Goal: Information Seeking & Learning: Learn about a topic

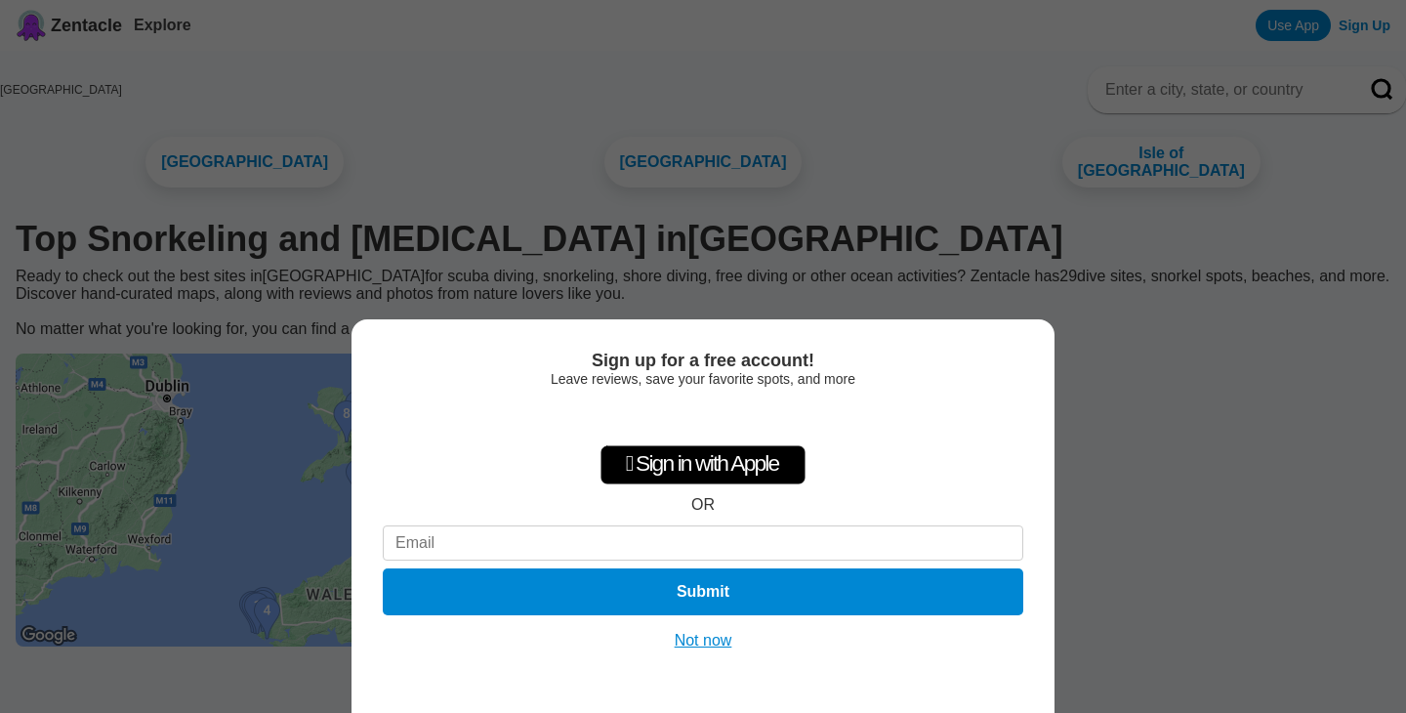
click at [719, 637] on button "Not now" at bounding box center [703, 641] width 69 height 20
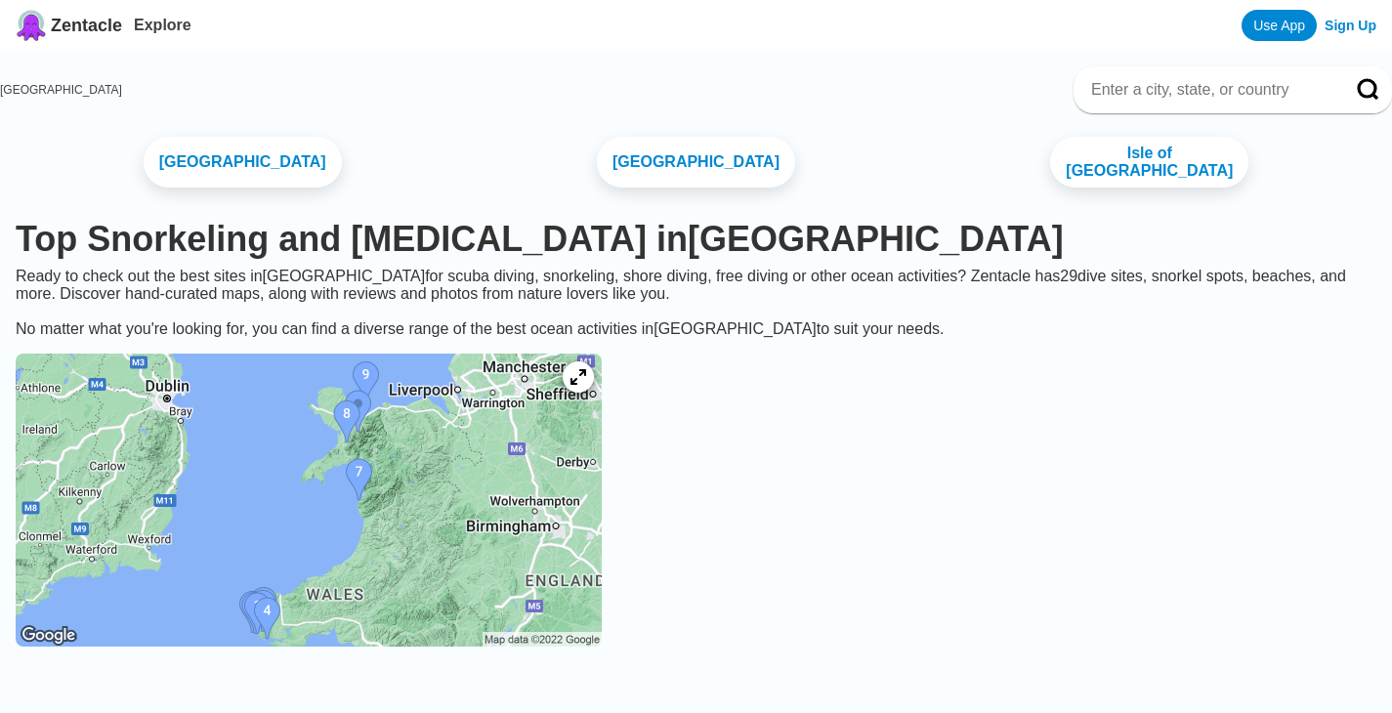
click at [574, 528] on img at bounding box center [309, 500] width 586 height 293
click at [550, 475] on img at bounding box center [309, 500] width 586 height 293
click at [456, 409] on img at bounding box center [309, 500] width 586 height 293
click at [1089, 86] on input at bounding box center [1209, 90] width 240 height 20
type input "tenby"
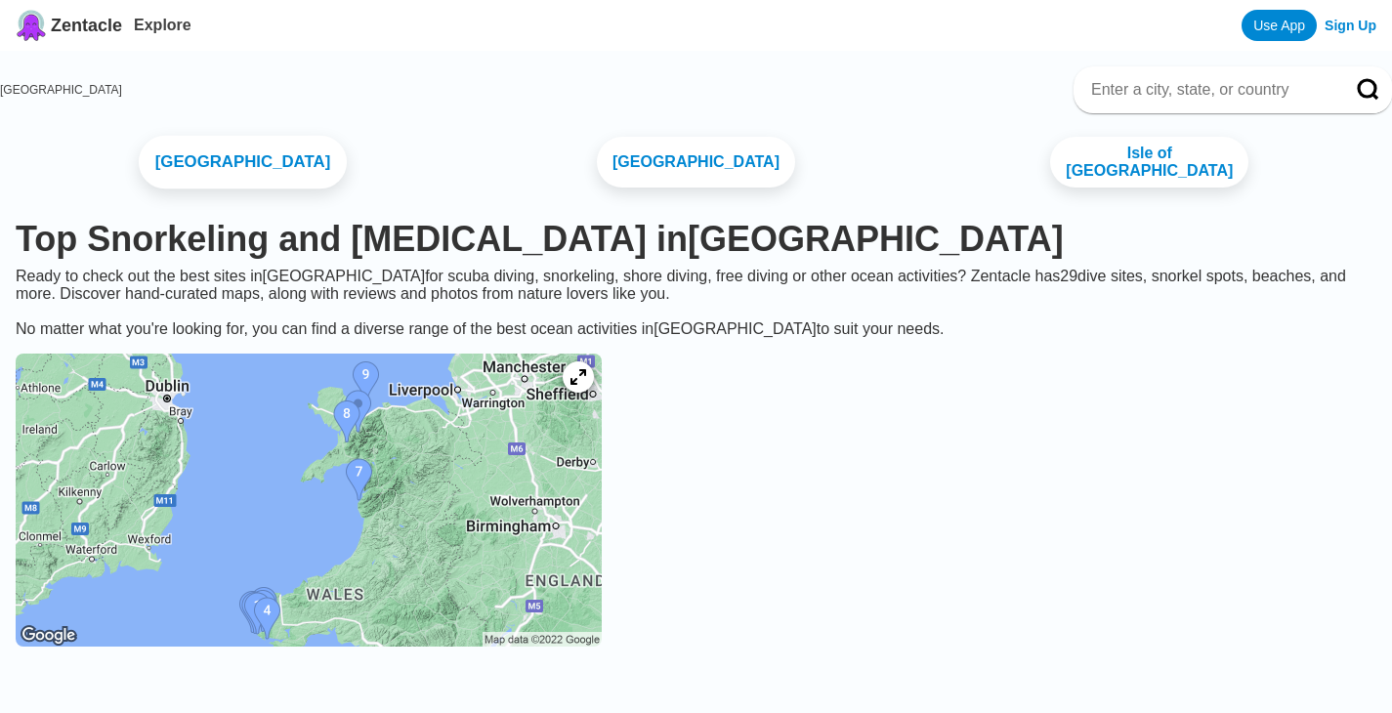
click at [294, 171] on link "Pembrokeshire" at bounding box center [243, 163] width 208 height 54
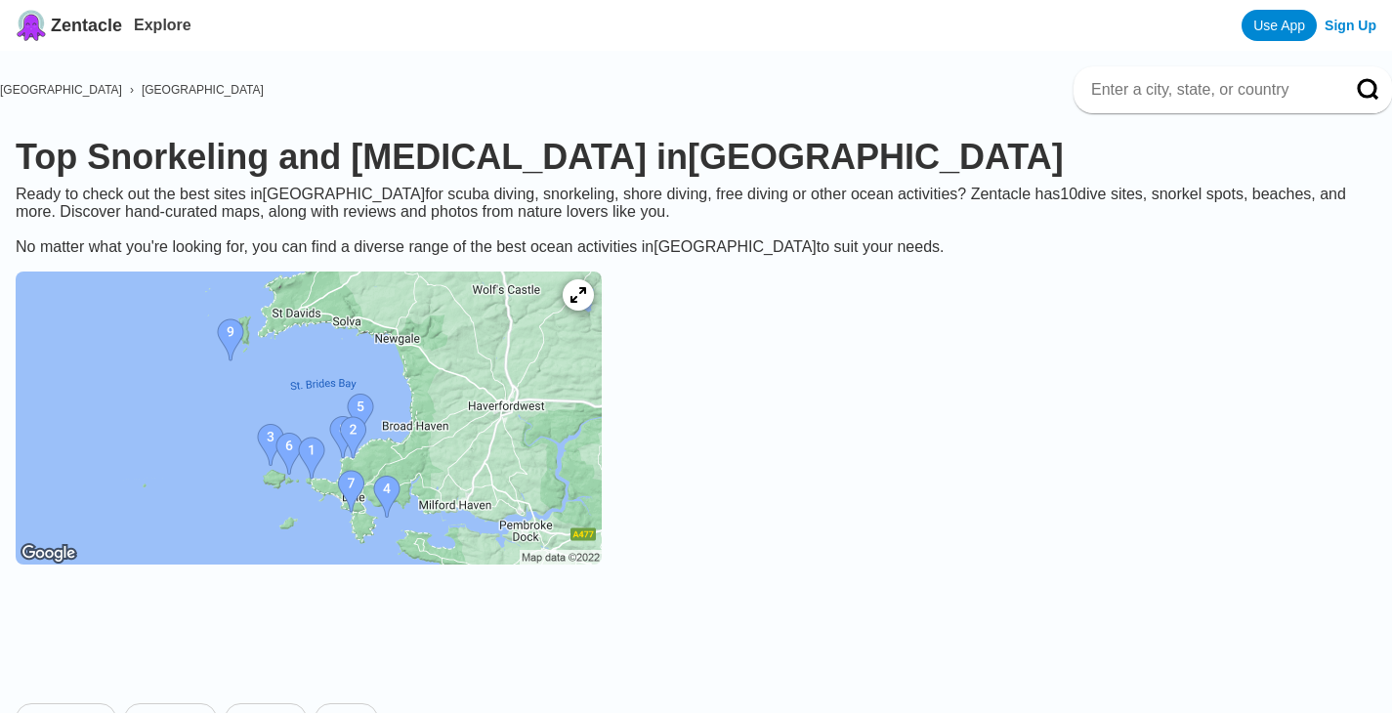
click at [544, 407] on img at bounding box center [309, 418] width 586 height 293
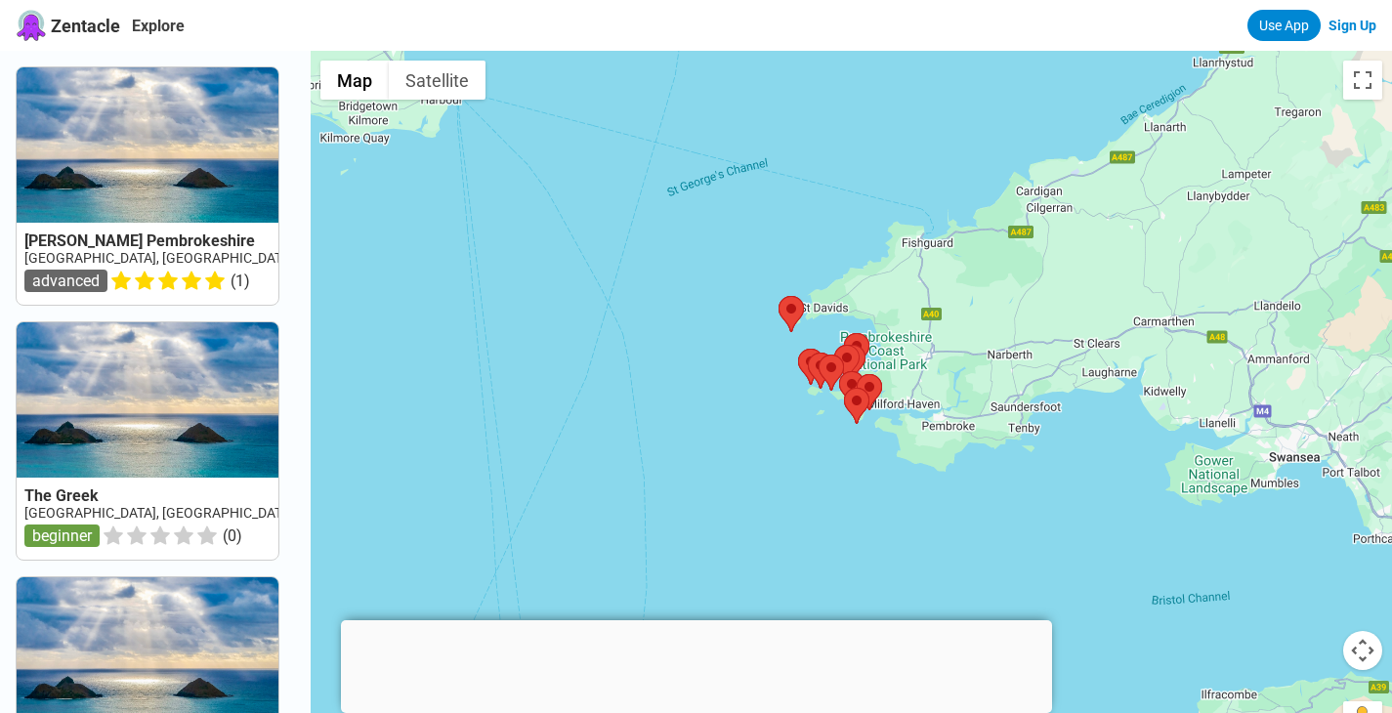
click at [865, 359] on img at bounding box center [852, 363] width 25 height 36
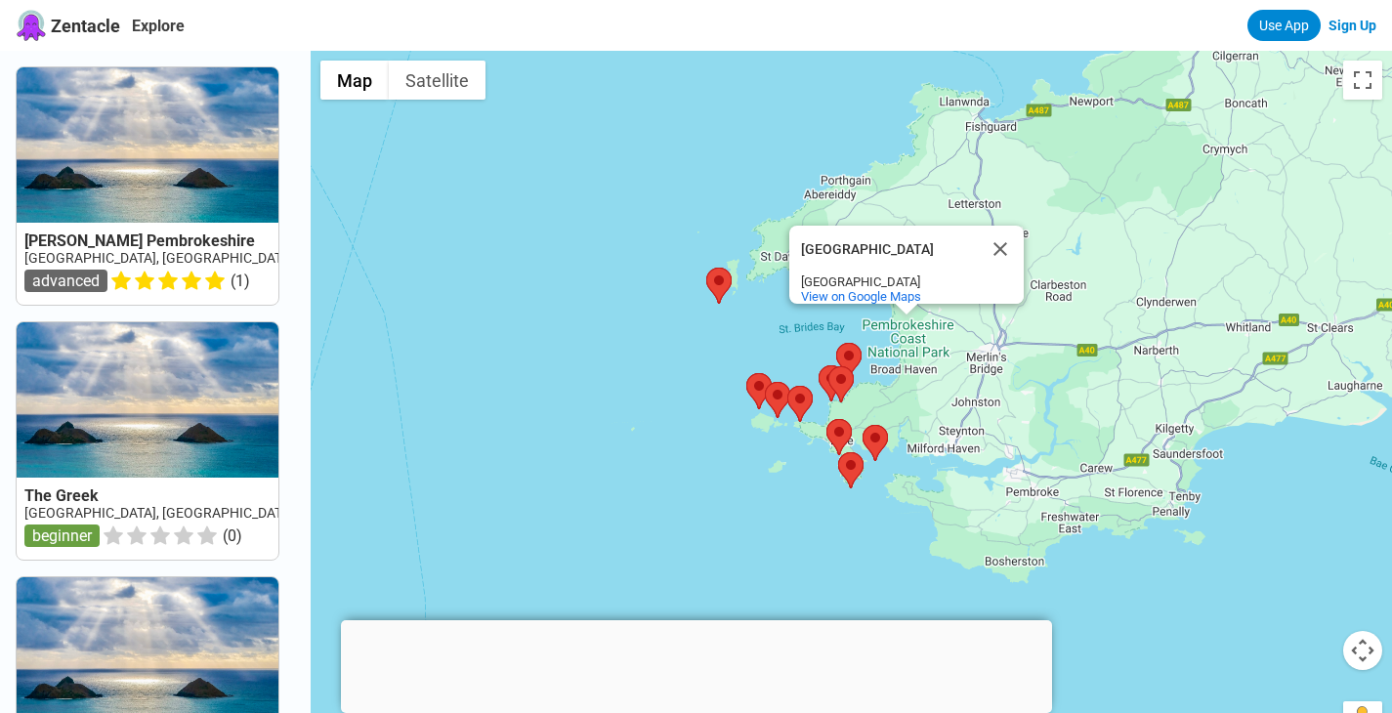
click at [871, 359] on div "Pembrokeshire Coast National Park Pembrokeshire Coast National Park United King…" at bounding box center [851, 407] width 1081 height 713
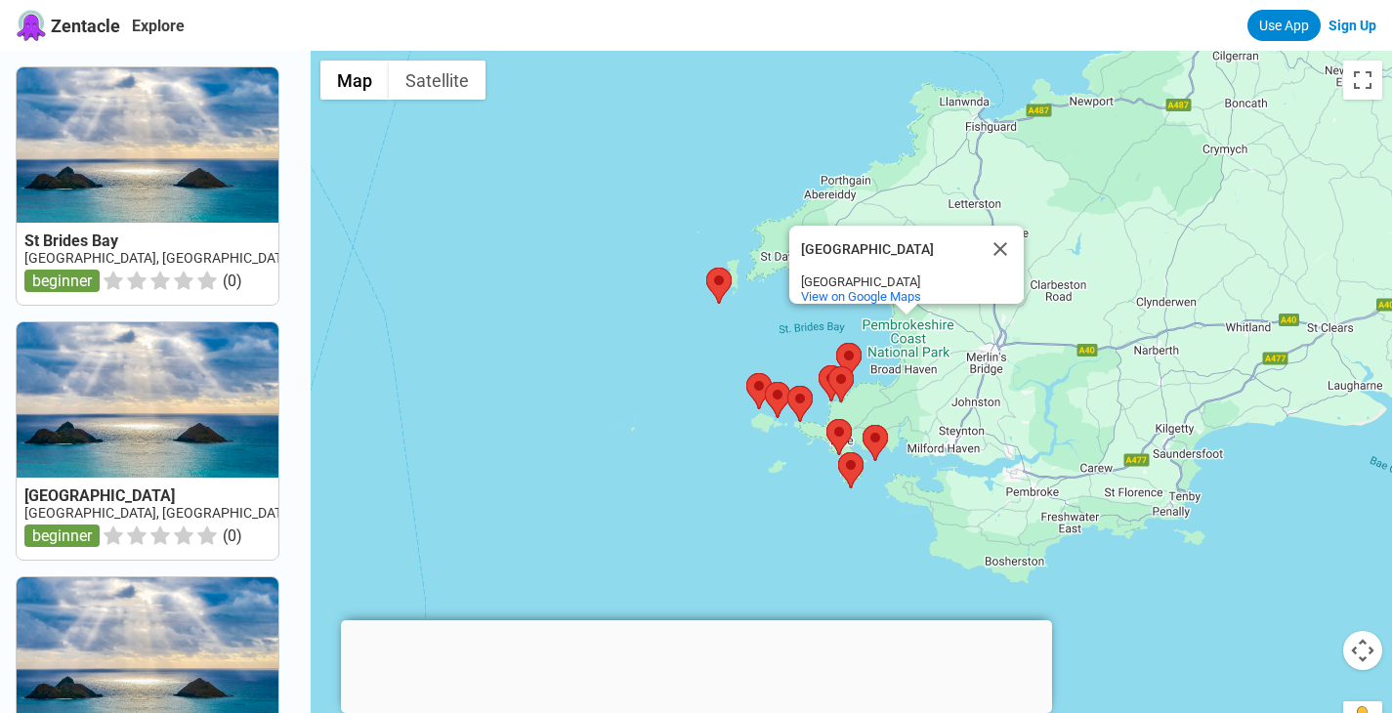
click at [871, 359] on div "Pembrokeshire Coast National Park Pembrokeshire Coast National Park United King…" at bounding box center [851, 407] width 1081 height 713
click at [862, 406] on div "Pembrokeshire Coast National Park Pembrokeshire Coast National Park United King…" at bounding box center [851, 407] width 1081 height 713
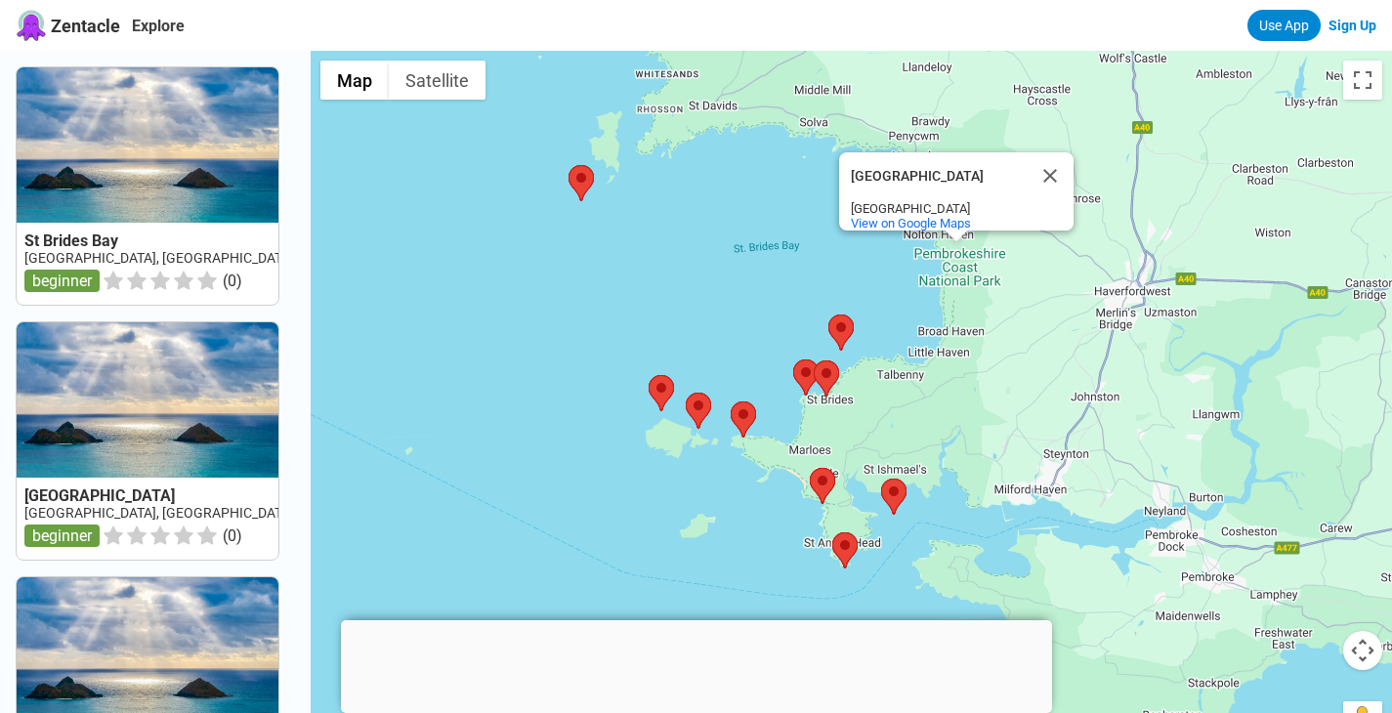
click at [862, 406] on div "Pembrokeshire Coast National Park Pembrokeshire Coast National Park United King…" at bounding box center [851, 407] width 1081 height 713
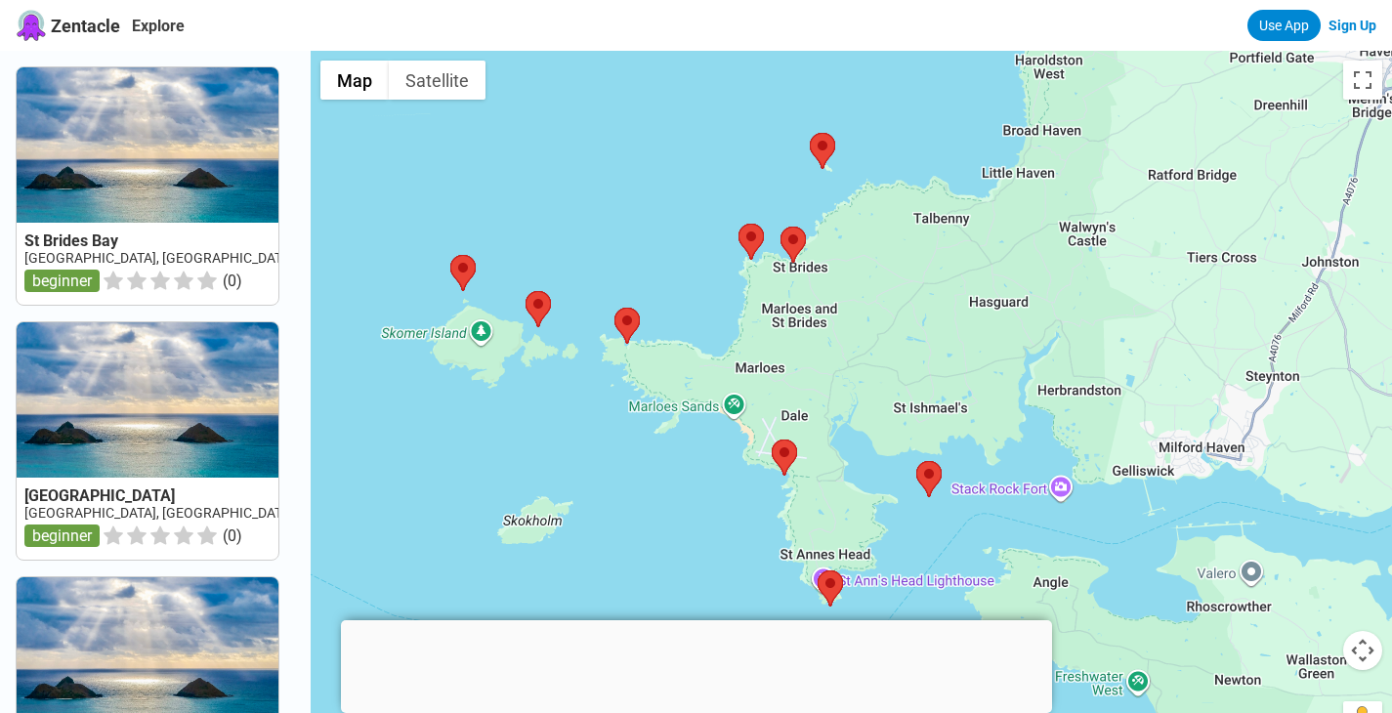
drag, startPoint x: 896, startPoint y: 520, endPoint x: 891, endPoint y: 388, distance: 131.9
click at [891, 388] on div "Pembrokeshire Coast National Park Pembrokeshire Coast National Park United King…" at bounding box center [851, 407] width 1081 height 713
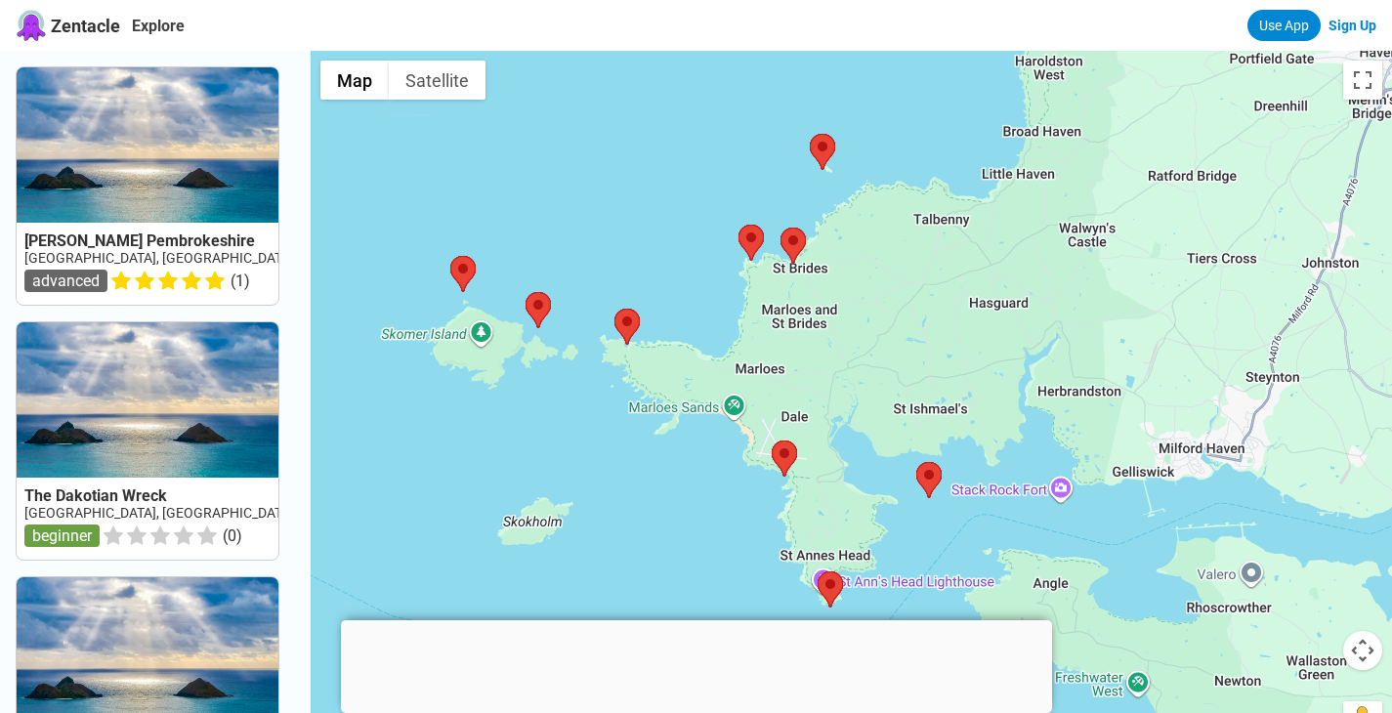
click at [891, 388] on div "Pembrokeshire Coast National Park Pembrokeshire Coast National Park United King…" at bounding box center [851, 407] width 1081 height 713
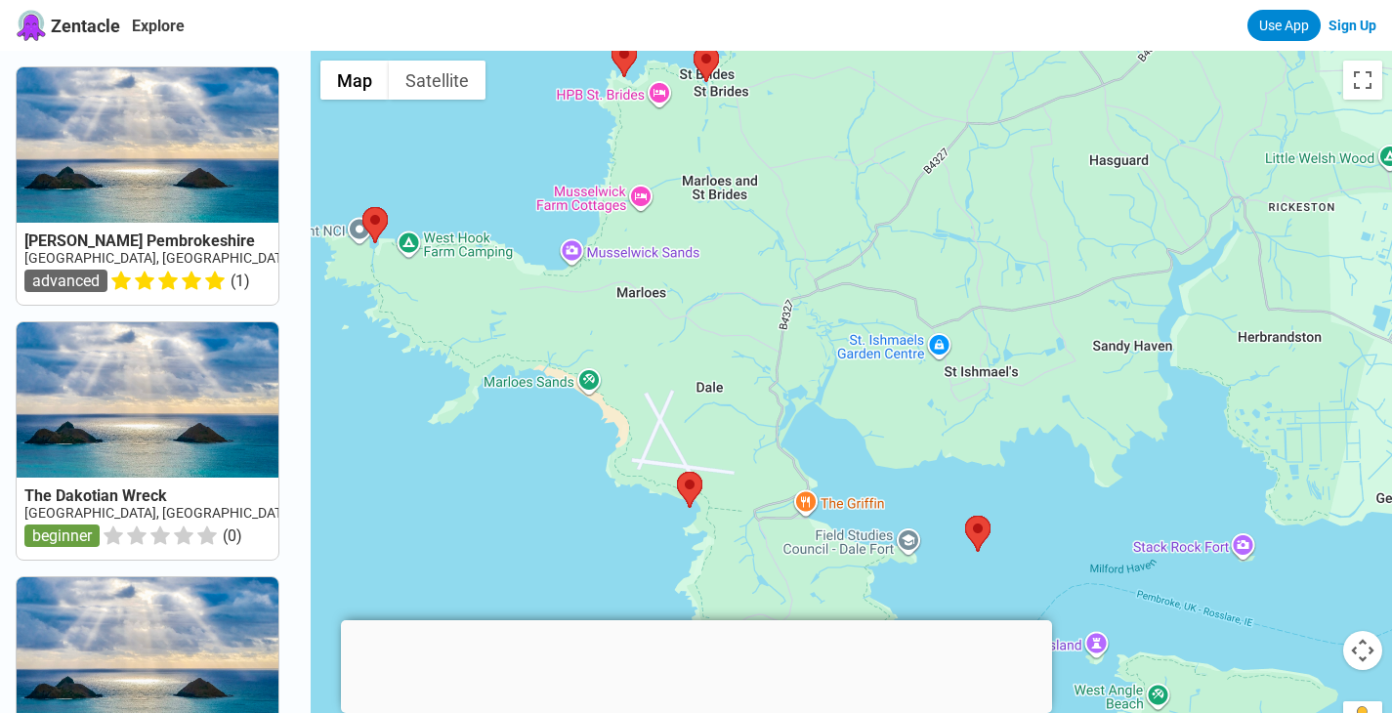
drag, startPoint x: 721, startPoint y: 481, endPoint x: 726, endPoint y: 420, distance: 61.7
click at [726, 420] on div "Pembrokeshire Coast National Park Pembrokeshire Coast National Park United King…" at bounding box center [851, 407] width 1081 height 713
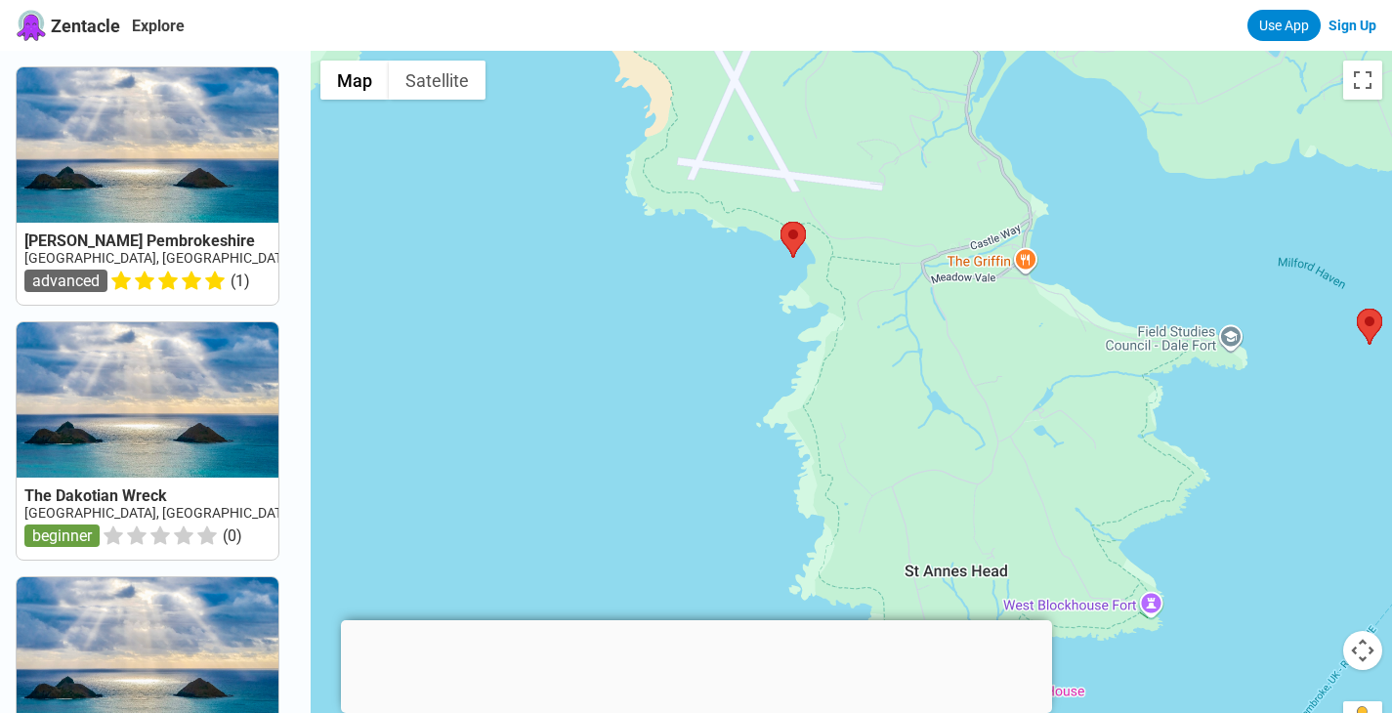
drag, startPoint x: 726, startPoint y: 476, endPoint x: 858, endPoint y: 141, distance: 360.4
click at [858, 141] on div "Pembrokeshire Coast National Park Pembrokeshire Coast National Park United King…" at bounding box center [851, 407] width 1081 height 713
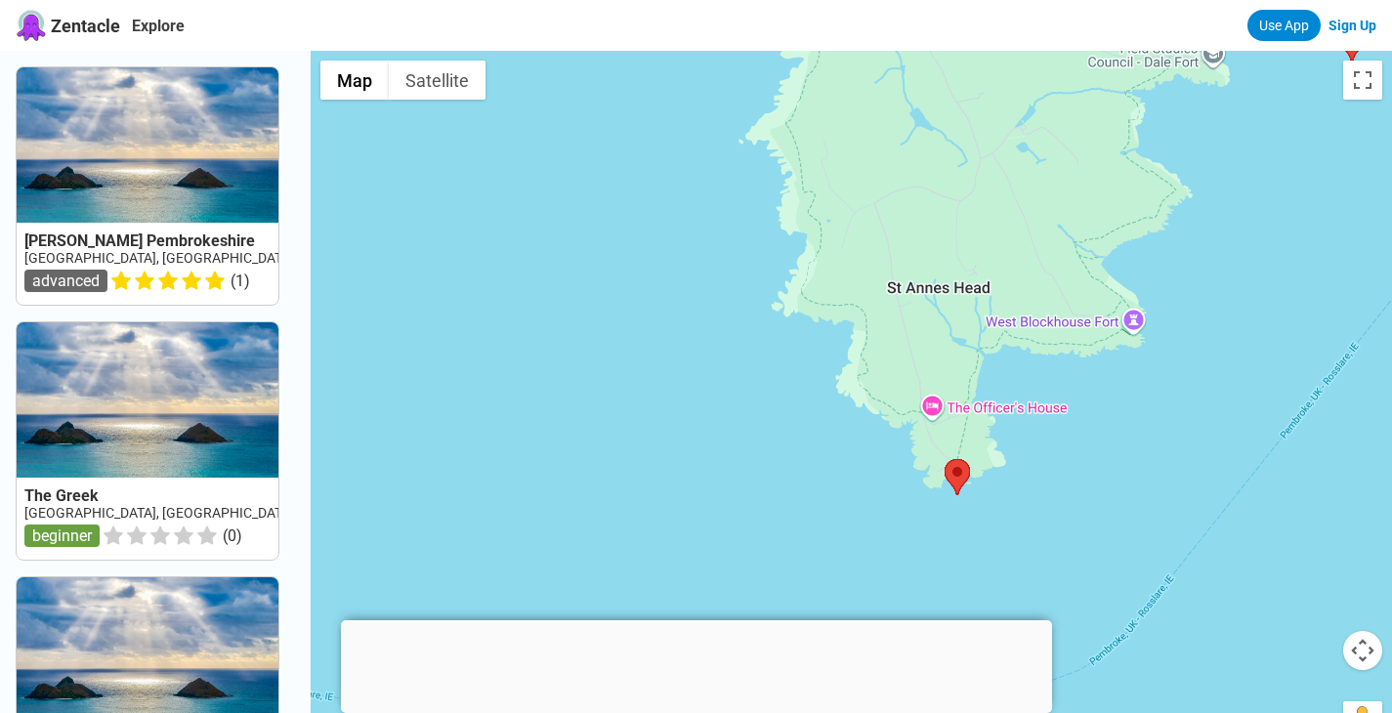
drag, startPoint x: 984, startPoint y: 374, endPoint x: 967, endPoint y: 80, distance: 294.5
click at [967, 80] on div "Pembrokeshire Coast National Park Pembrokeshire Coast National Park United King…" at bounding box center [851, 407] width 1081 height 713
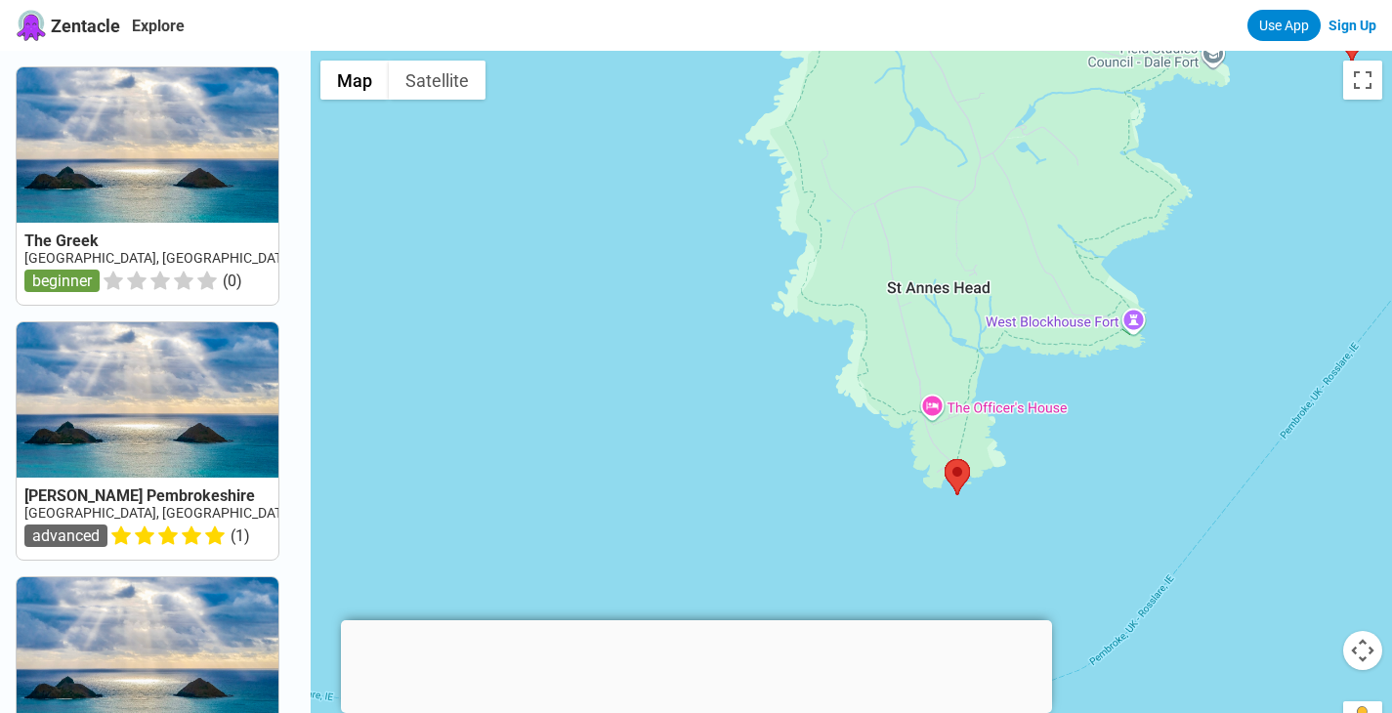
click at [969, 493] on img at bounding box center [956, 477] width 25 height 36
click at [944, 459] on area at bounding box center [944, 459] width 0 height 0
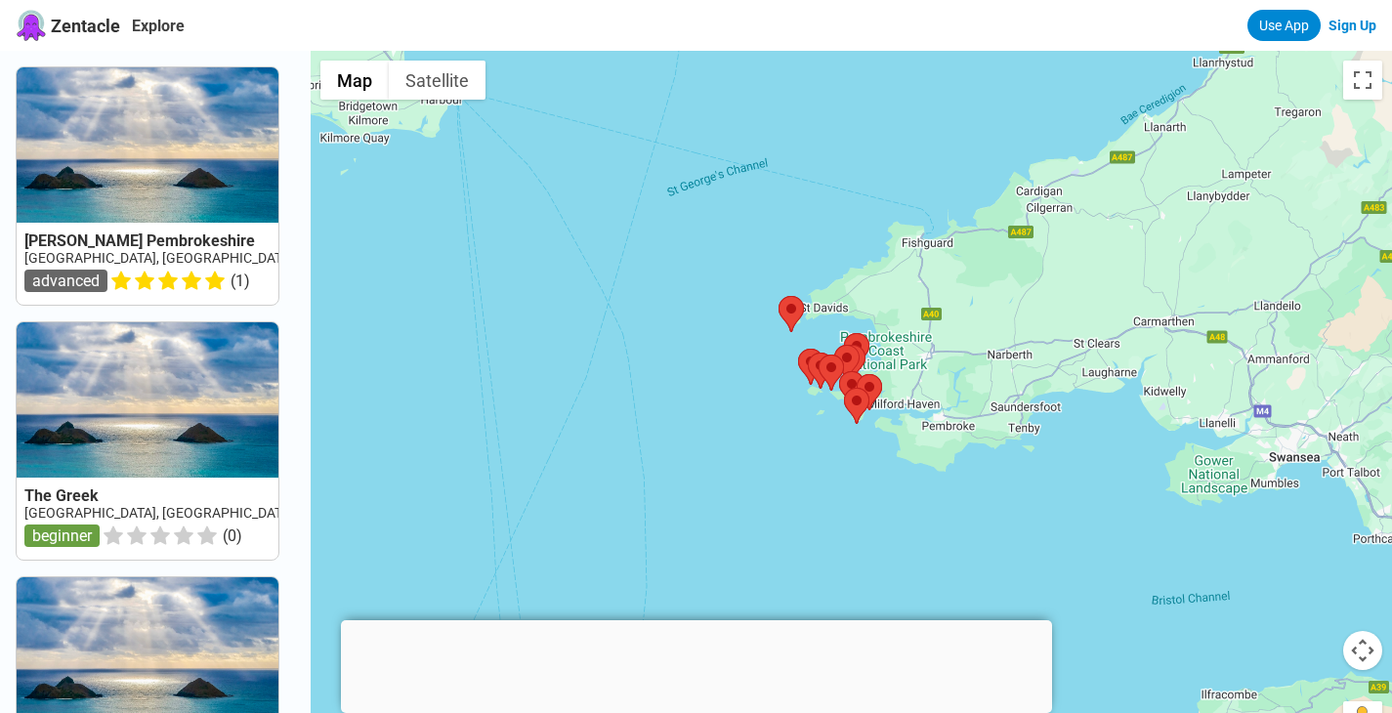
click at [877, 359] on div at bounding box center [851, 407] width 1081 height 713
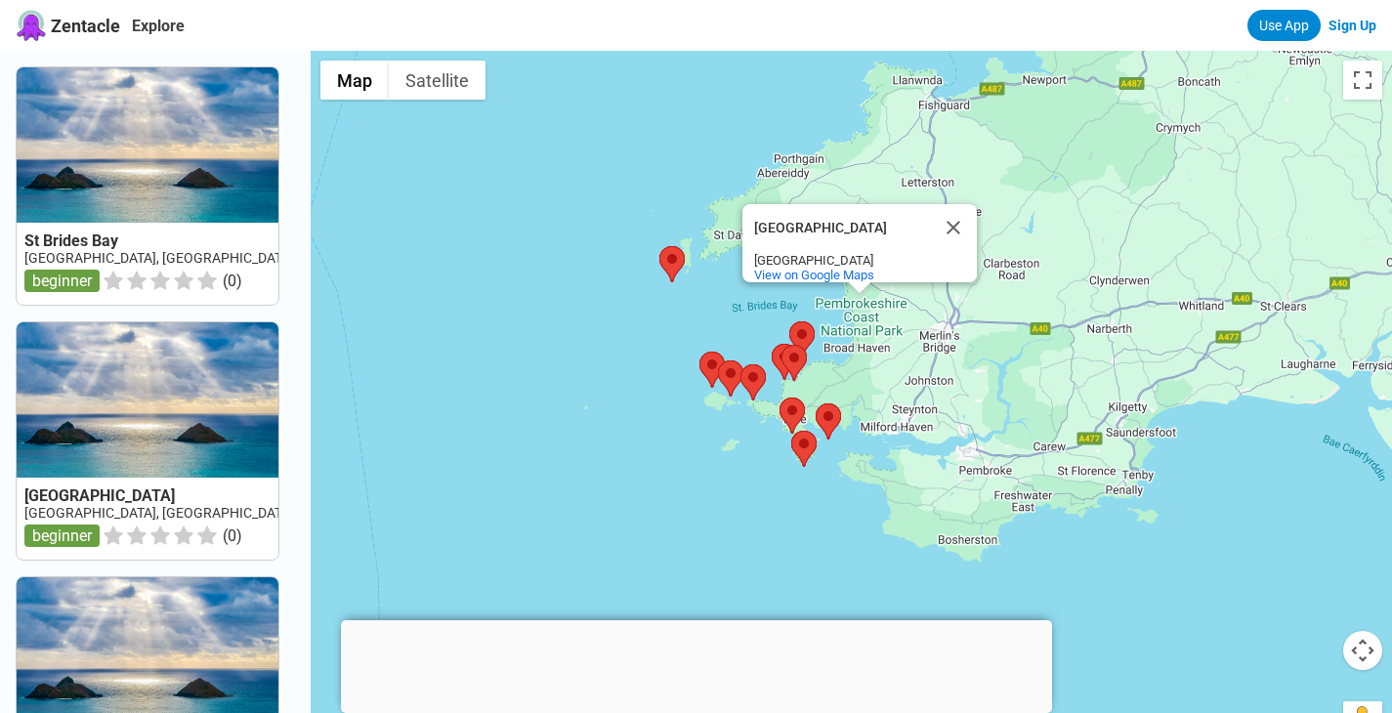
drag, startPoint x: 1064, startPoint y: 476, endPoint x: 1018, endPoint y: 451, distance: 52.0
click at [1018, 451] on div "Pembrokeshire Coast National Park Pembrokeshire Coast National Park United King…" at bounding box center [851, 407] width 1081 height 713
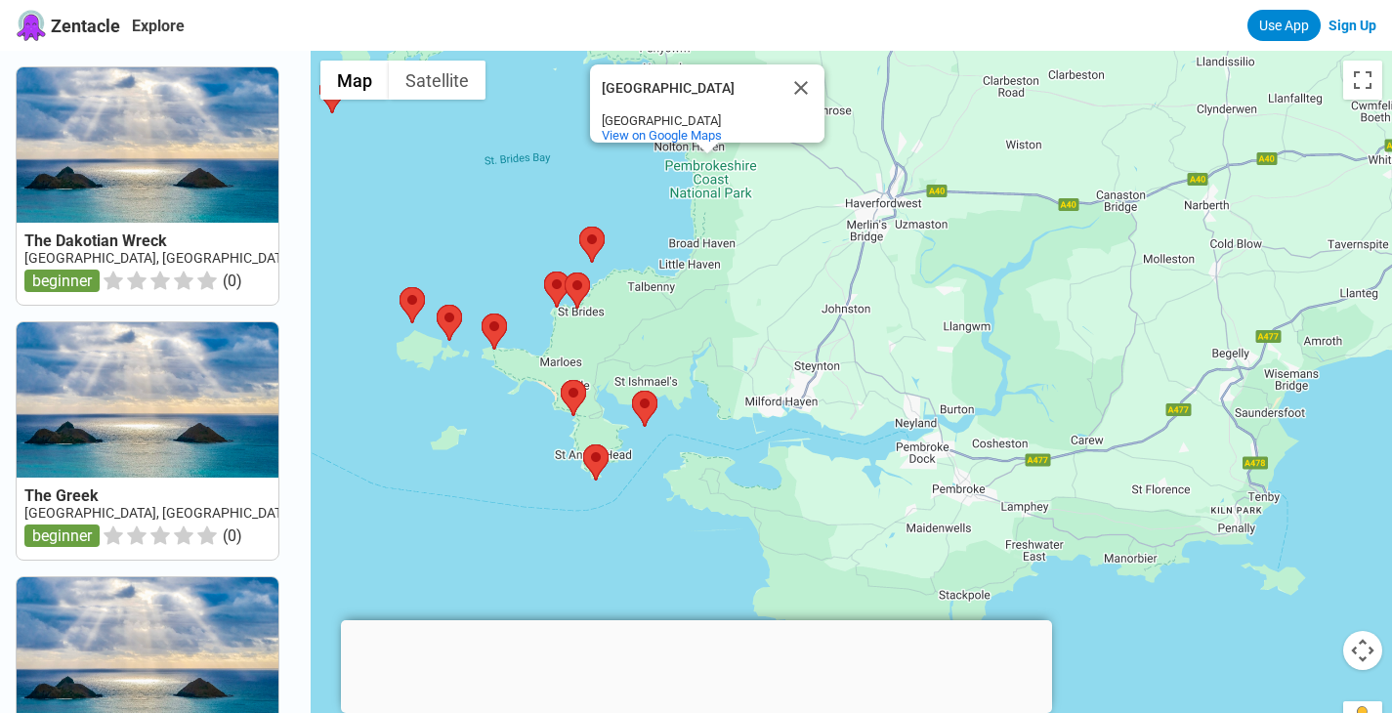
click at [685, 353] on div "Pembrokeshire Coast National Park Pembrokeshire Coast National Park United King…" at bounding box center [851, 407] width 1081 height 713
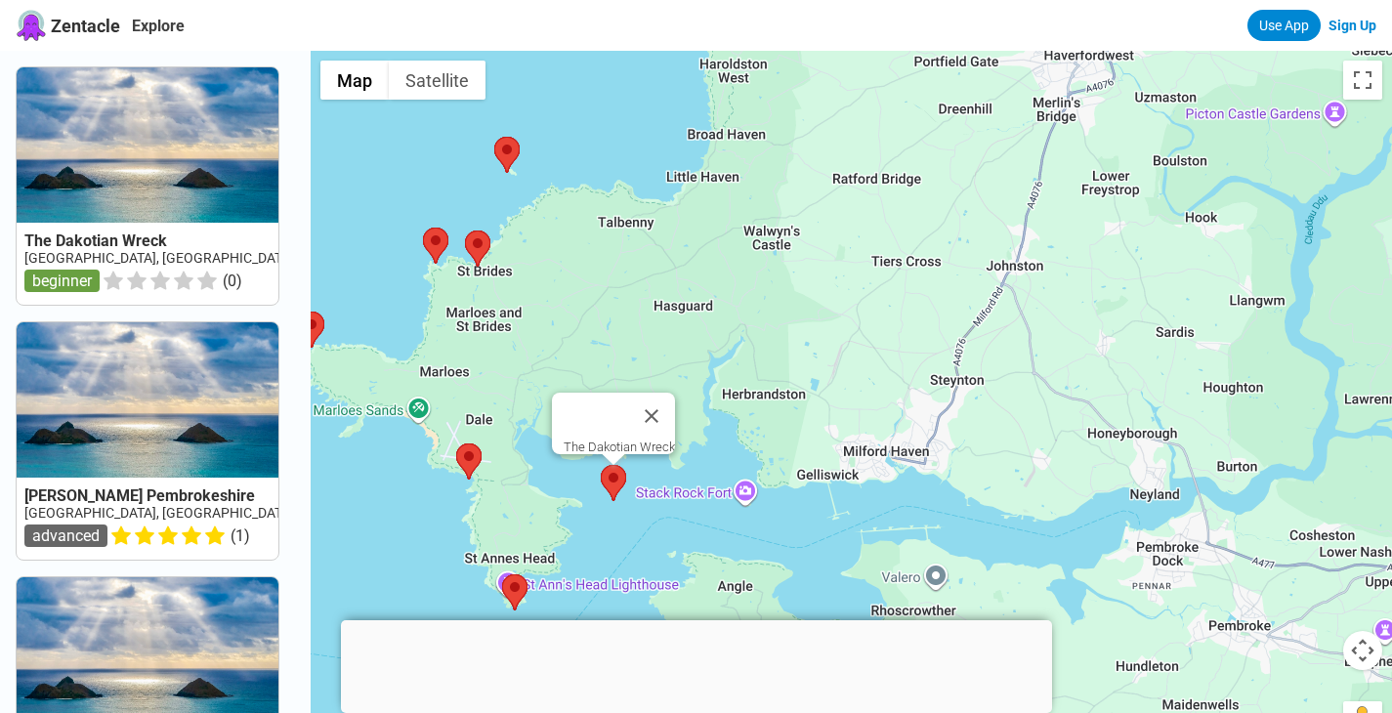
click at [601, 465] on area at bounding box center [601, 465] width 0 height 0
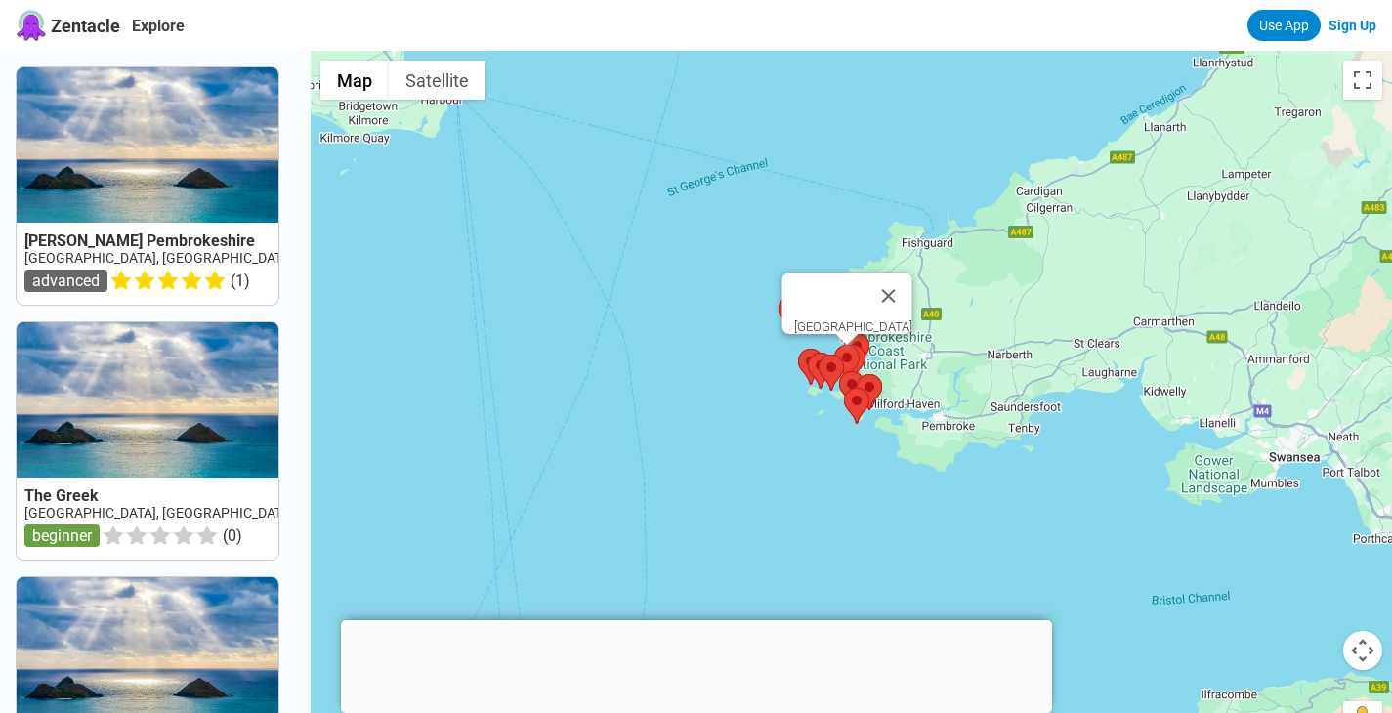
click at [834, 345] on area at bounding box center [834, 345] width 0 height 0
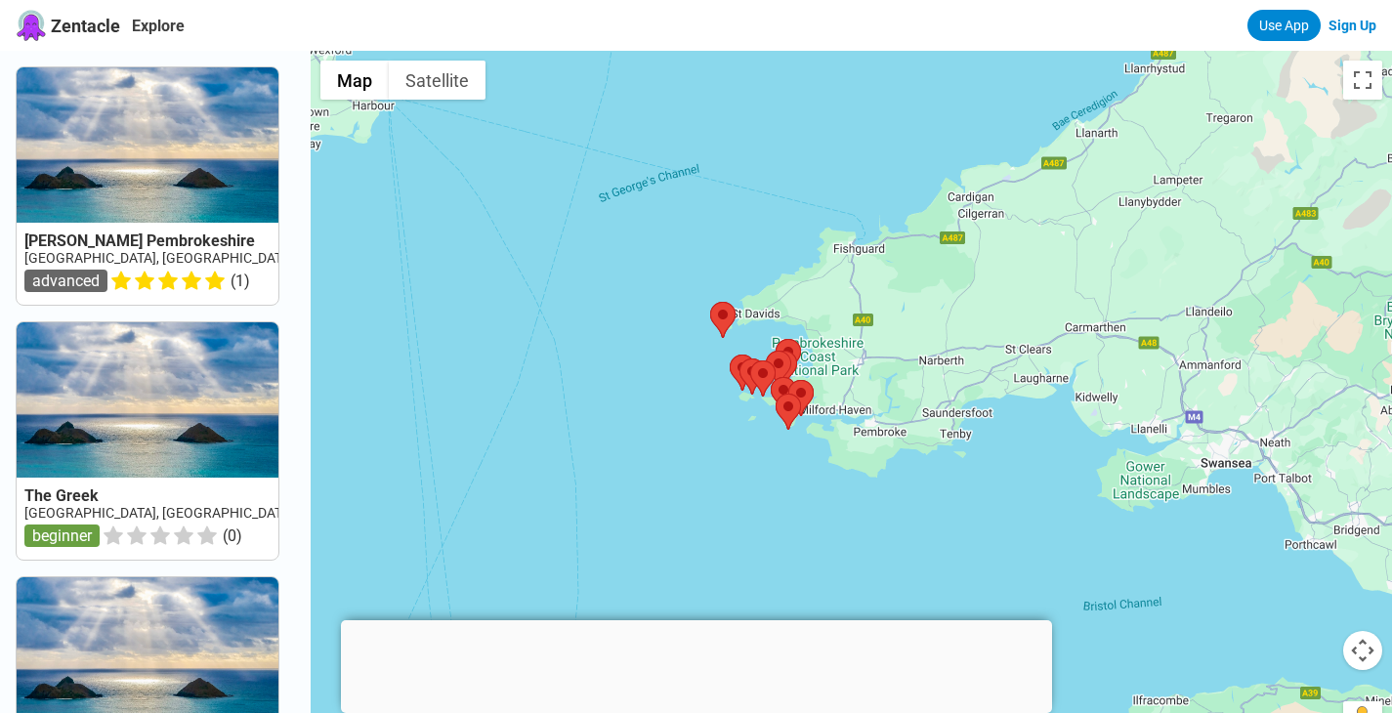
drag, startPoint x: 642, startPoint y: 234, endPoint x: 571, endPoint y: 240, distance: 70.6
click at [571, 240] on div at bounding box center [851, 407] width 1081 height 713
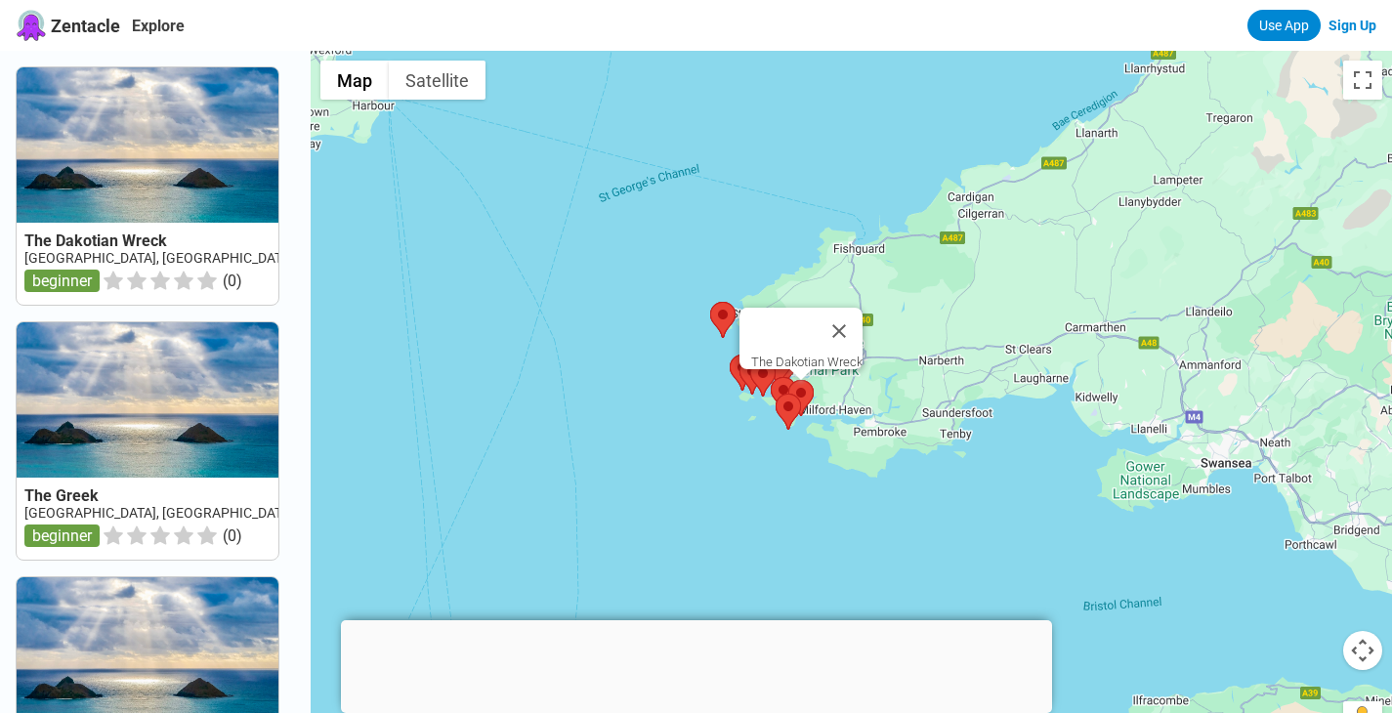
click at [788, 380] on area at bounding box center [788, 380] width 0 height 0
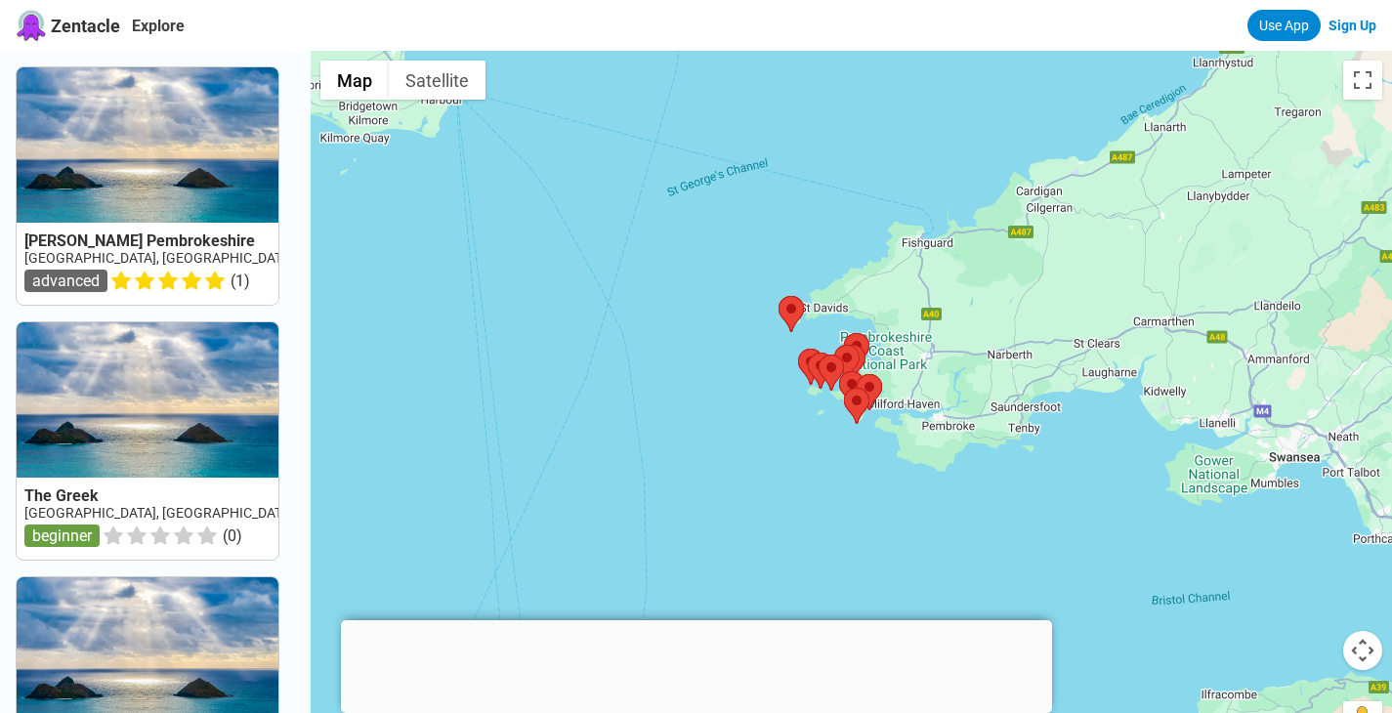
click at [1364, 643] on button "Map camera controls" at bounding box center [1362, 650] width 39 height 39
click at [1309, 598] on button "Zoom in" at bounding box center [1313, 601] width 39 height 39
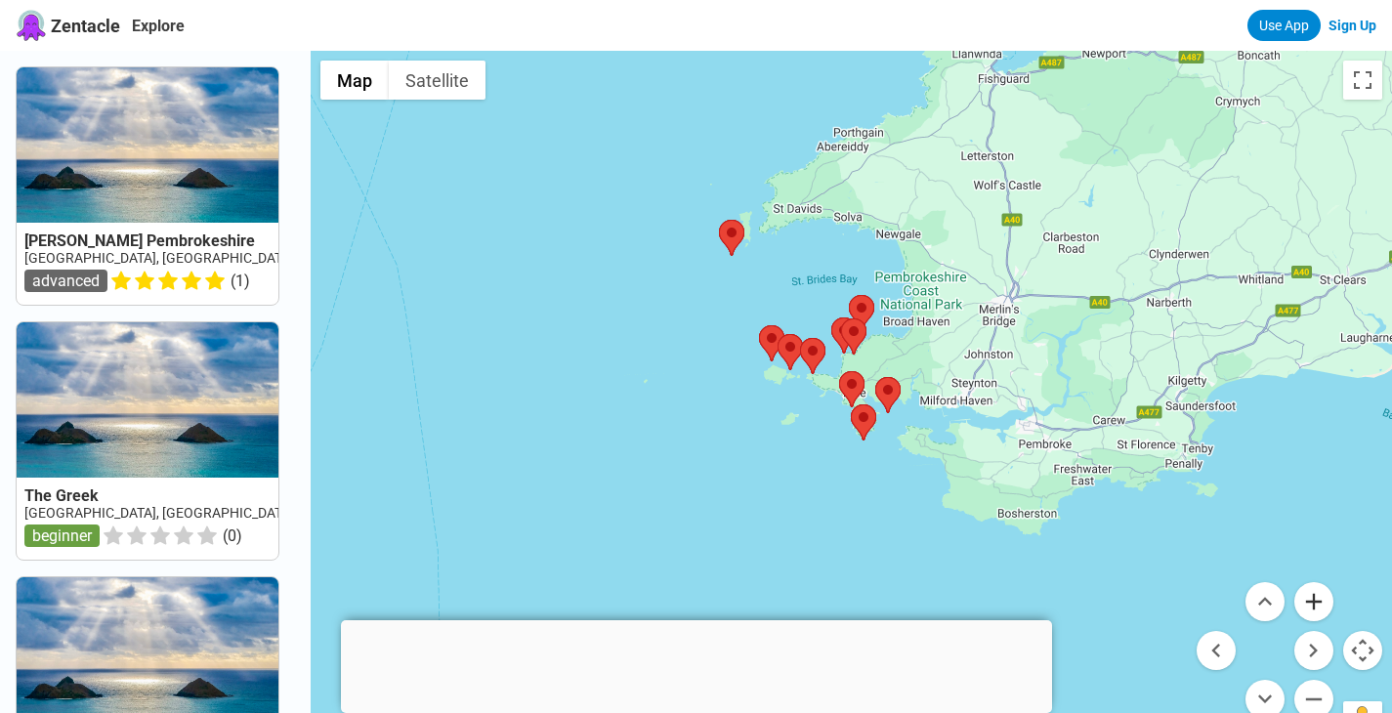
click at [1309, 598] on button "Zoom in" at bounding box center [1313, 601] width 39 height 39
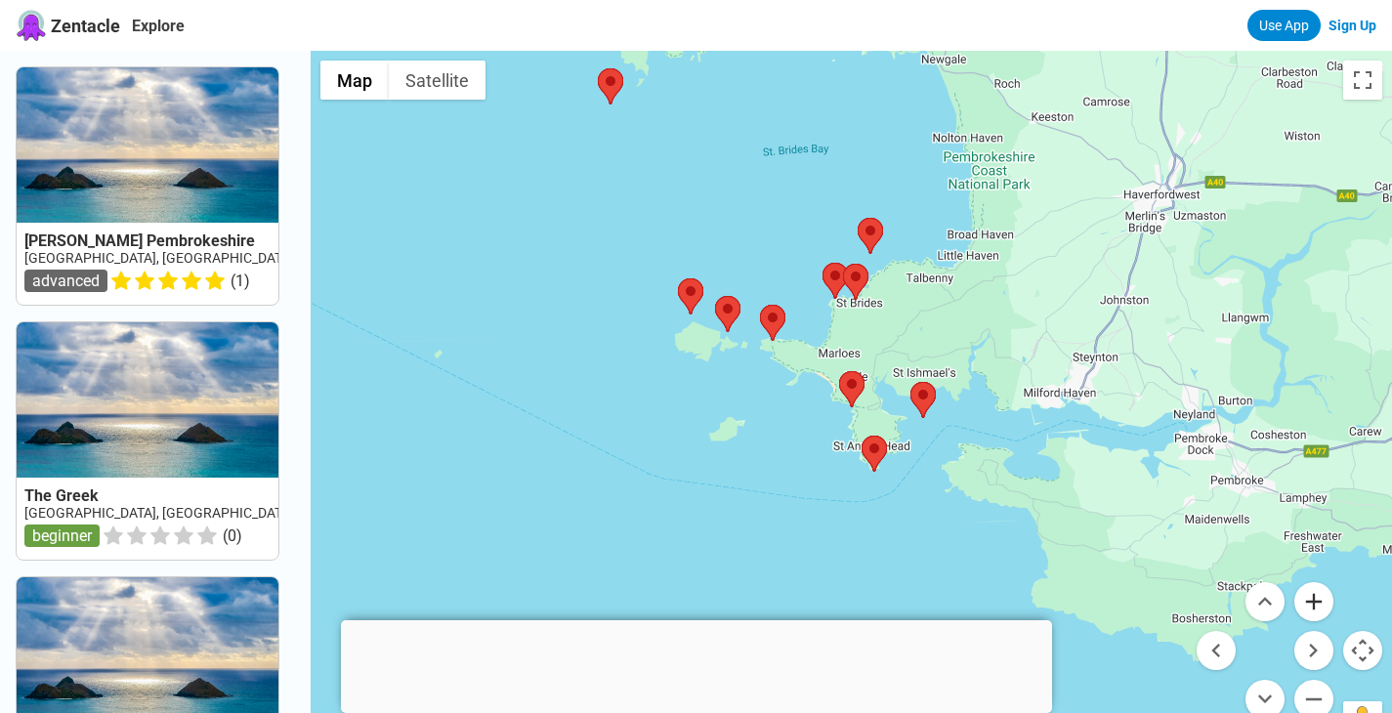
click at [1309, 598] on button "Zoom in" at bounding box center [1313, 601] width 39 height 39
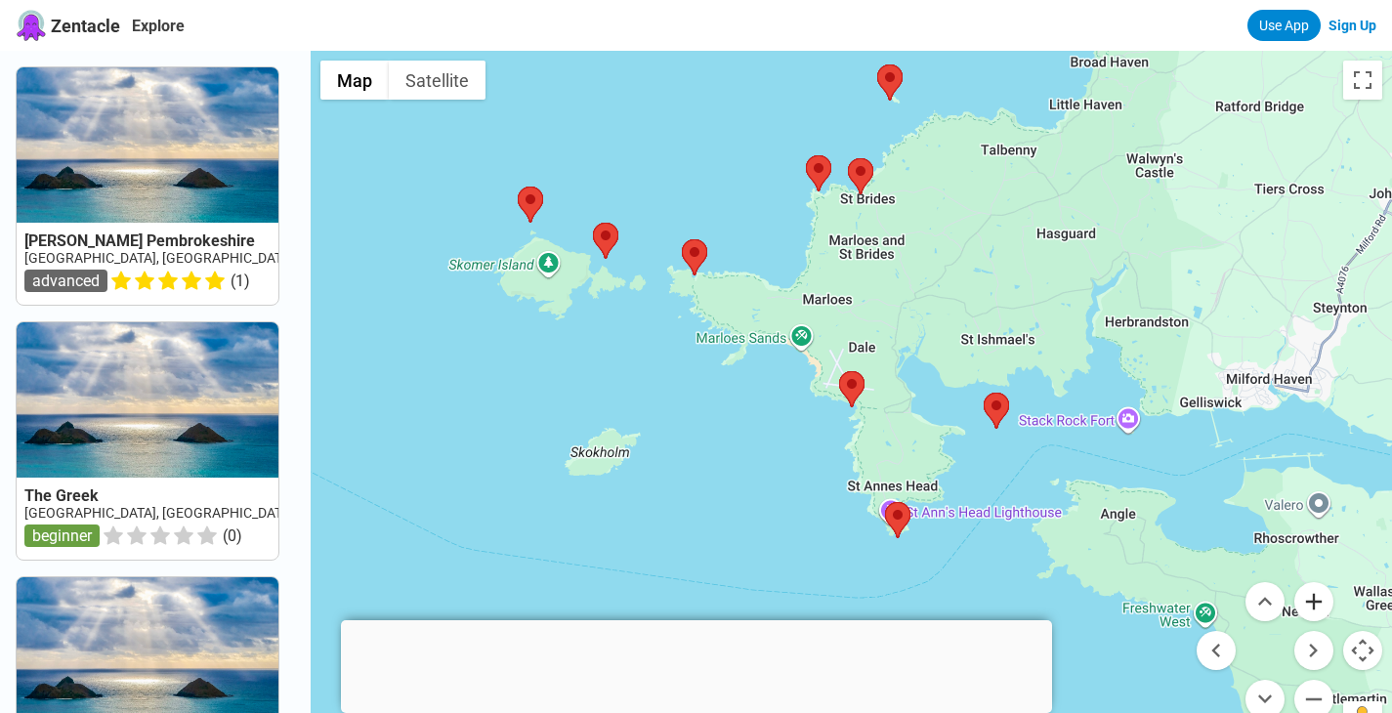
click at [1309, 598] on button "Zoom in" at bounding box center [1313, 601] width 39 height 39
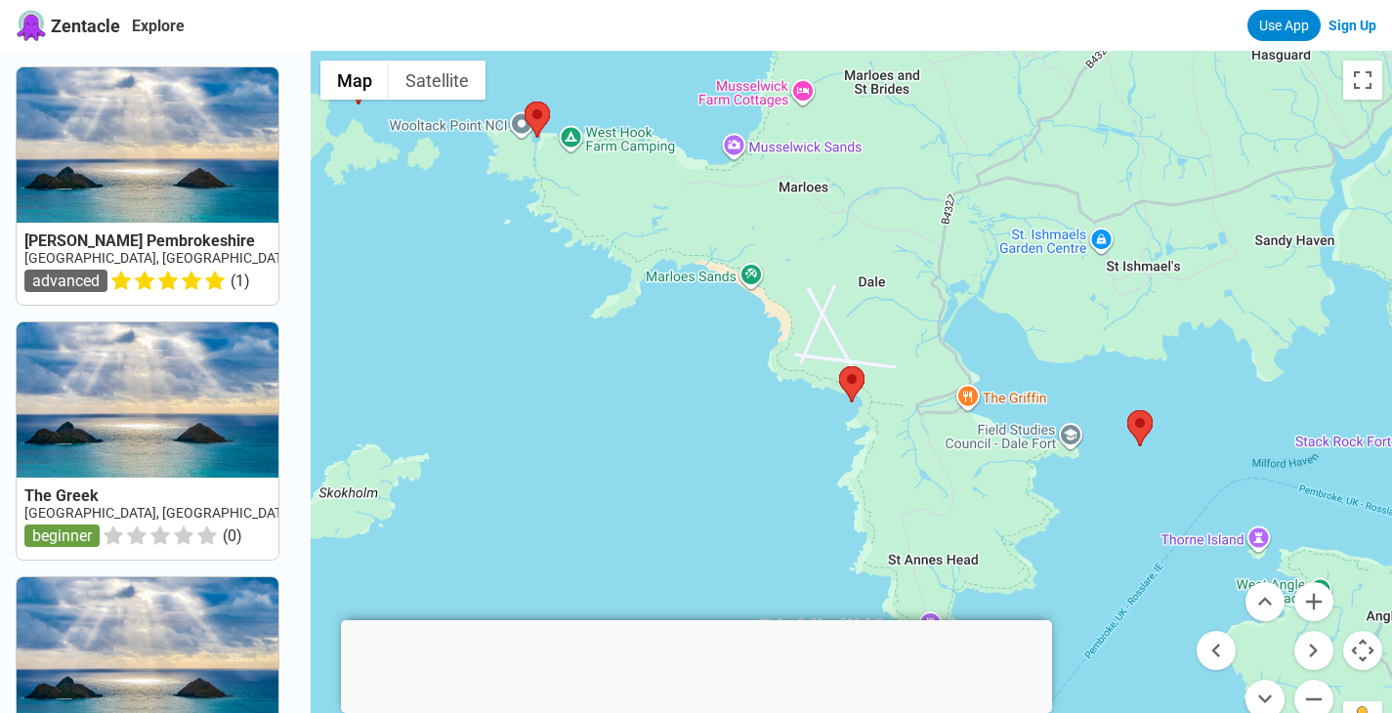
click at [1049, 512] on div at bounding box center [851, 407] width 1081 height 713
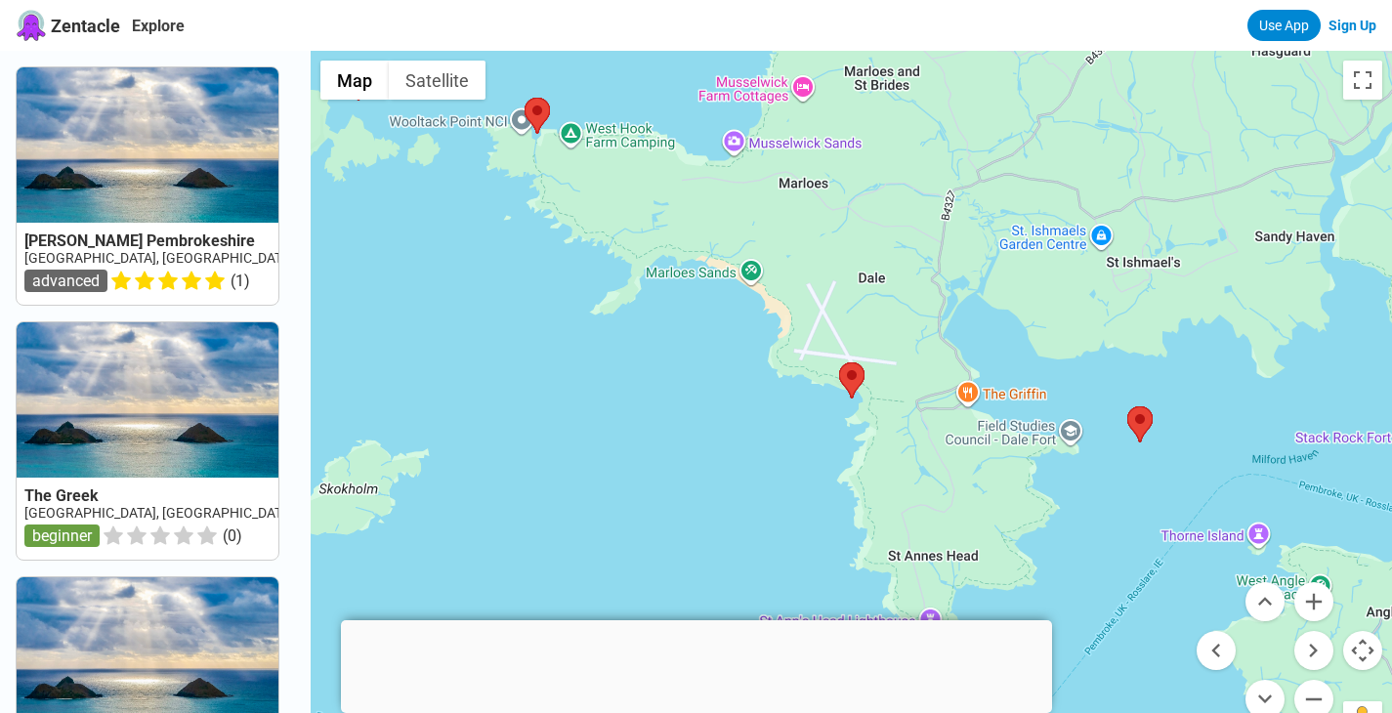
click at [1049, 512] on div at bounding box center [851, 407] width 1081 height 713
click at [1318, 599] on button "Zoom in" at bounding box center [1313, 601] width 39 height 39
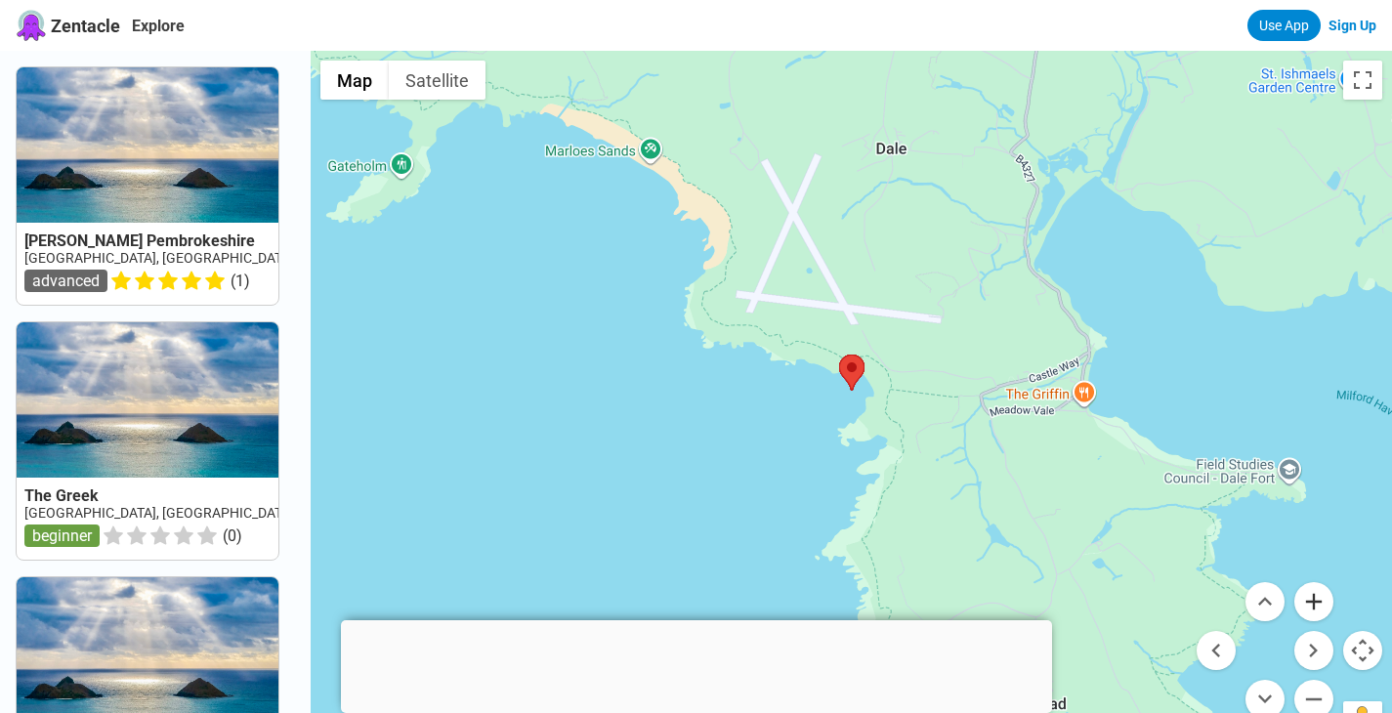
click at [1318, 599] on button "Zoom in" at bounding box center [1313, 601] width 39 height 39
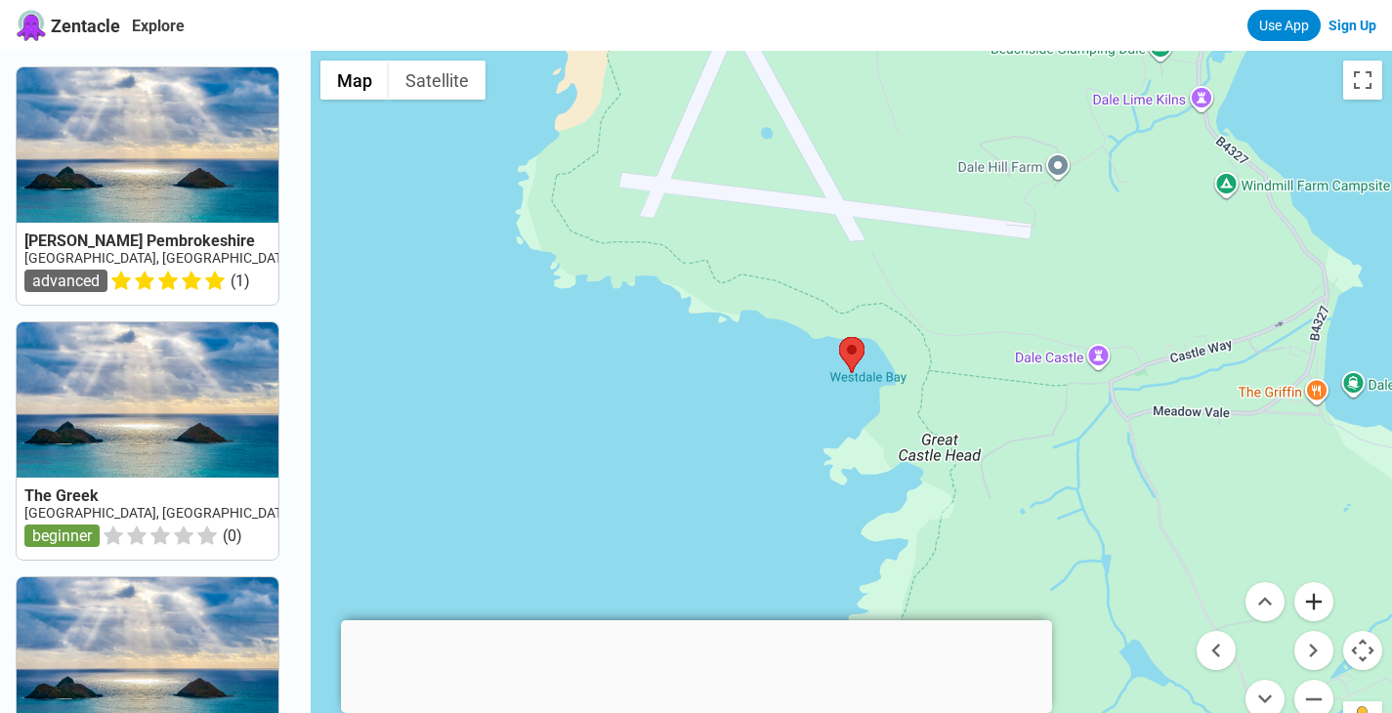
click at [1318, 599] on button "Zoom in" at bounding box center [1313, 601] width 39 height 39
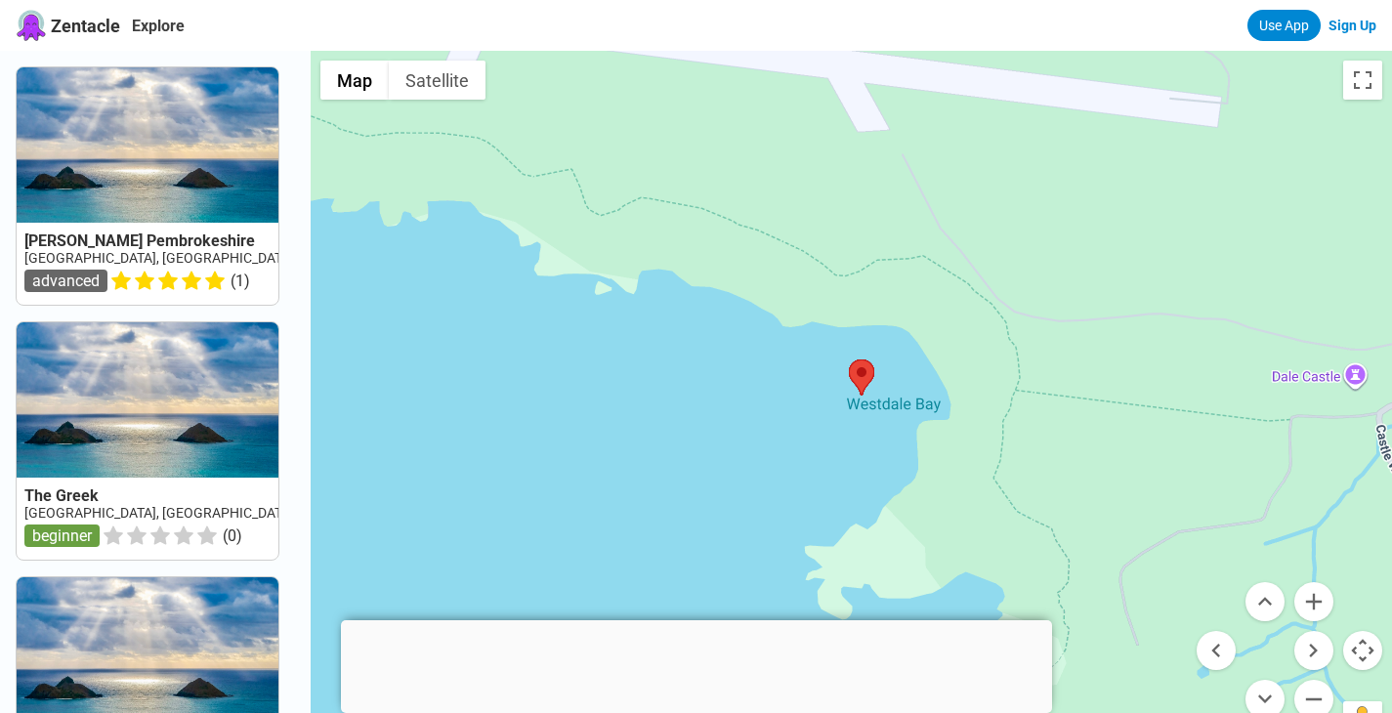
drag, startPoint x: 1255, startPoint y: 410, endPoint x: 1265, endPoint y: 468, distance: 58.4
click at [1265, 468] on div at bounding box center [851, 407] width 1081 height 713
click at [1316, 697] on button "Zoom out" at bounding box center [1313, 699] width 39 height 39
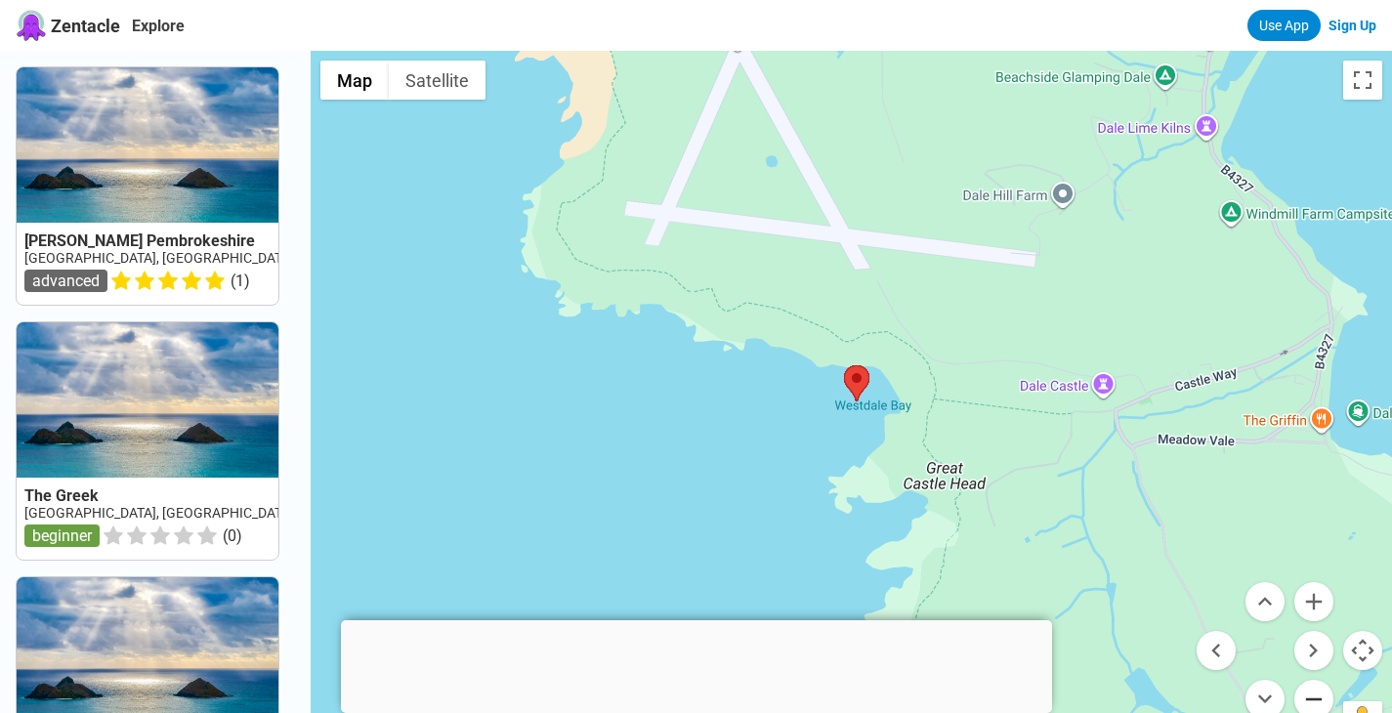
click at [1316, 697] on button "Zoom out" at bounding box center [1313, 699] width 39 height 39
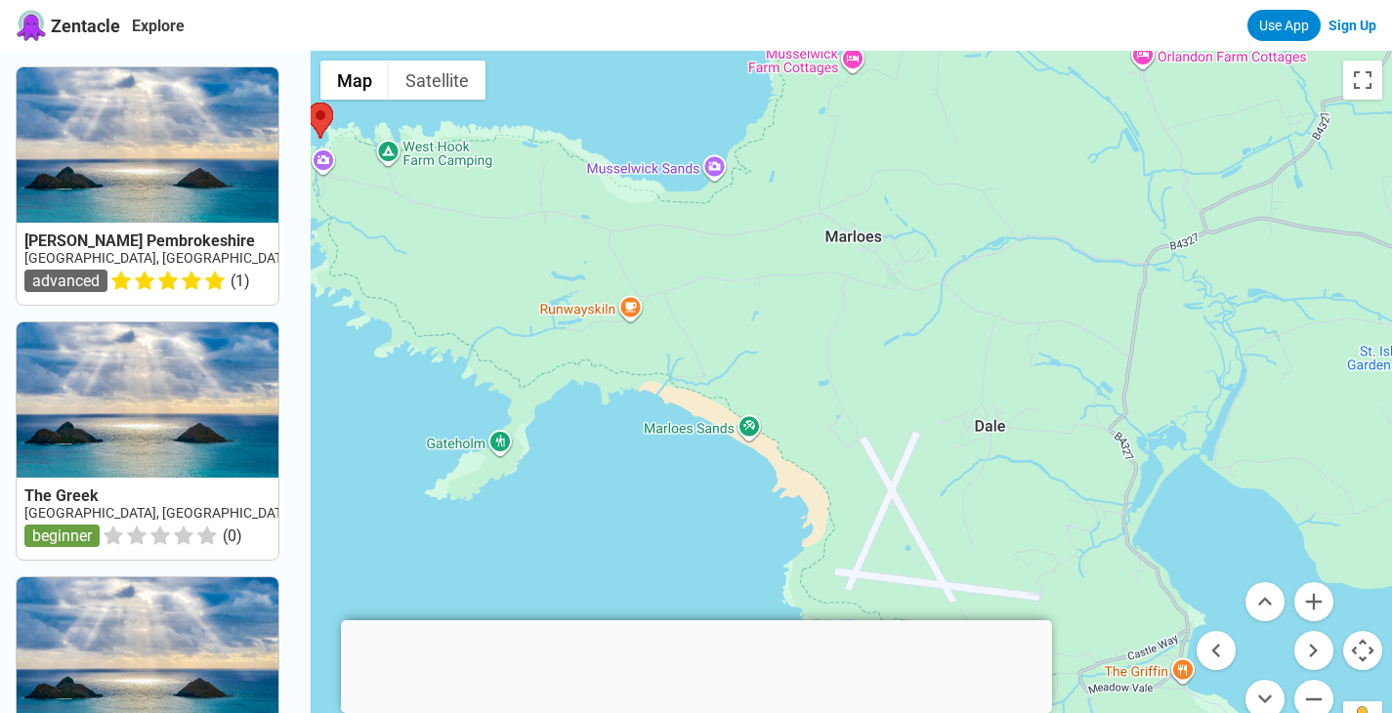
drag, startPoint x: 1066, startPoint y: 308, endPoint x: 1162, endPoint y: 573, distance: 282.7
click at [1162, 573] on div at bounding box center [851, 407] width 1081 height 713
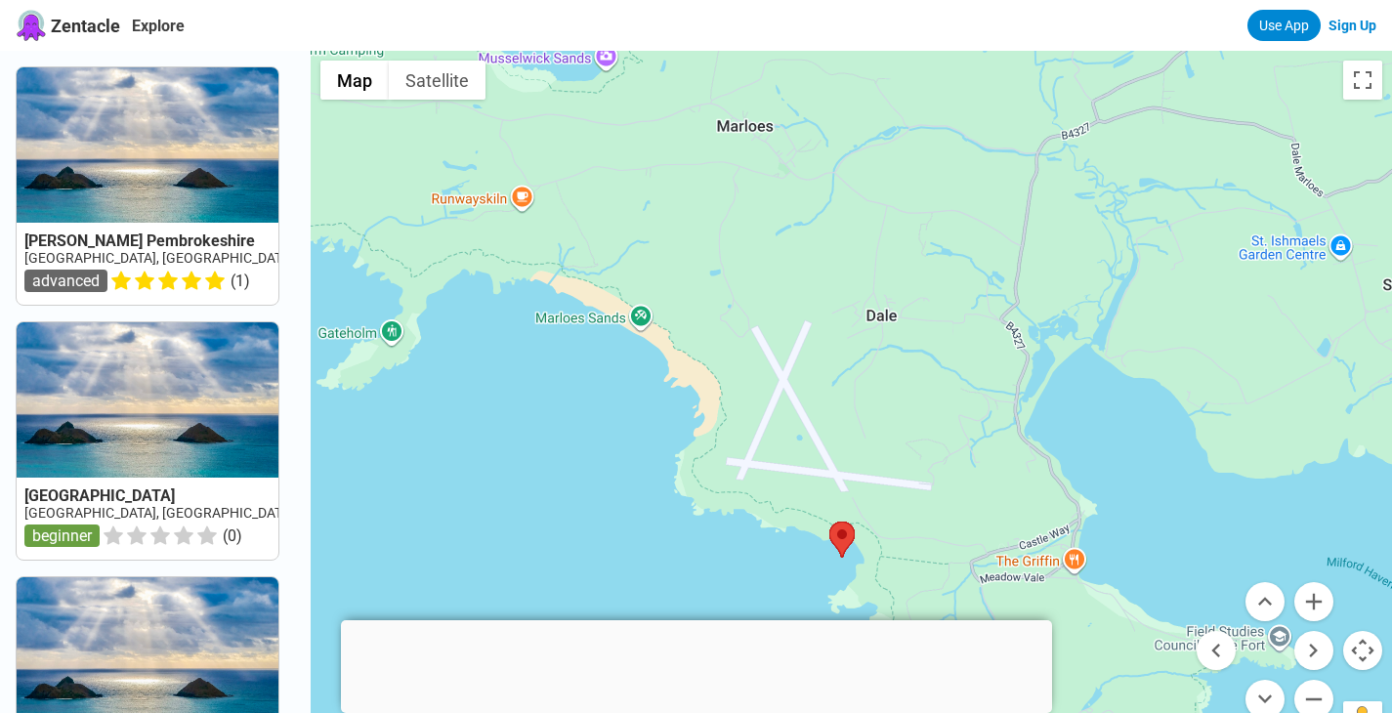
drag, startPoint x: 1114, startPoint y: 251, endPoint x: 1006, endPoint y: 143, distance: 153.3
click at [1006, 143] on div at bounding box center [851, 407] width 1081 height 713
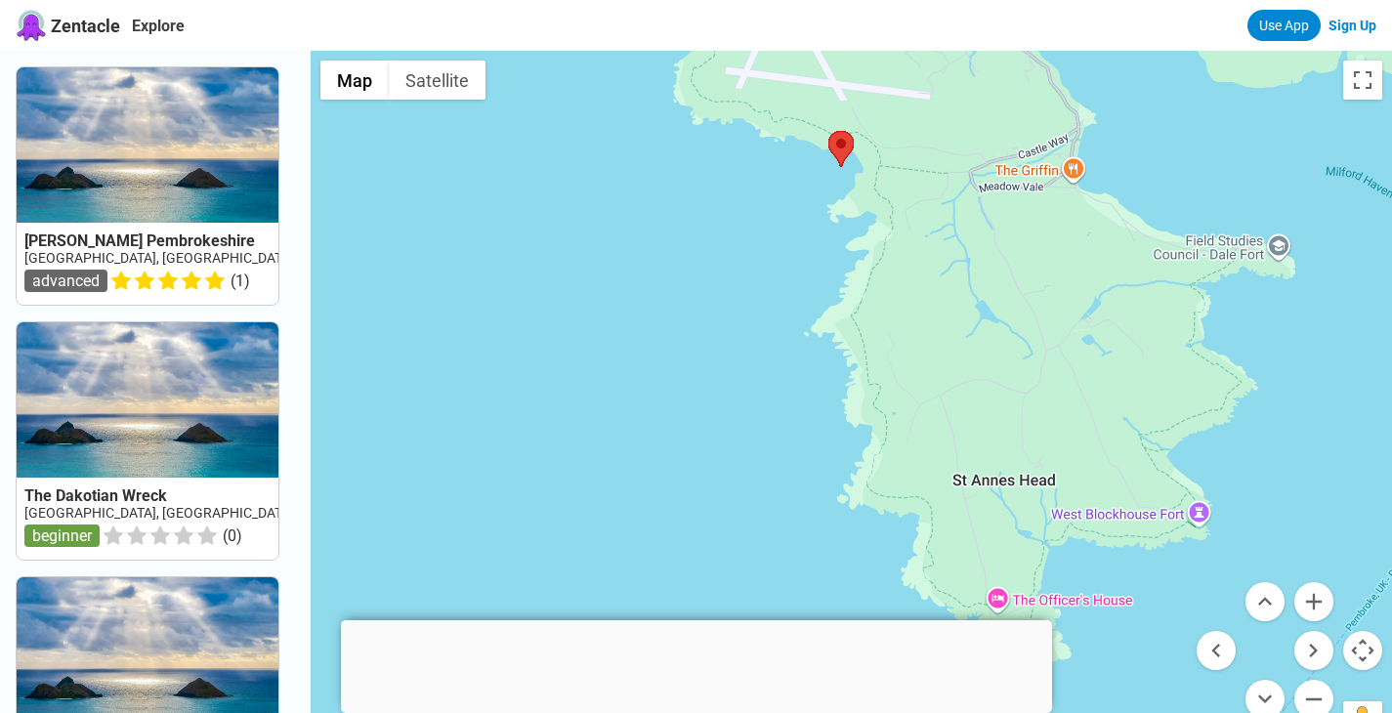
drag, startPoint x: 961, startPoint y: 534, endPoint x: 960, endPoint y: 130, distance: 404.3
click at [960, 130] on div at bounding box center [851, 407] width 1081 height 713
click at [1314, 687] on button "Zoom out" at bounding box center [1313, 699] width 39 height 39
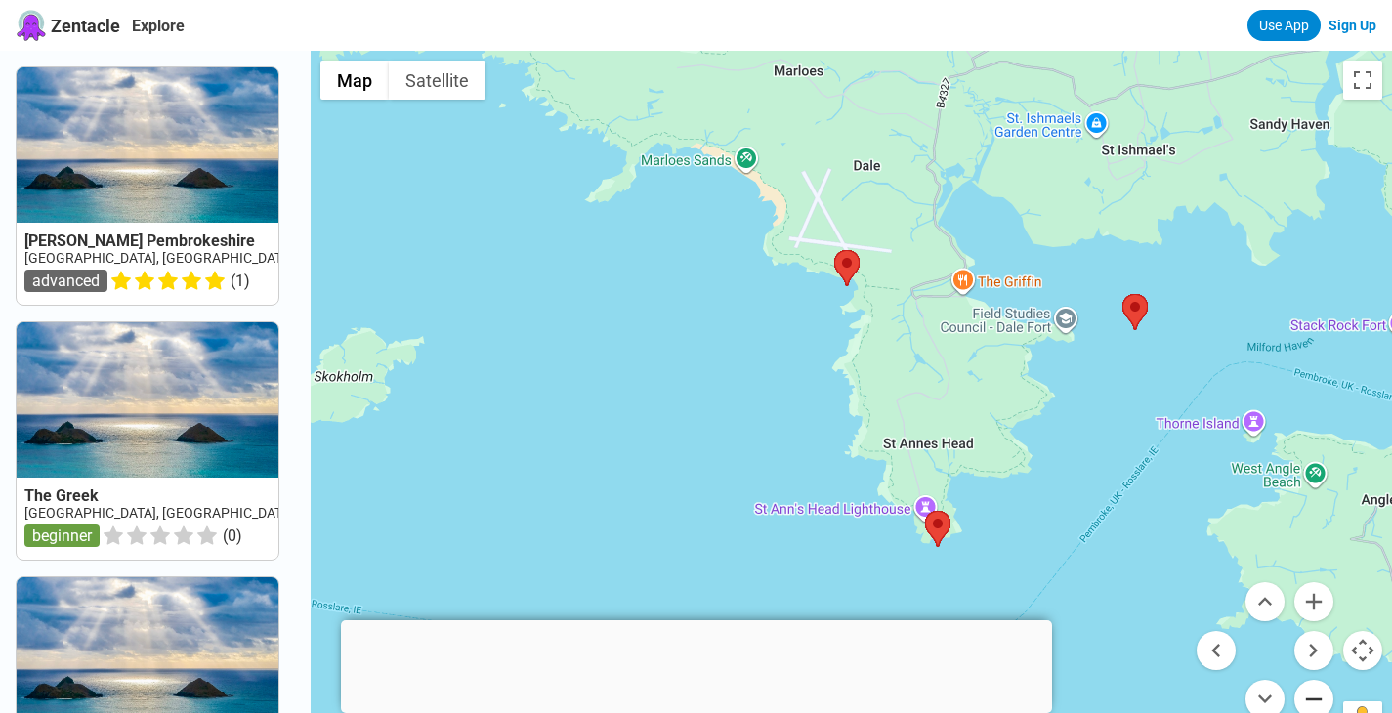
click at [1314, 687] on button "Zoom out" at bounding box center [1313, 699] width 39 height 39
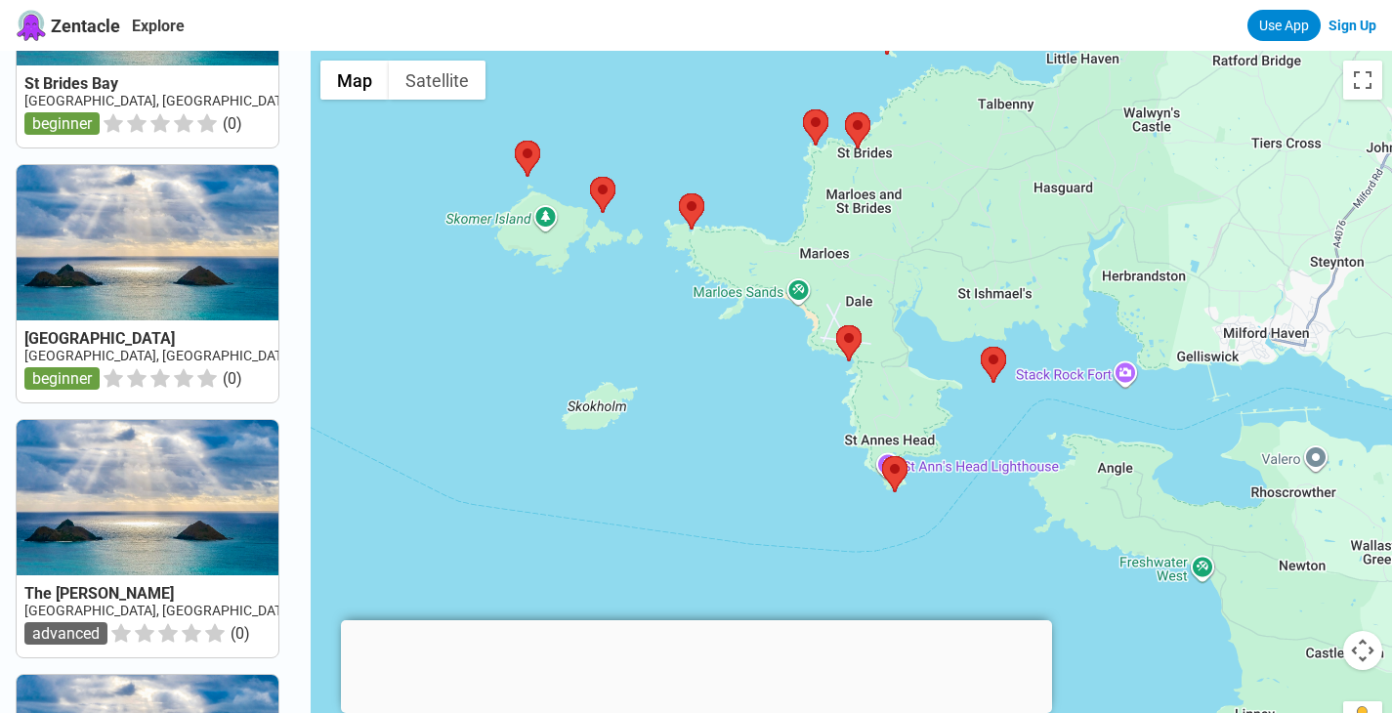
scroll to position [1380, 0]
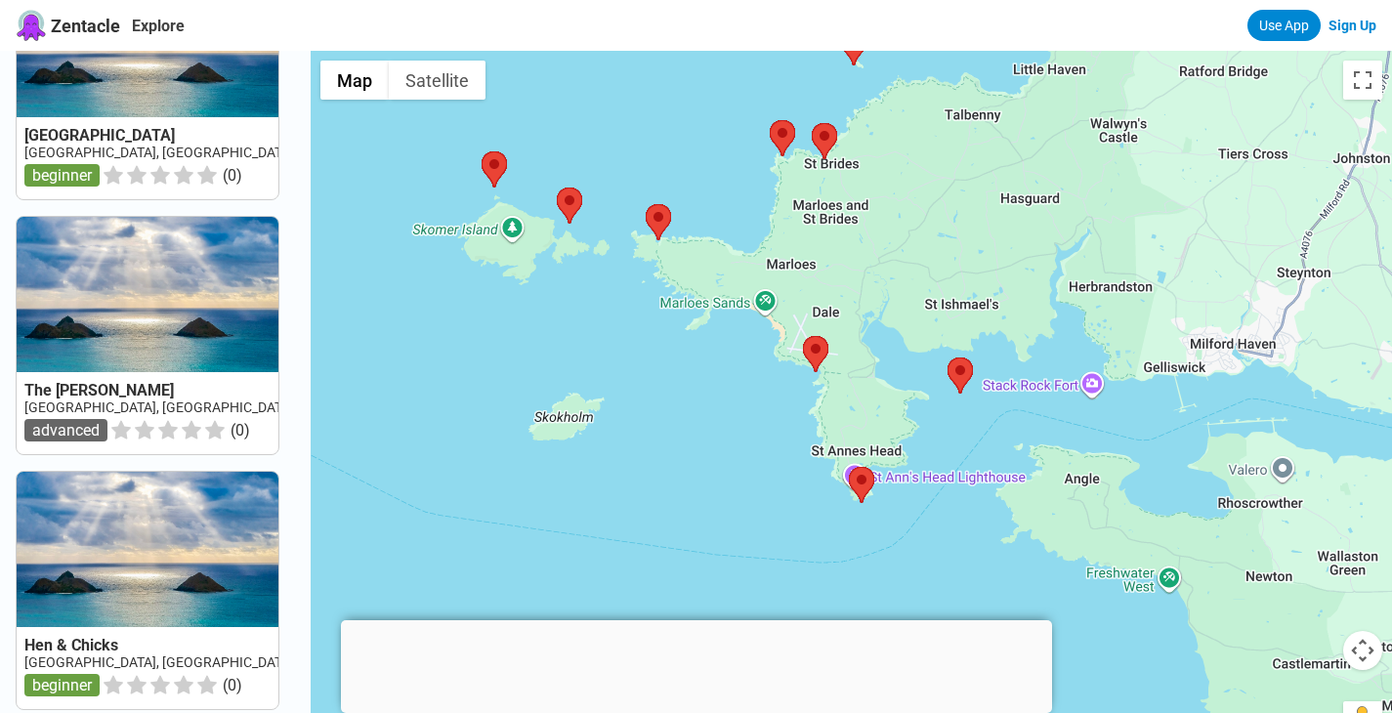
drag, startPoint x: 597, startPoint y: 444, endPoint x: 562, endPoint y: 455, distance: 36.8
click at [562, 455] on div at bounding box center [851, 407] width 1081 height 713
click at [835, 412] on div at bounding box center [851, 407] width 1081 height 713
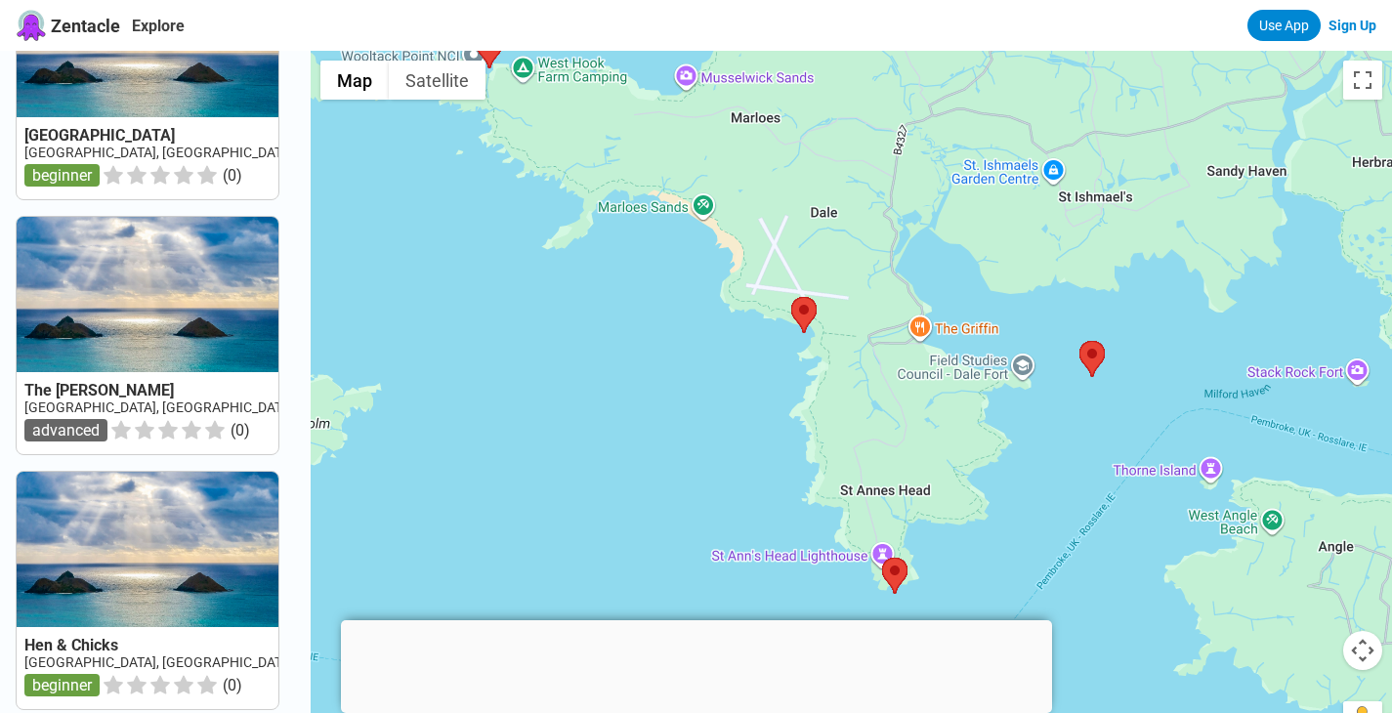
click at [835, 412] on div at bounding box center [851, 407] width 1081 height 713
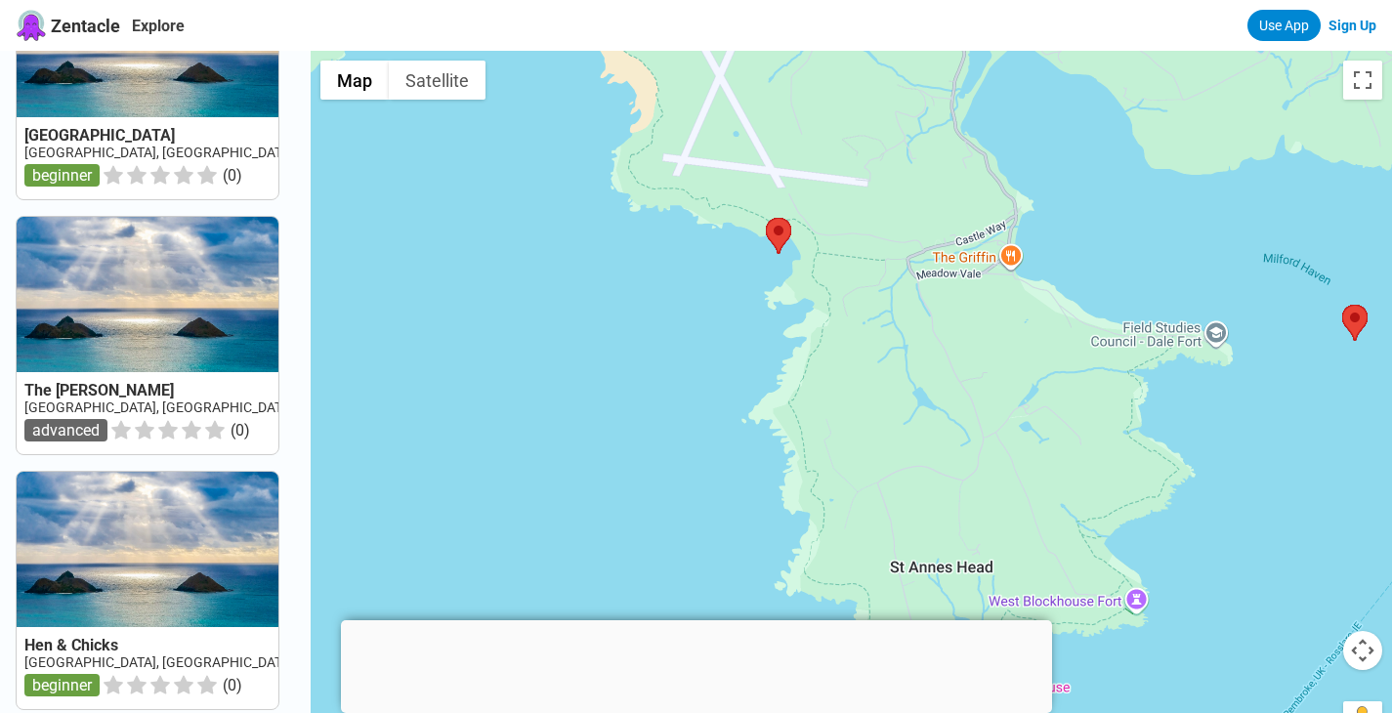
click at [835, 412] on div at bounding box center [851, 407] width 1081 height 713
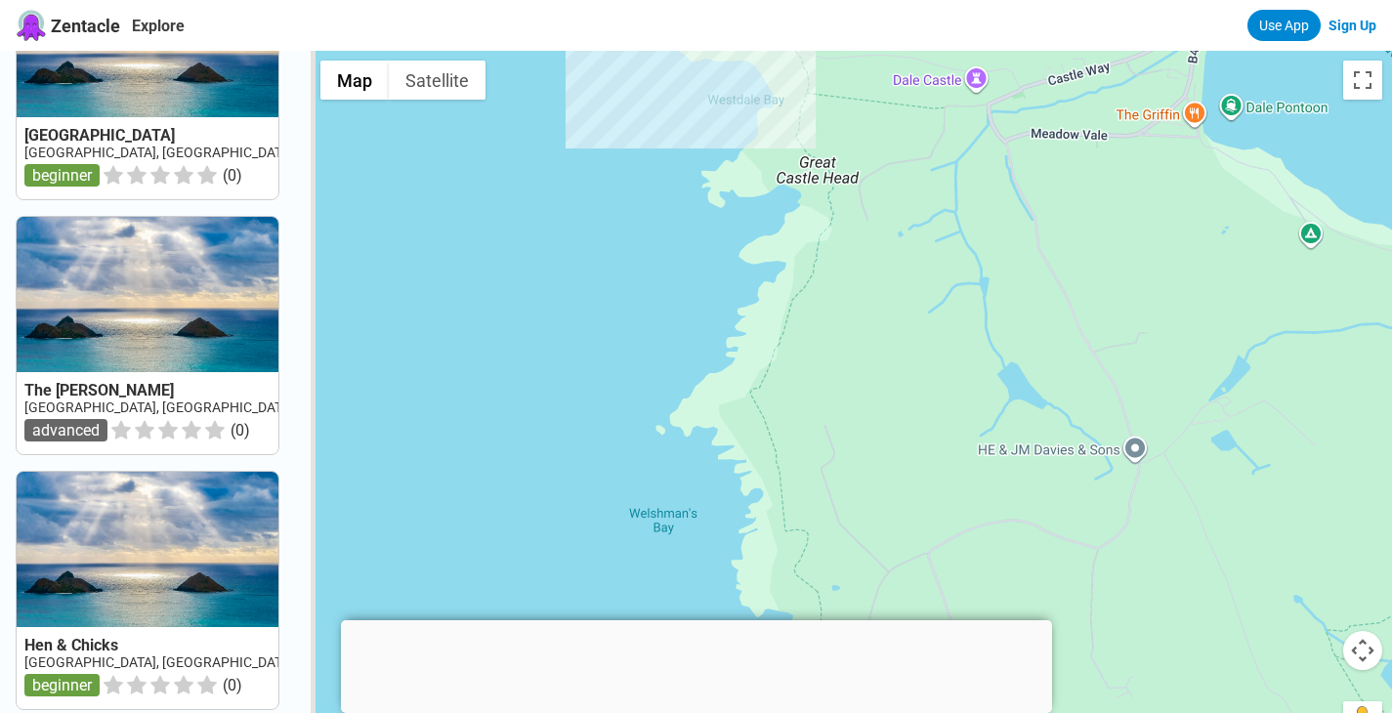
click at [835, 412] on div at bounding box center [851, 407] width 1081 height 713
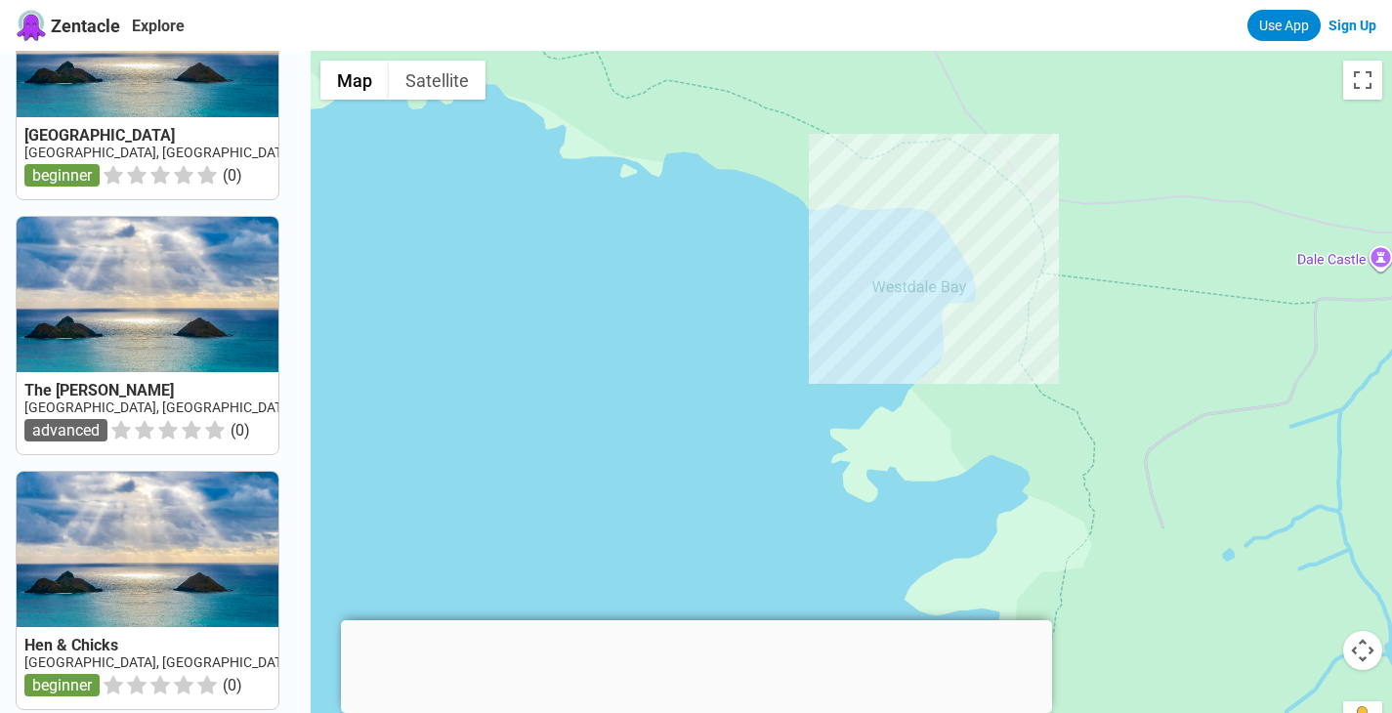
scroll to position [1, 0]
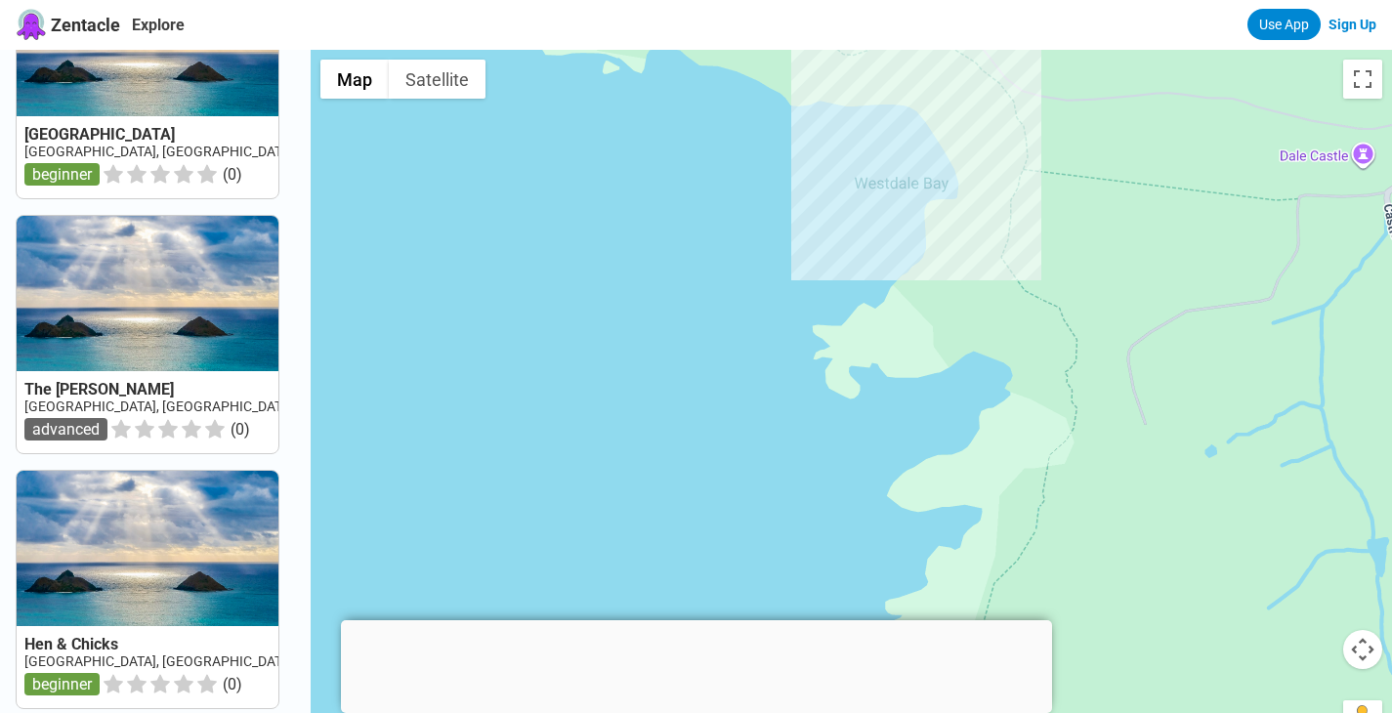
click at [1053, 583] on div at bounding box center [851, 406] width 1081 height 713
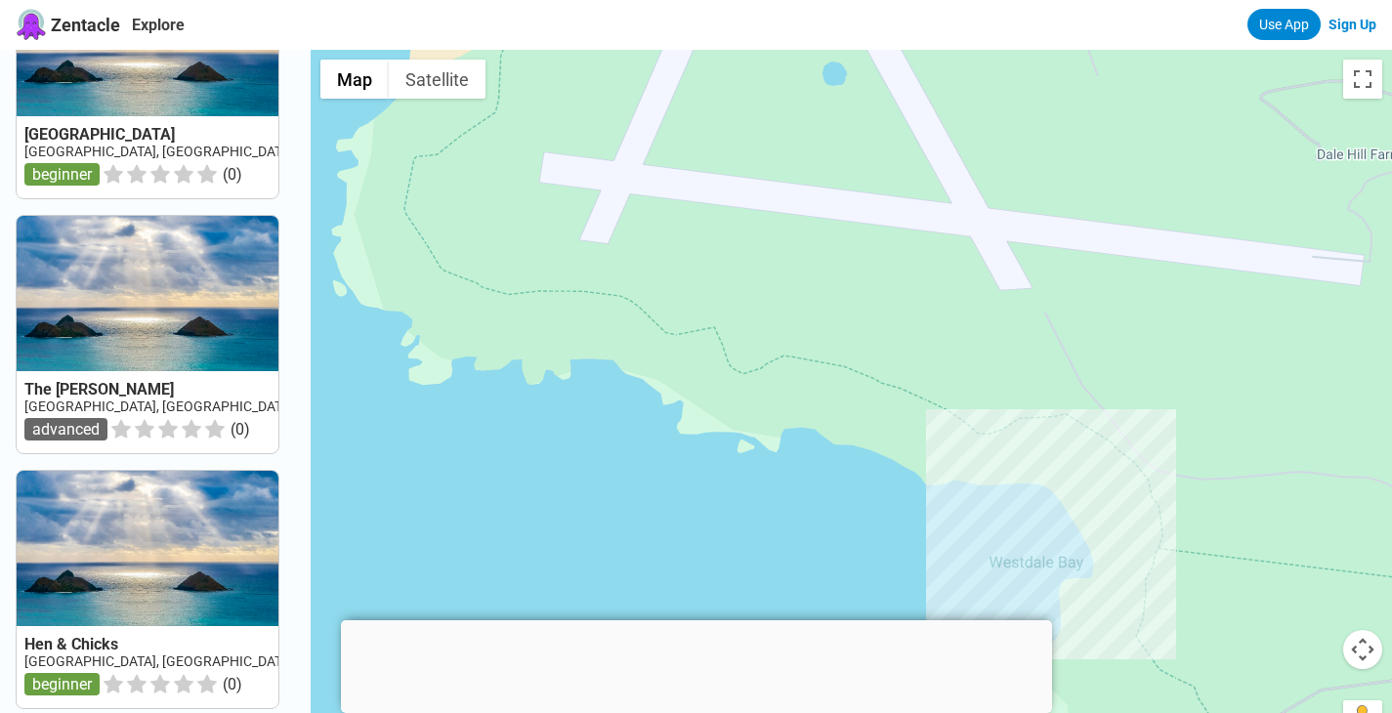
drag, startPoint x: 955, startPoint y: 150, endPoint x: 1090, endPoint y: 533, distance: 405.9
click at [1090, 533] on div at bounding box center [851, 406] width 1081 height 713
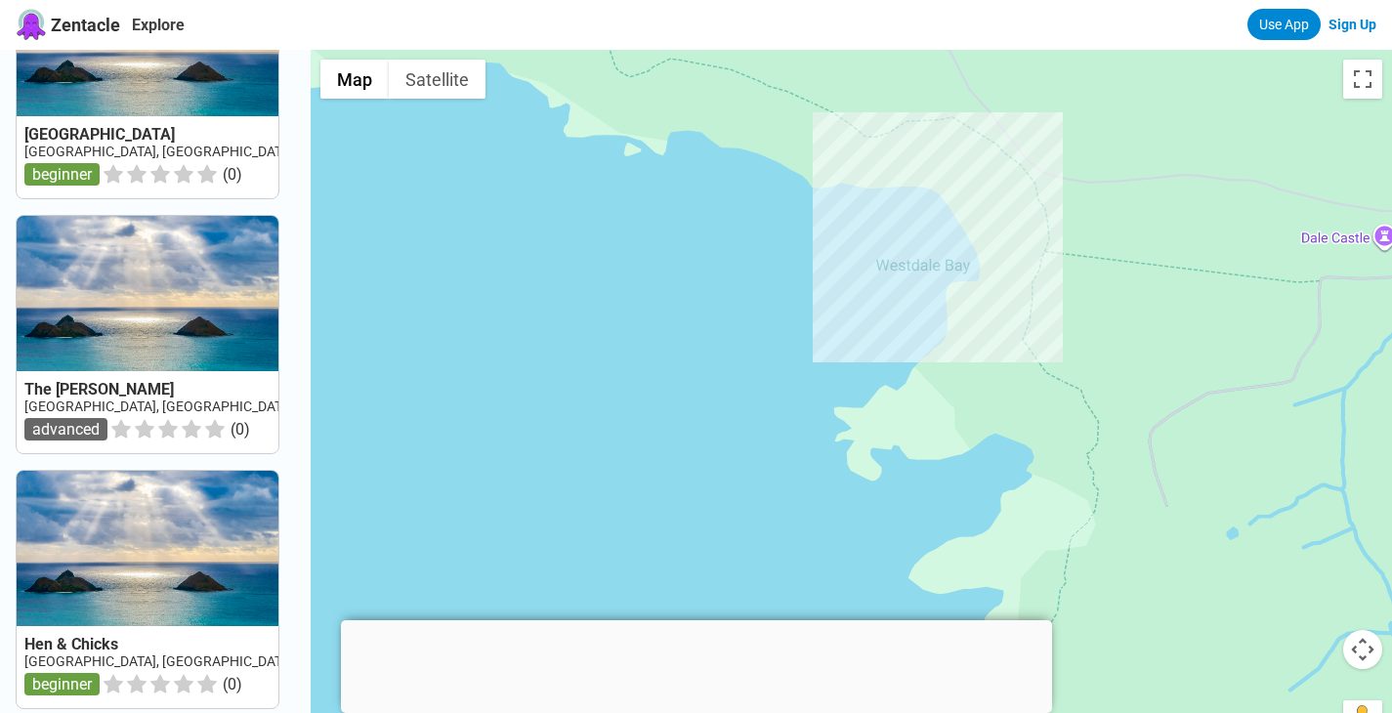
drag, startPoint x: 1345, startPoint y: 596, endPoint x: 1231, endPoint y: 290, distance: 326.4
click at [1231, 290] on div at bounding box center [851, 406] width 1081 height 713
click at [1363, 658] on button "Map camera controls" at bounding box center [1362, 649] width 39 height 39
click at [1314, 694] on button "Zoom out" at bounding box center [1313, 698] width 39 height 39
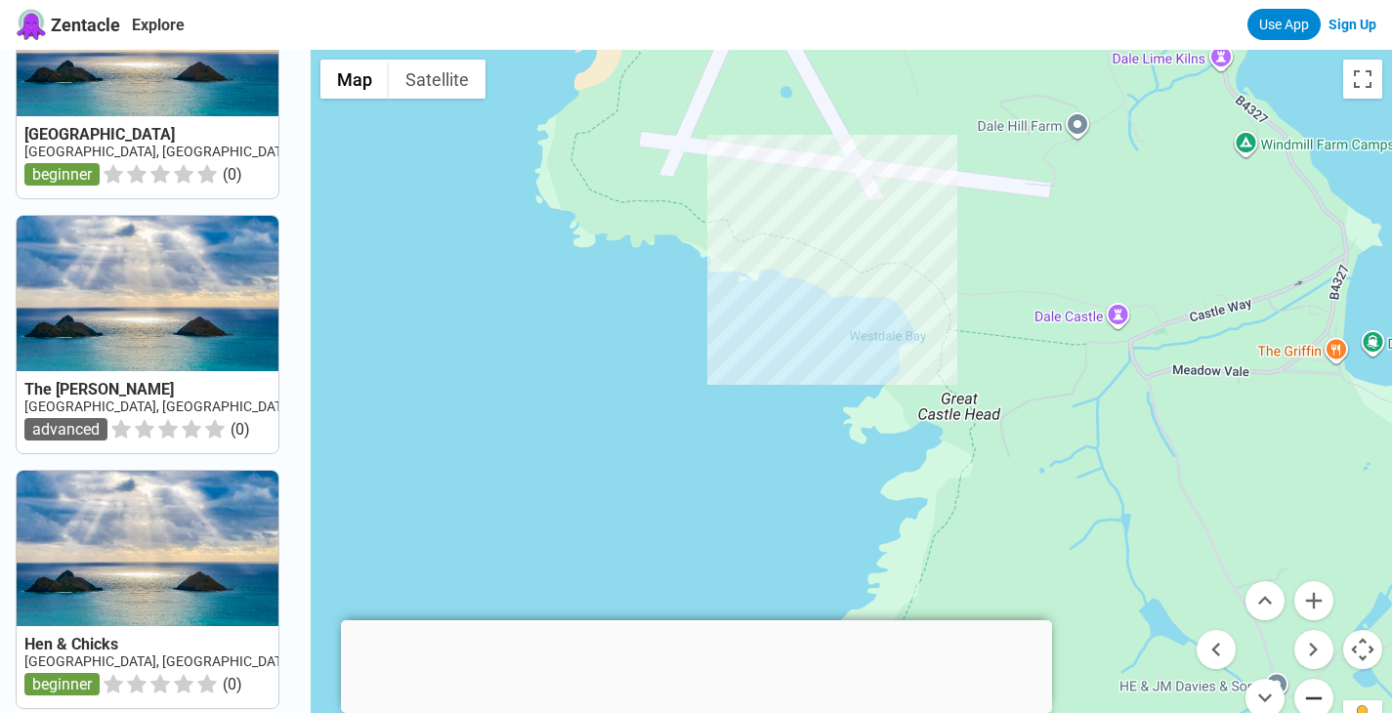
click at [1314, 694] on button "Zoom out" at bounding box center [1313, 698] width 39 height 39
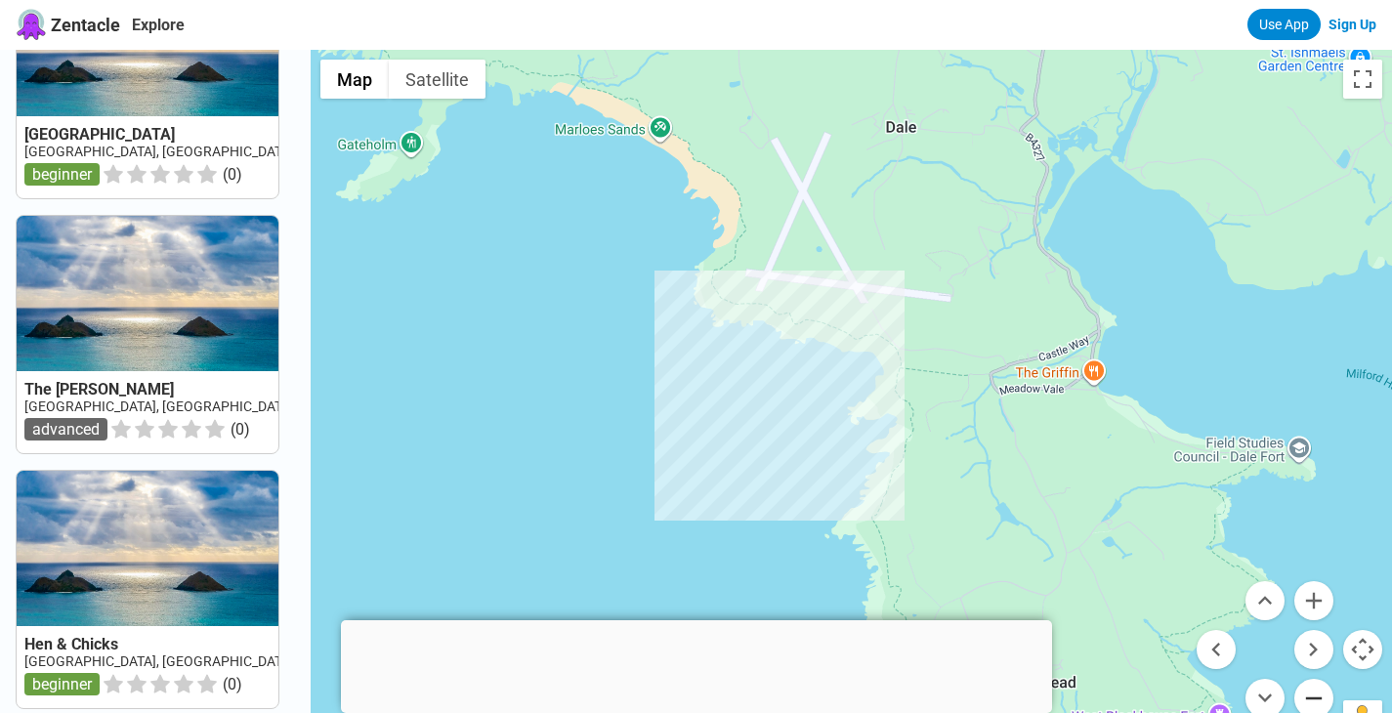
click at [1314, 694] on button "Zoom out" at bounding box center [1313, 698] width 39 height 39
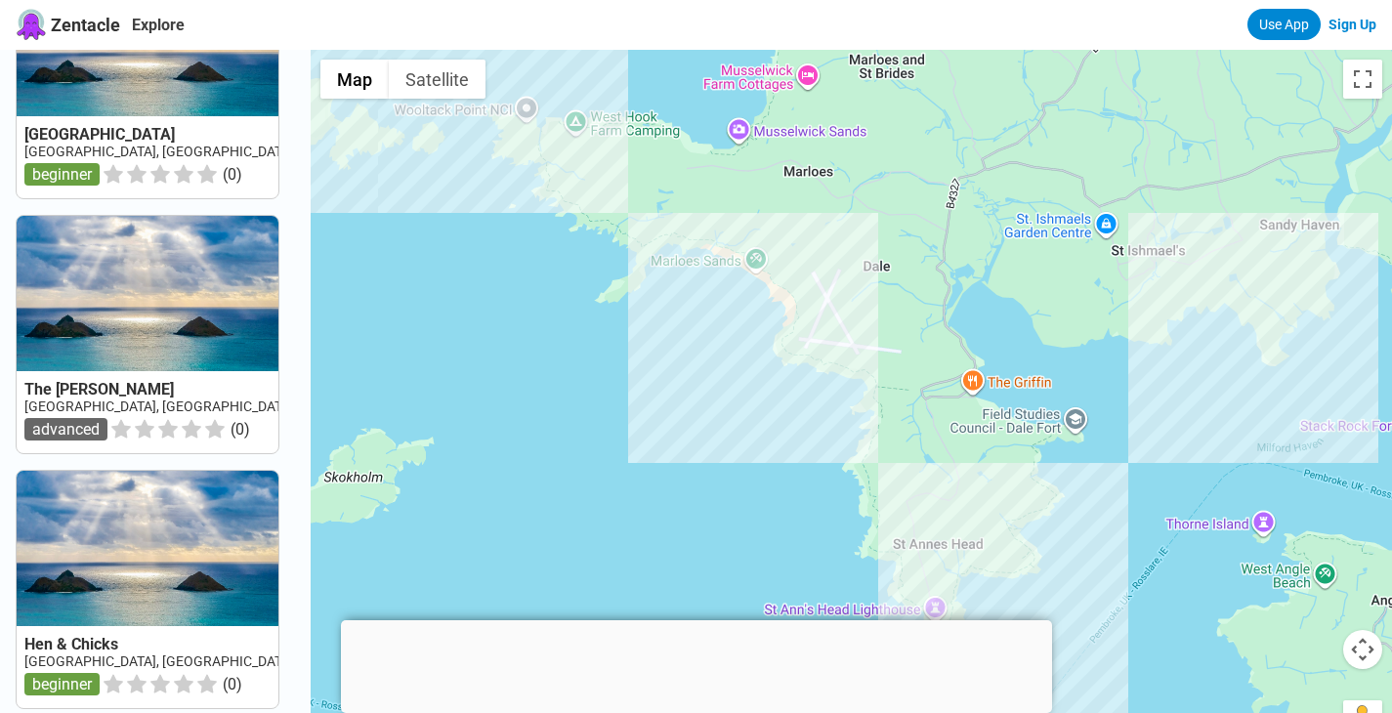
click at [981, 265] on div at bounding box center [851, 406] width 1081 height 713
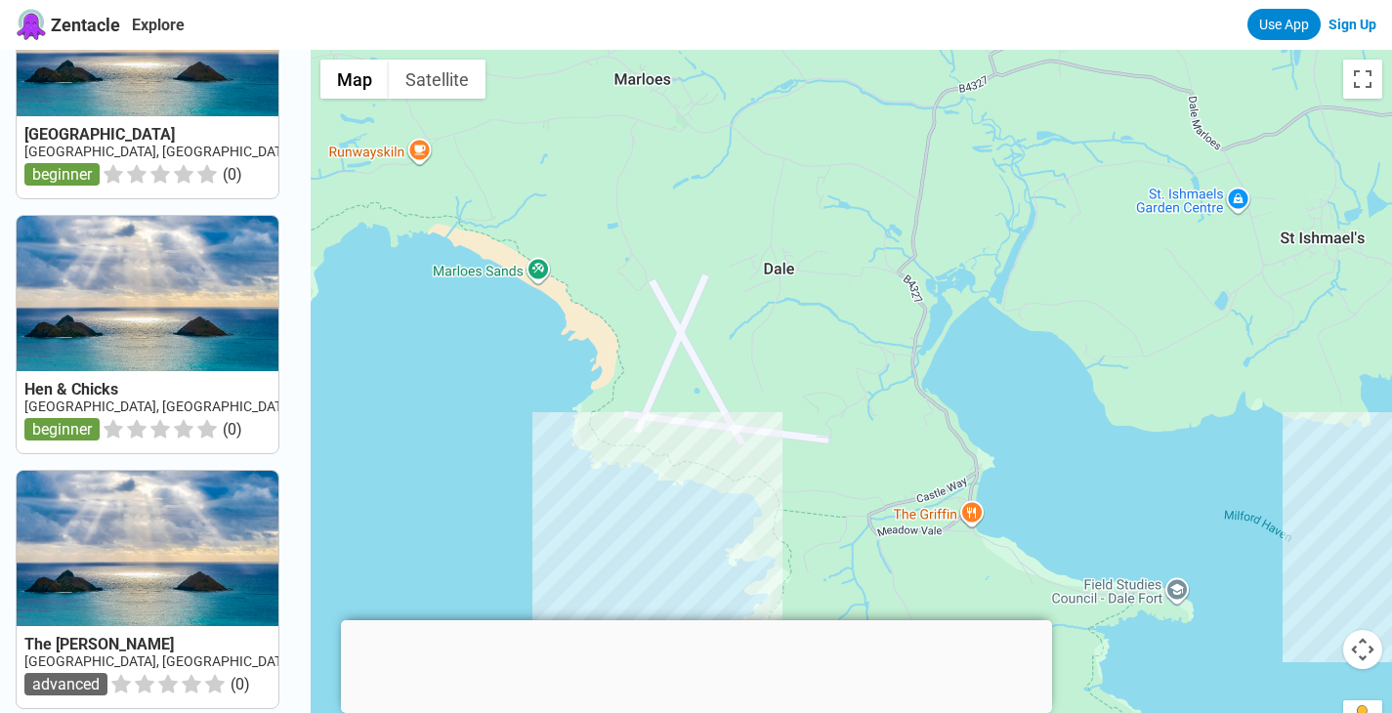
scroll to position [1125, 0]
click at [984, 290] on div at bounding box center [851, 406] width 1081 height 713
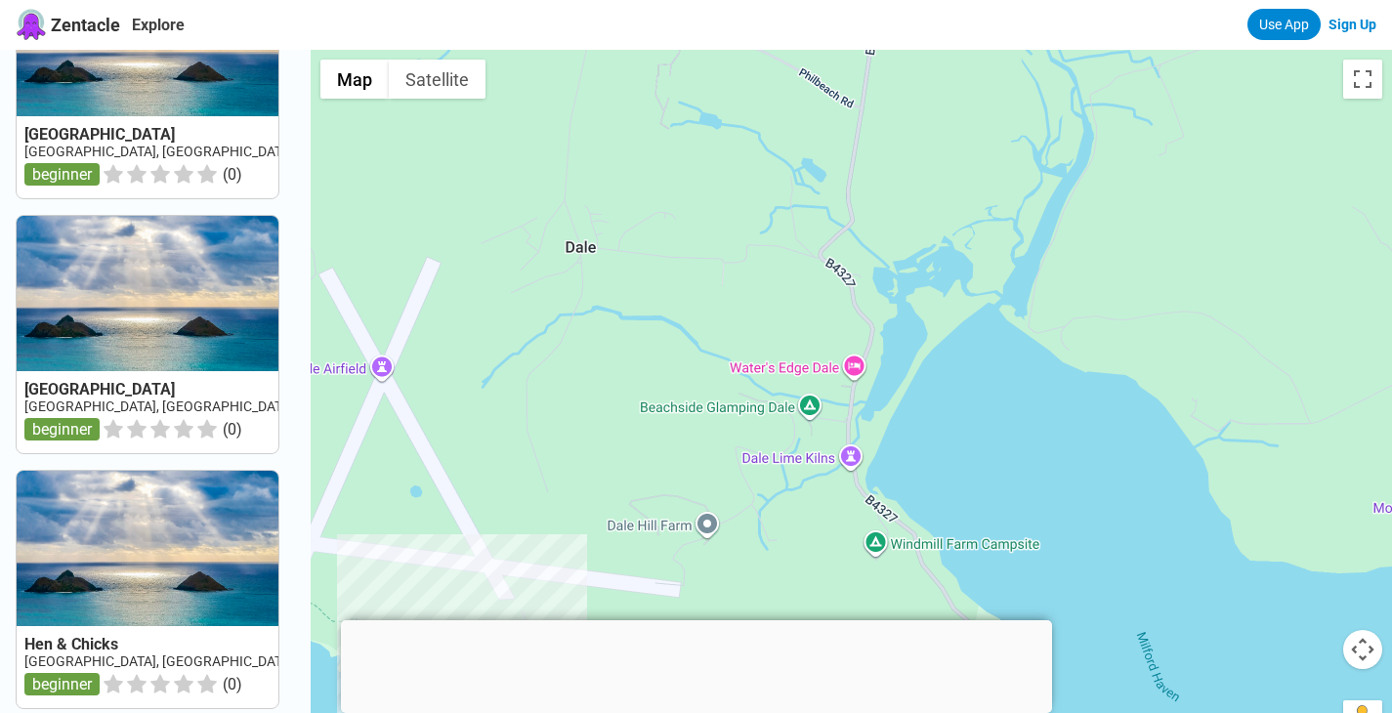
click at [984, 290] on div at bounding box center [851, 406] width 1081 height 713
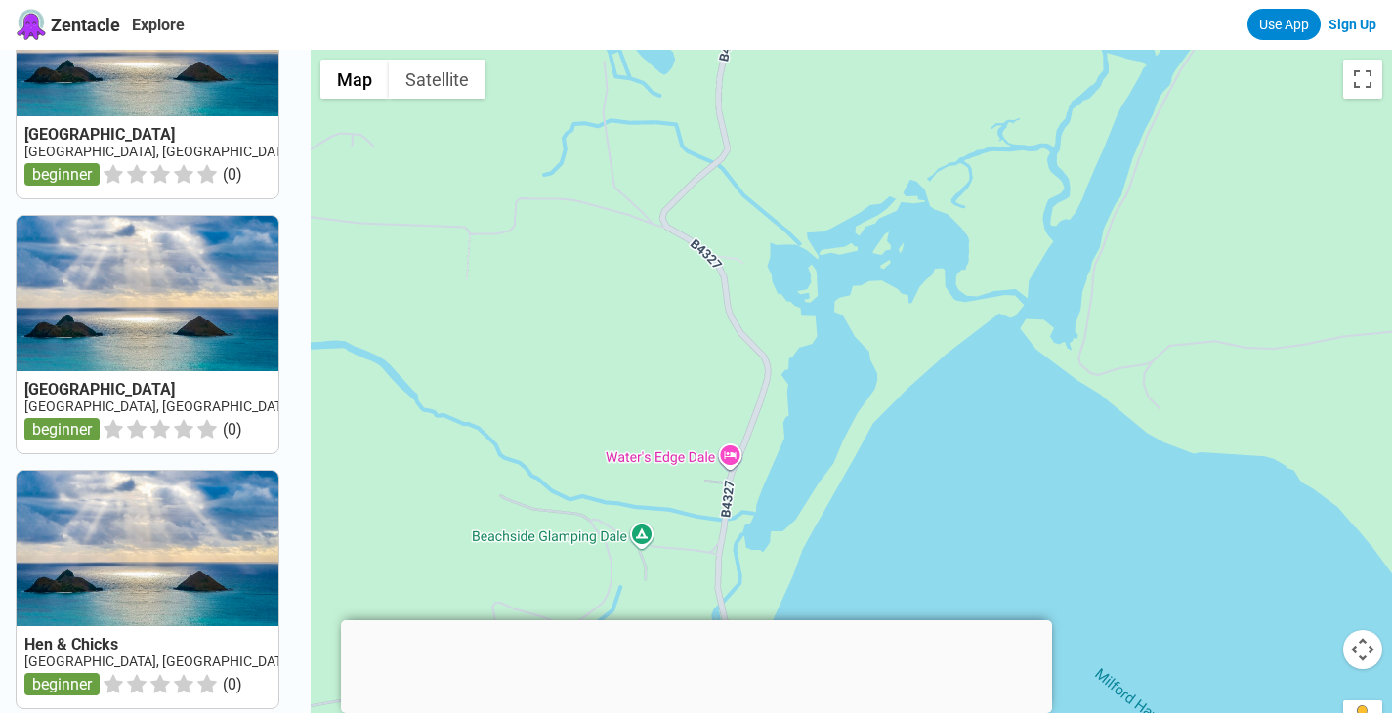
click at [984, 290] on div at bounding box center [851, 406] width 1081 height 713
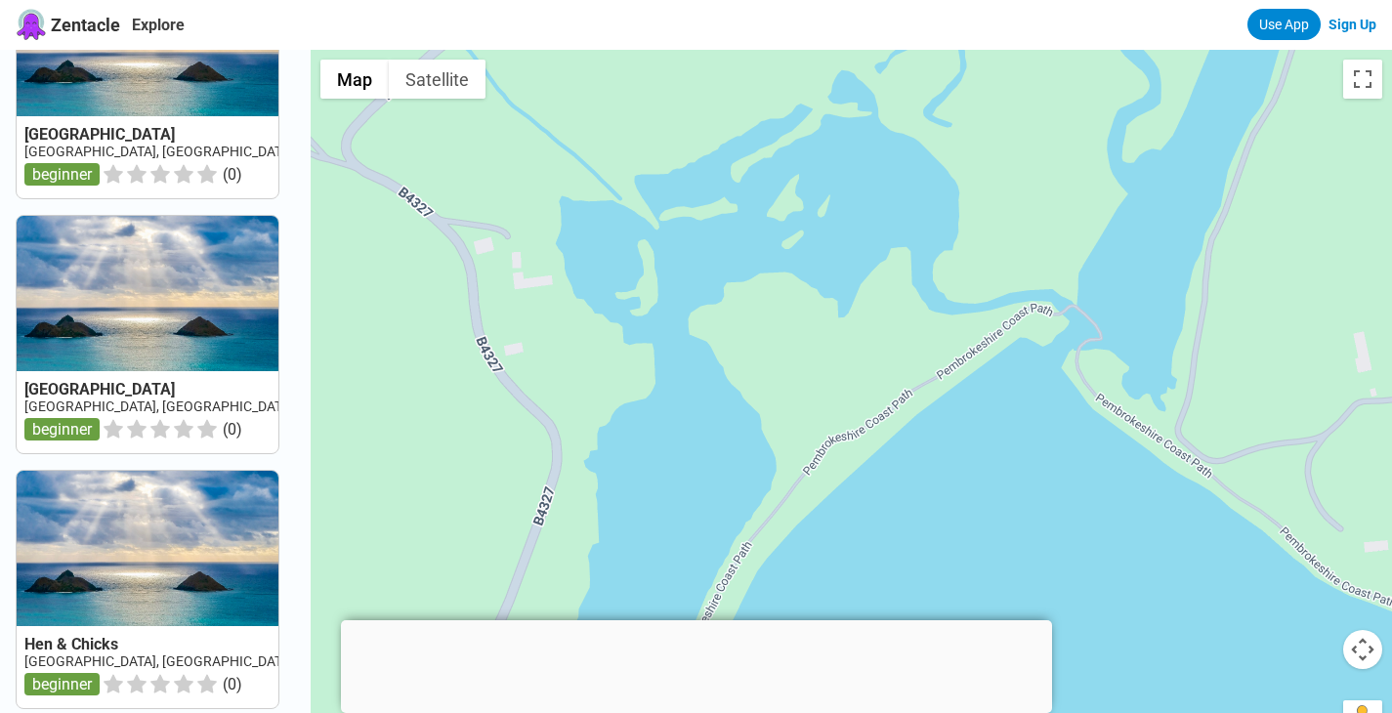
click at [984, 290] on div at bounding box center [851, 406] width 1081 height 713
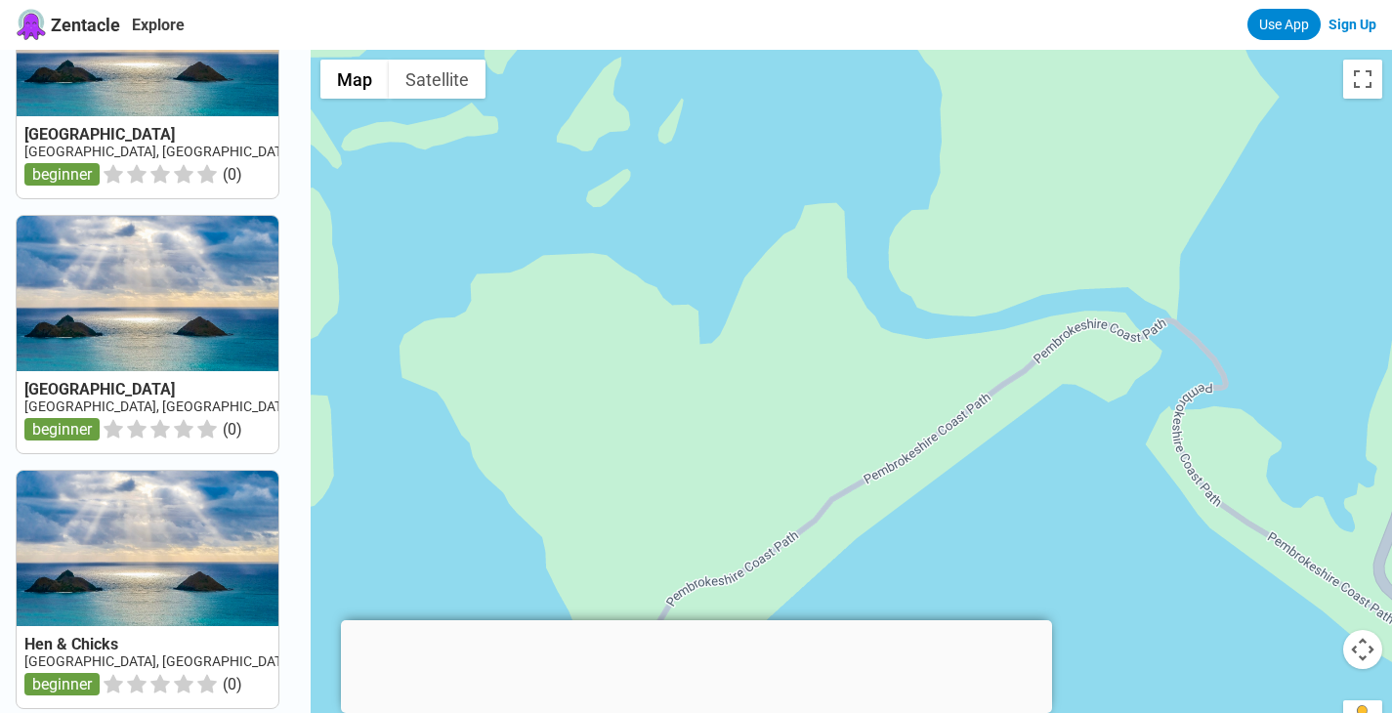
click at [984, 290] on div at bounding box center [851, 406] width 1081 height 713
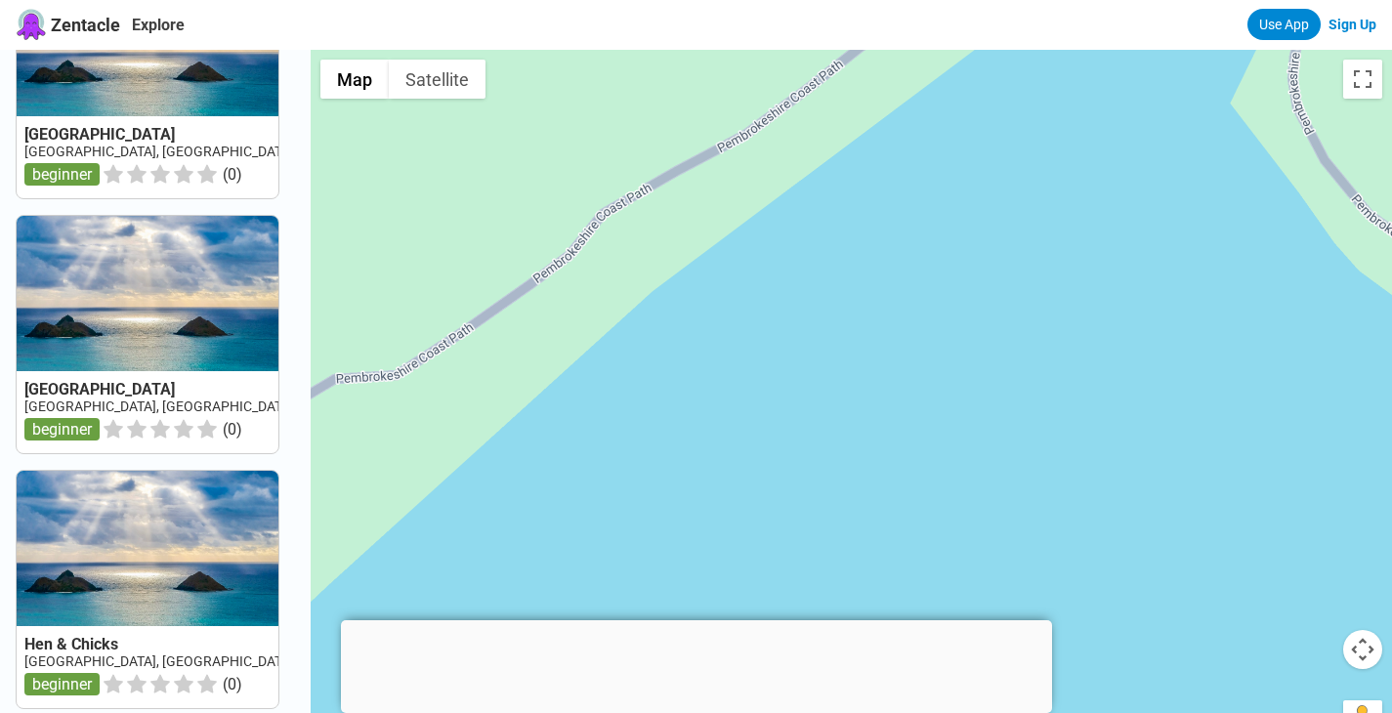
drag, startPoint x: 1041, startPoint y: 508, endPoint x: 959, endPoint y: 3, distance: 511.6
click at [959, 3] on div "Zentacle Explore Use App Sign Up Dale Pembrokeshire UK, Wales, South West Wales…" at bounding box center [696, 667] width 1392 height 1336
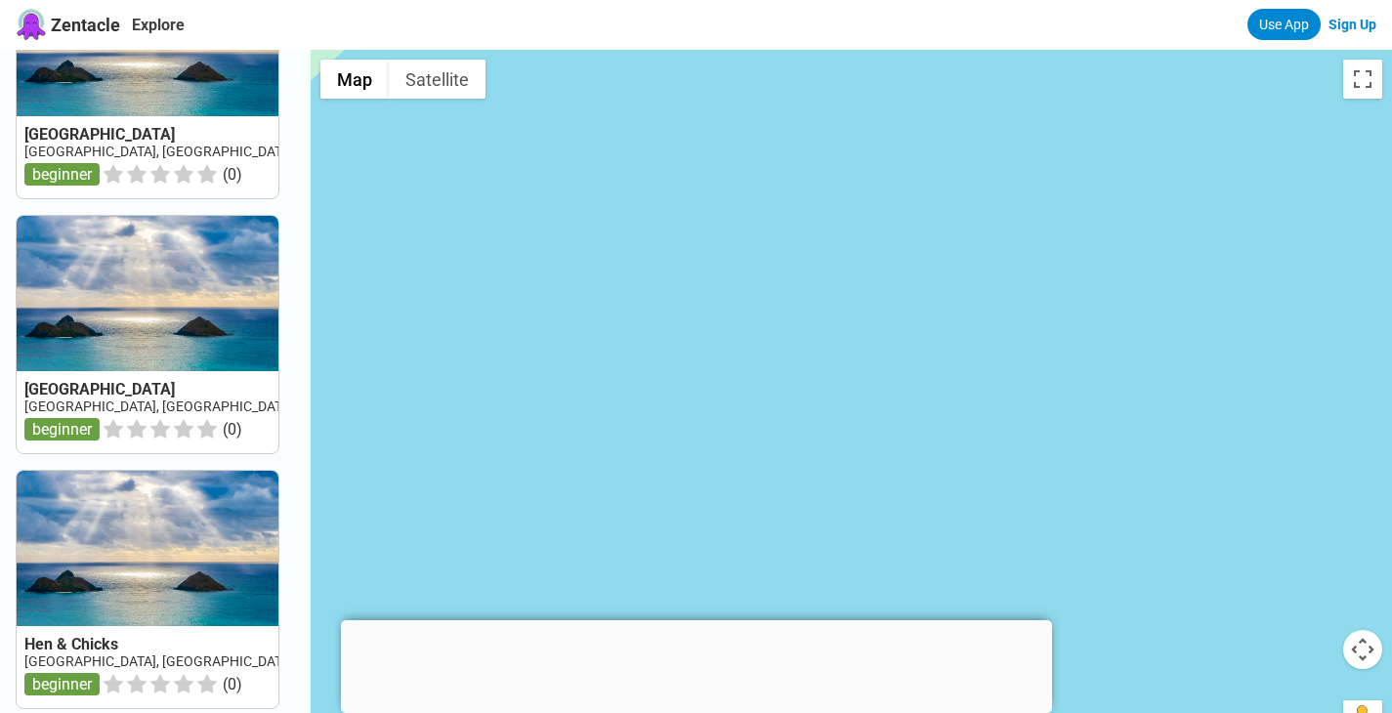
drag, startPoint x: 1187, startPoint y: 521, endPoint x: 1014, endPoint y: 139, distance: 419.2
click at [1014, 139] on div at bounding box center [851, 406] width 1081 height 713
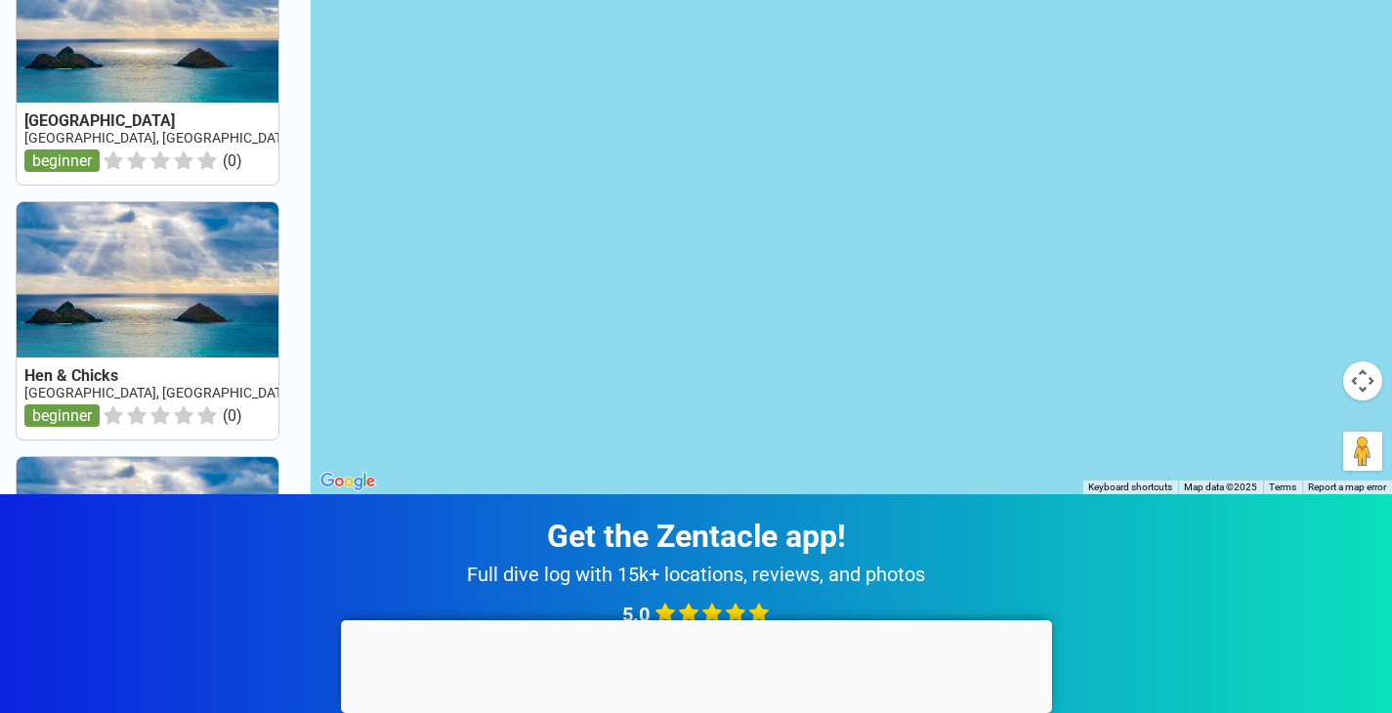
scroll to position [0, 0]
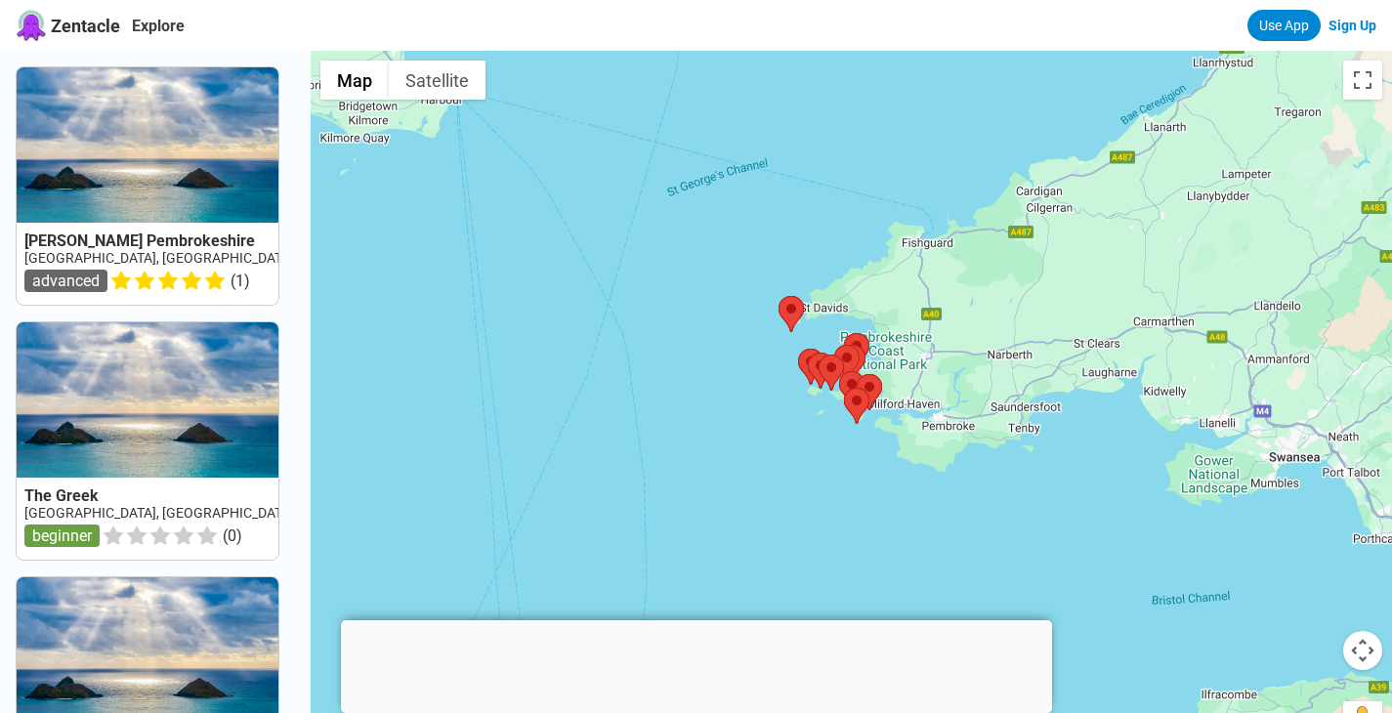
click at [802, 419] on div at bounding box center [851, 407] width 1081 height 713
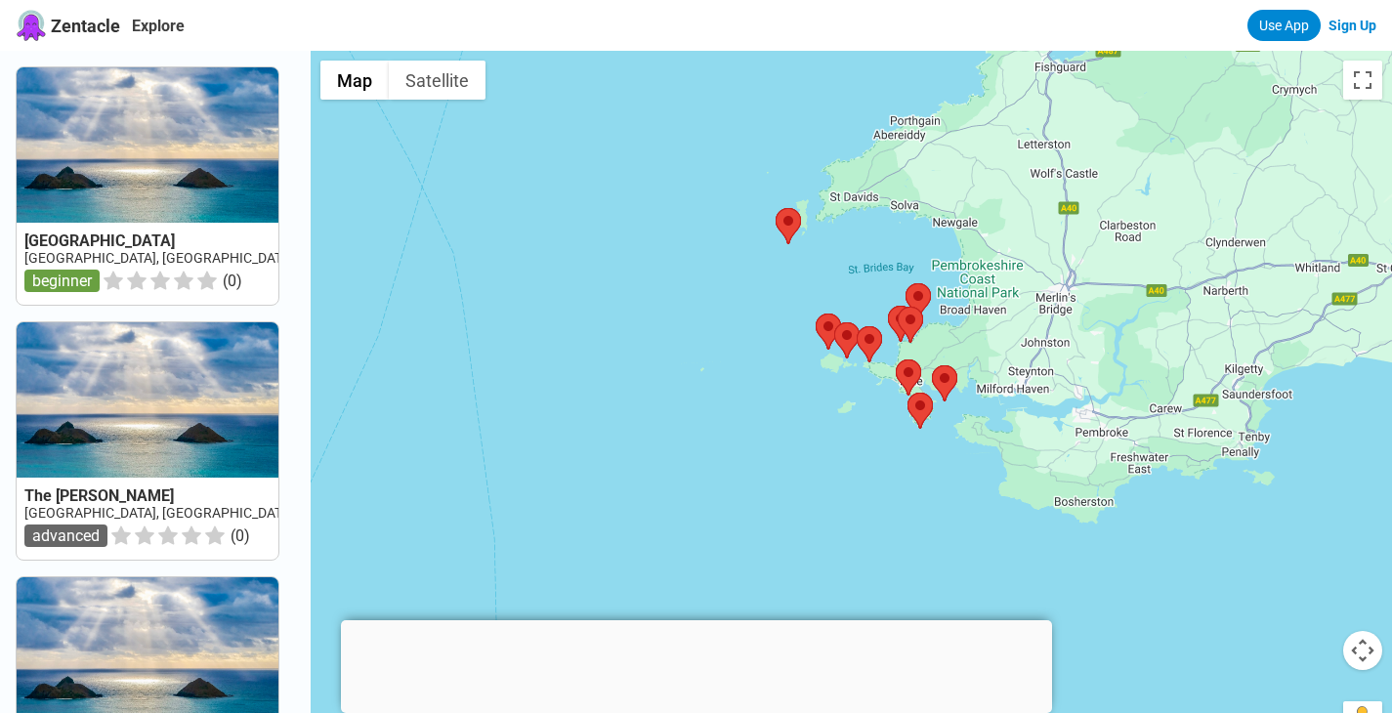
click at [802, 419] on div at bounding box center [851, 407] width 1081 height 713
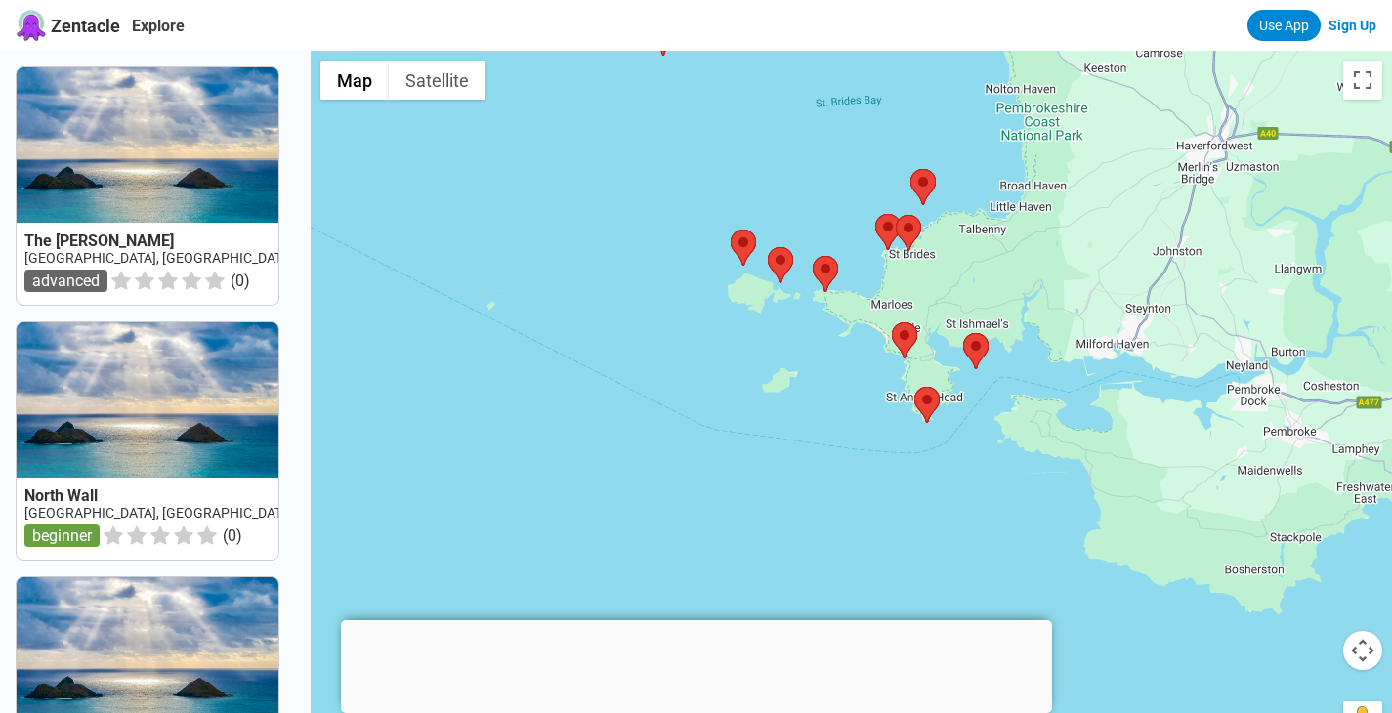
drag, startPoint x: 815, startPoint y: 408, endPoint x: 693, endPoint y: 395, distance: 121.9
click at [693, 395] on div at bounding box center [851, 407] width 1081 height 713
click at [783, 441] on div at bounding box center [851, 407] width 1081 height 713
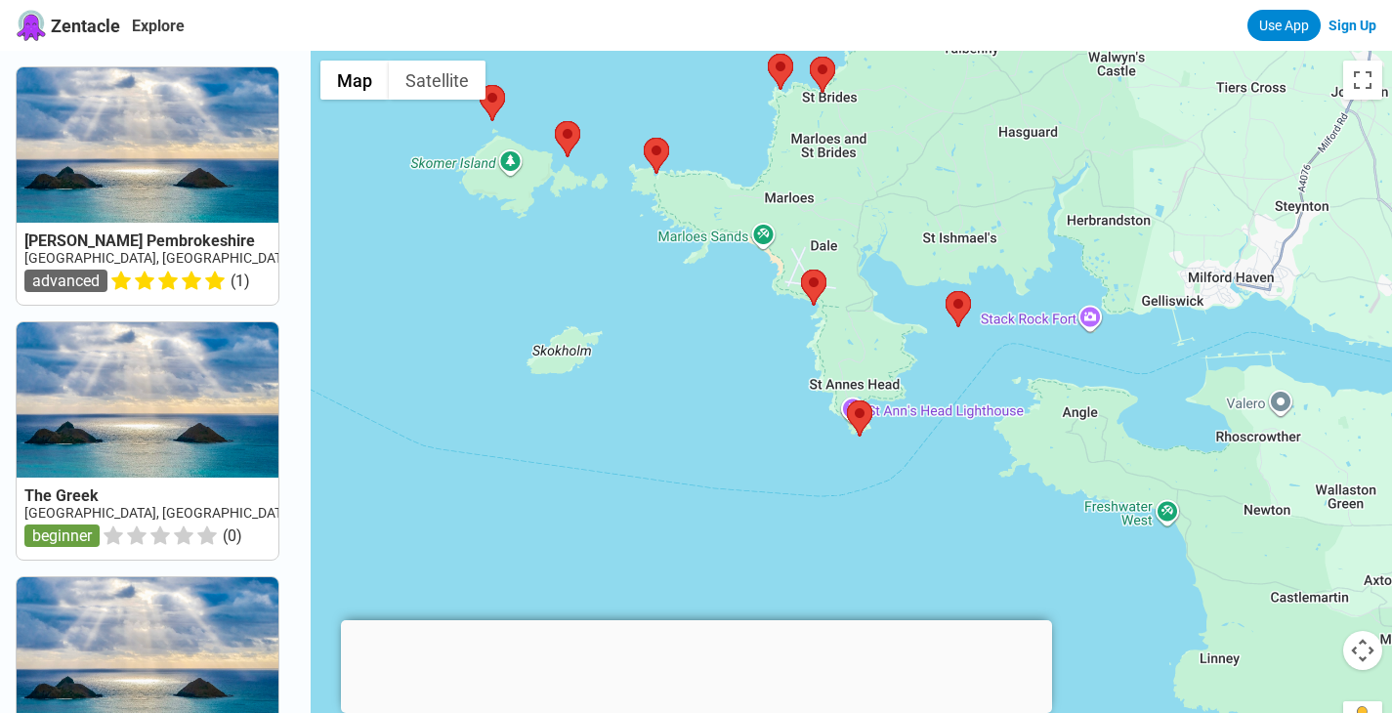
drag, startPoint x: 952, startPoint y: 381, endPoint x: 731, endPoint y: 409, distance: 223.5
click at [731, 409] on div at bounding box center [851, 407] width 1081 height 713
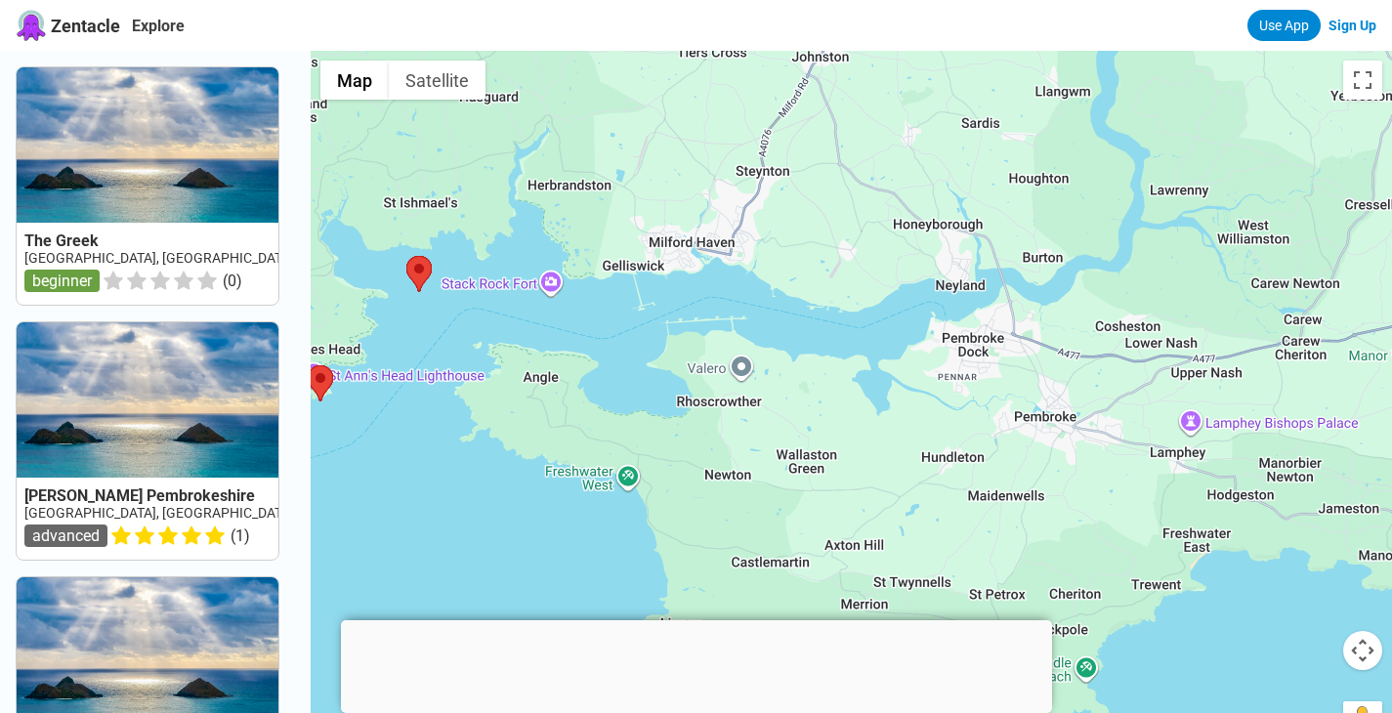
drag, startPoint x: 1136, startPoint y: 331, endPoint x: 589, endPoint y: 299, distance: 547.9
click at [589, 299] on div at bounding box center [851, 407] width 1081 height 713
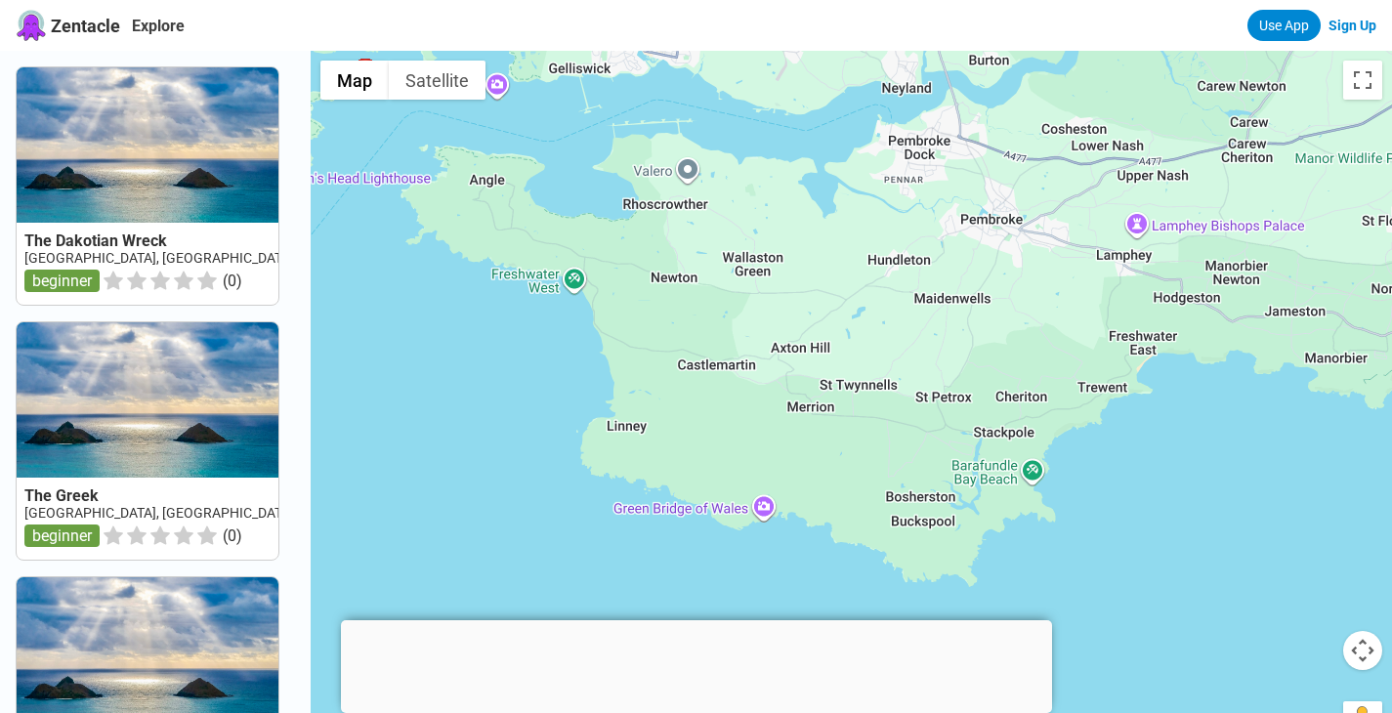
drag, startPoint x: 855, startPoint y: 489, endPoint x: 801, endPoint y: 286, distance: 210.1
click at [801, 286] on div at bounding box center [851, 407] width 1081 height 713
click at [824, 392] on div at bounding box center [851, 407] width 1081 height 713
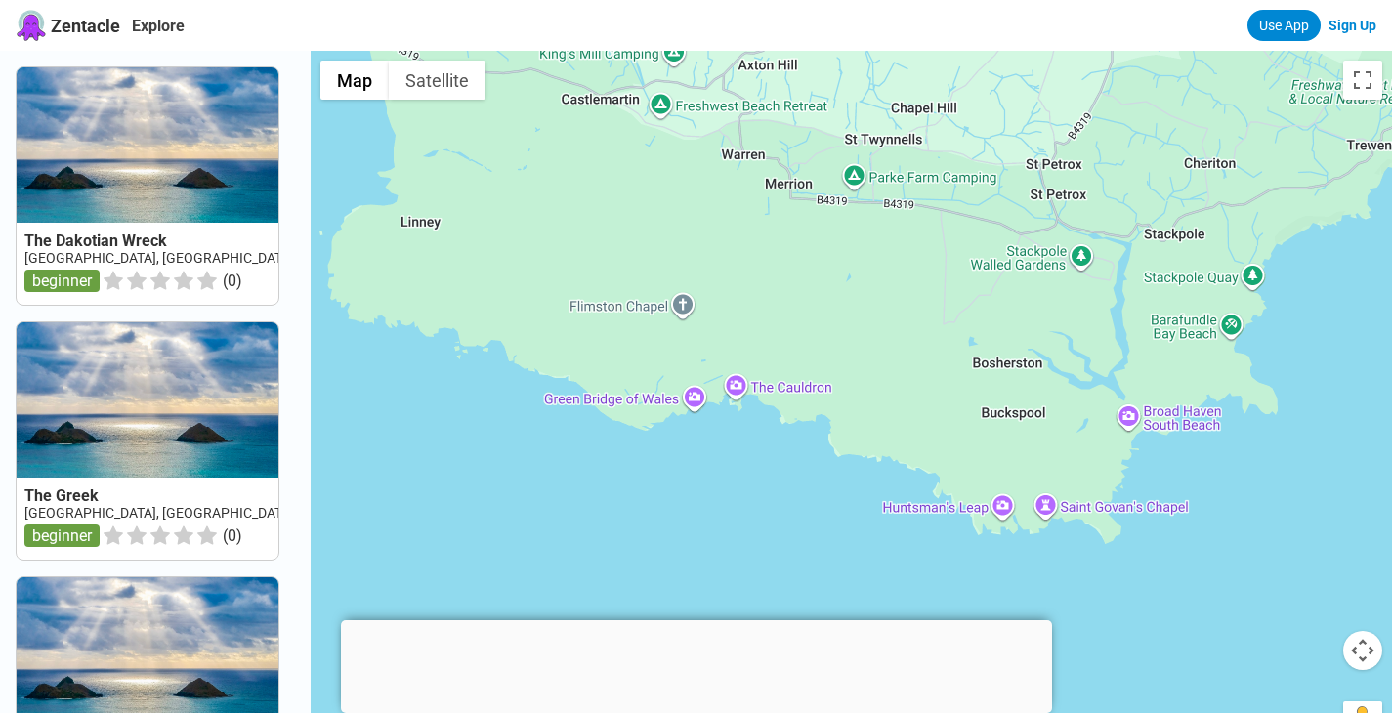
drag, startPoint x: 806, startPoint y: 495, endPoint x: 790, endPoint y: 252, distance: 243.7
click at [790, 252] on div at bounding box center [851, 407] width 1081 height 713
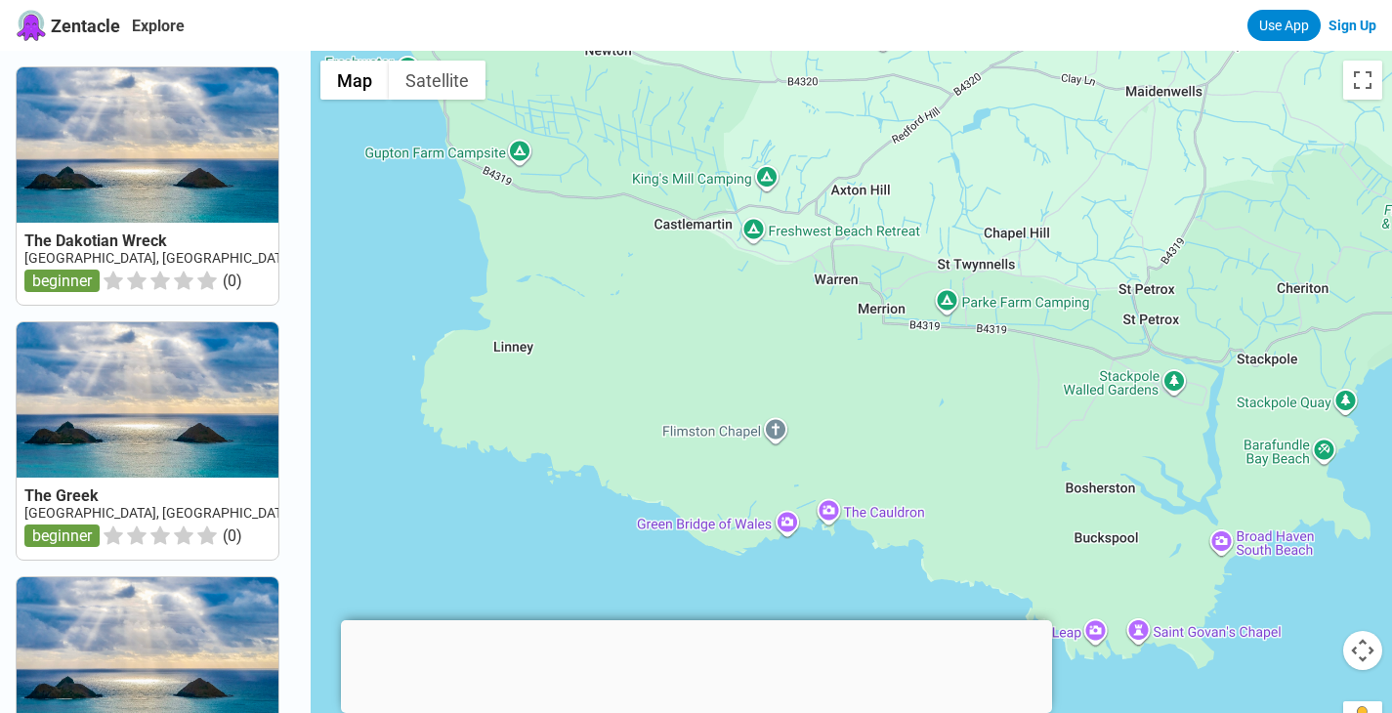
drag, startPoint x: 1007, startPoint y: 262, endPoint x: 1096, endPoint y: 387, distance: 153.4
click at [1096, 387] on div at bounding box center [851, 407] width 1081 height 713
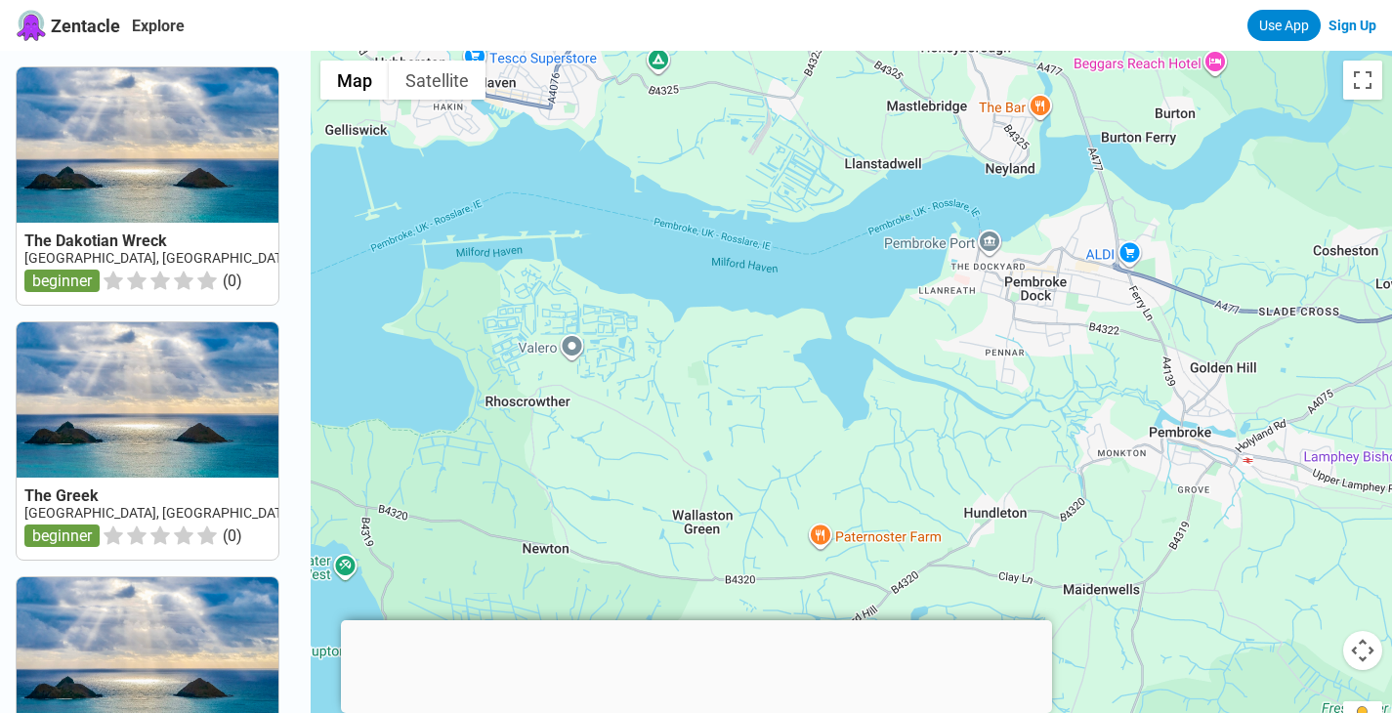
drag, startPoint x: 705, startPoint y: 206, endPoint x: 643, endPoint y: 714, distance: 511.7
click at [643, 712] on html "Zentacle Explore Use App Sign Up The Dakotian Wreck UK, Wales, South West Wales…" at bounding box center [696, 726] width 1392 height 1453
drag, startPoint x: 689, startPoint y: 424, endPoint x: 690, endPoint y: 481, distance: 56.7
click at [689, 441] on div at bounding box center [851, 407] width 1081 height 713
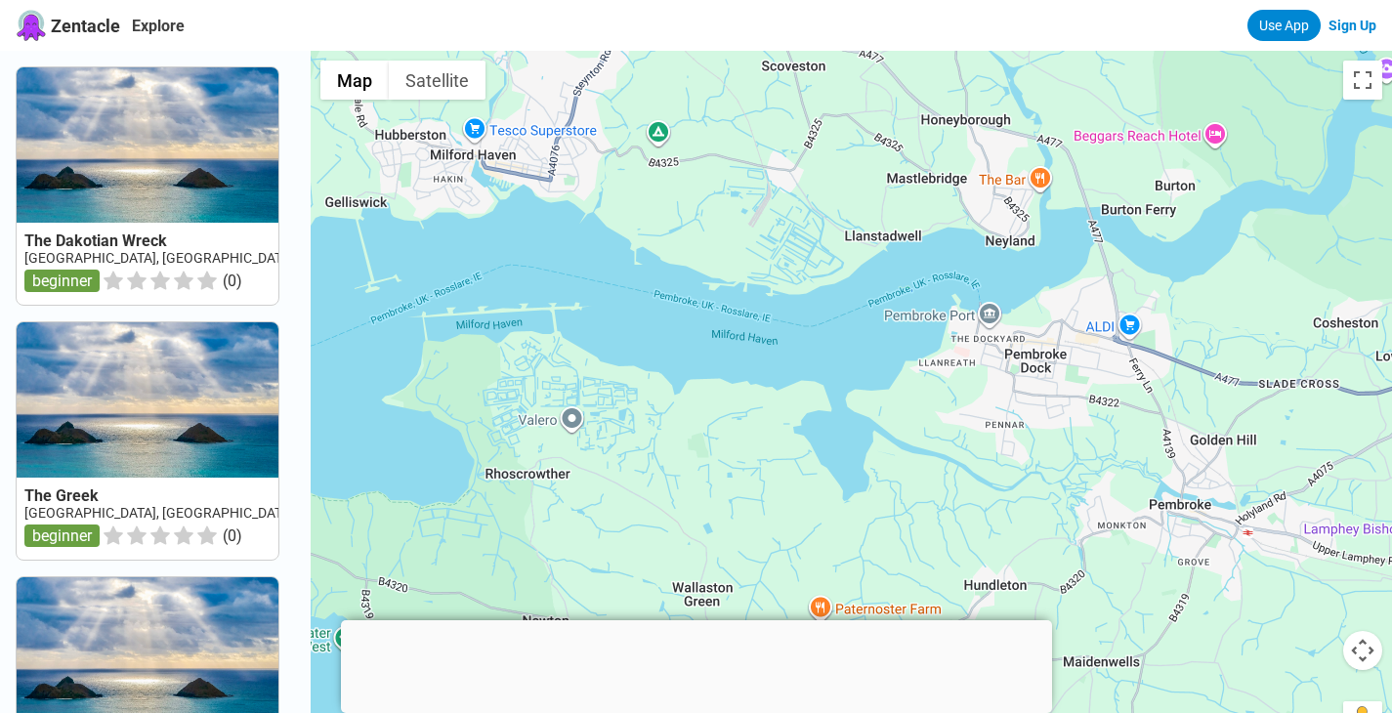
drag, startPoint x: 696, startPoint y: 547, endPoint x: 696, endPoint y: 558, distance: 10.7
click at [696, 558] on div at bounding box center [851, 407] width 1081 height 713
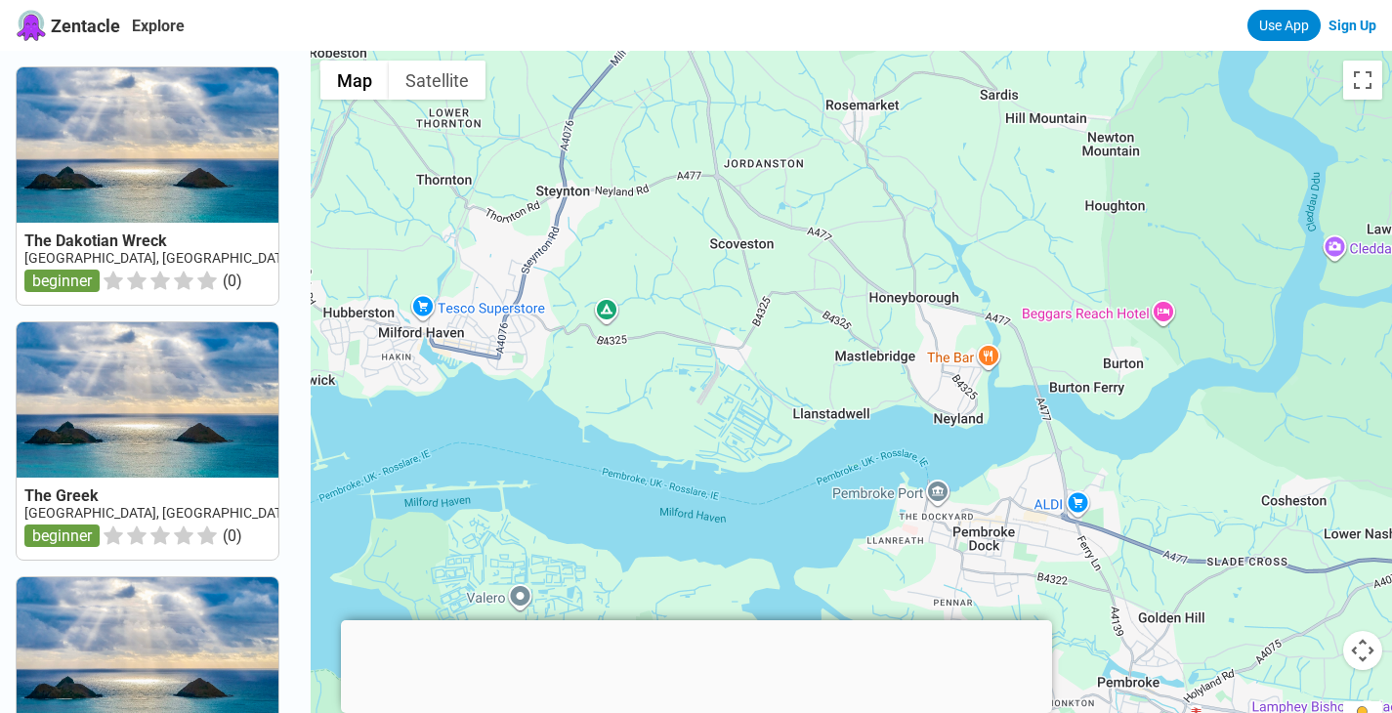
drag, startPoint x: 664, startPoint y: 393, endPoint x: 612, endPoint y: 572, distance: 187.0
click at [612, 572] on div at bounding box center [851, 407] width 1081 height 713
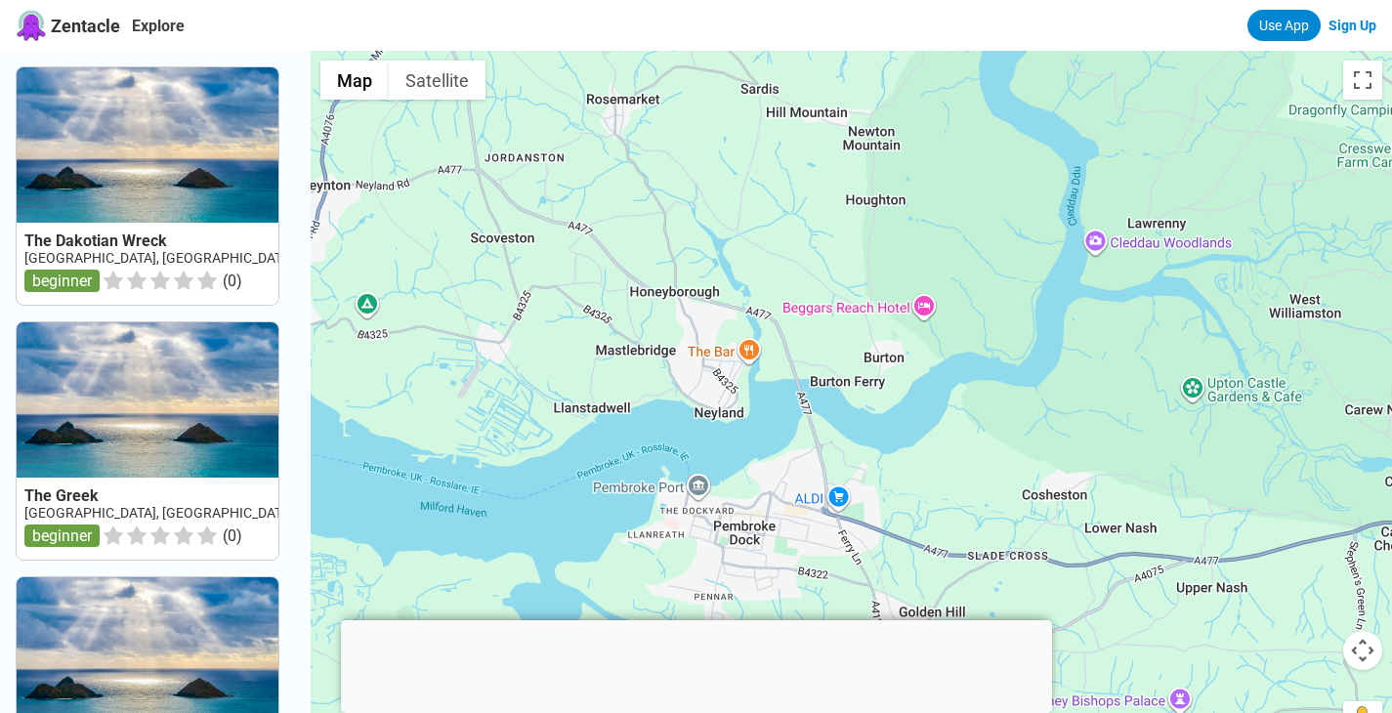
drag, startPoint x: 720, startPoint y: 445, endPoint x: 479, endPoint y: 439, distance: 241.3
click at [479, 439] on div at bounding box center [851, 407] width 1081 height 713
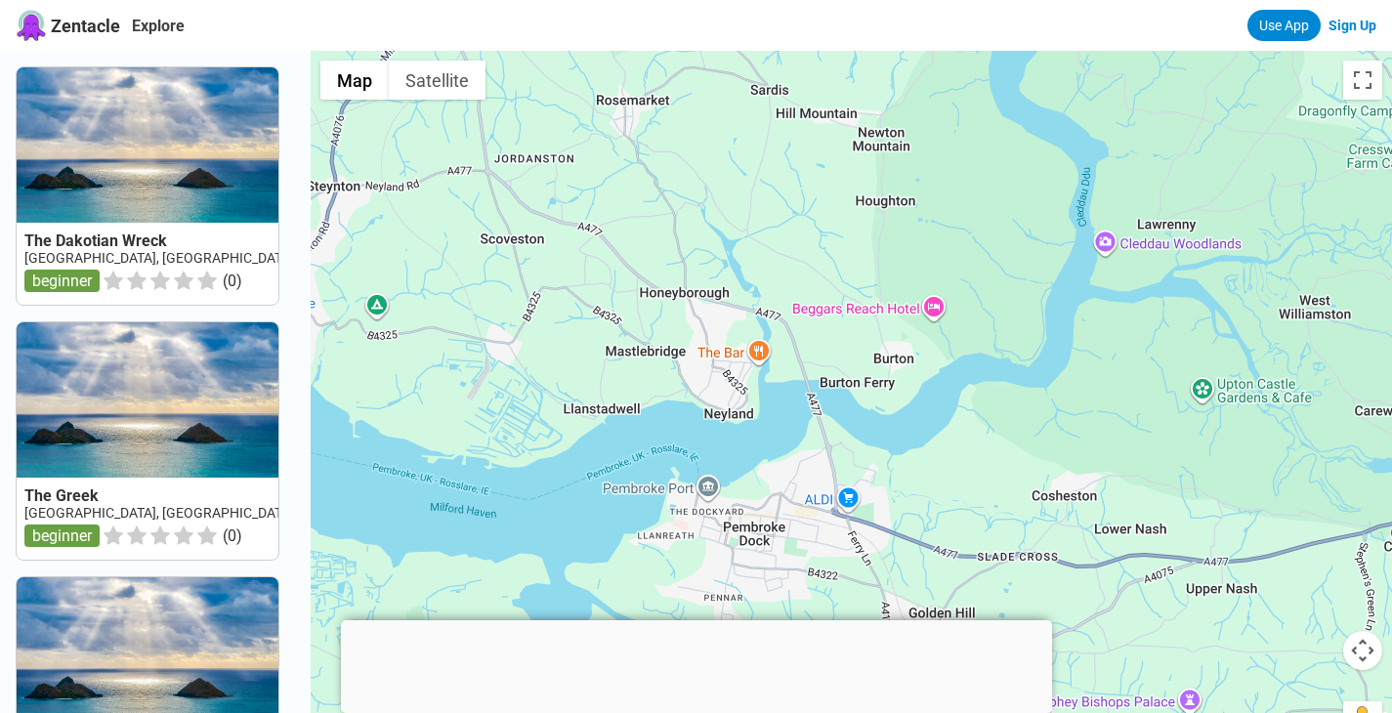
drag, startPoint x: 471, startPoint y: 383, endPoint x: 799, endPoint y: 423, distance: 330.6
click at [771, 423] on div at bounding box center [851, 407] width 1081 height 713
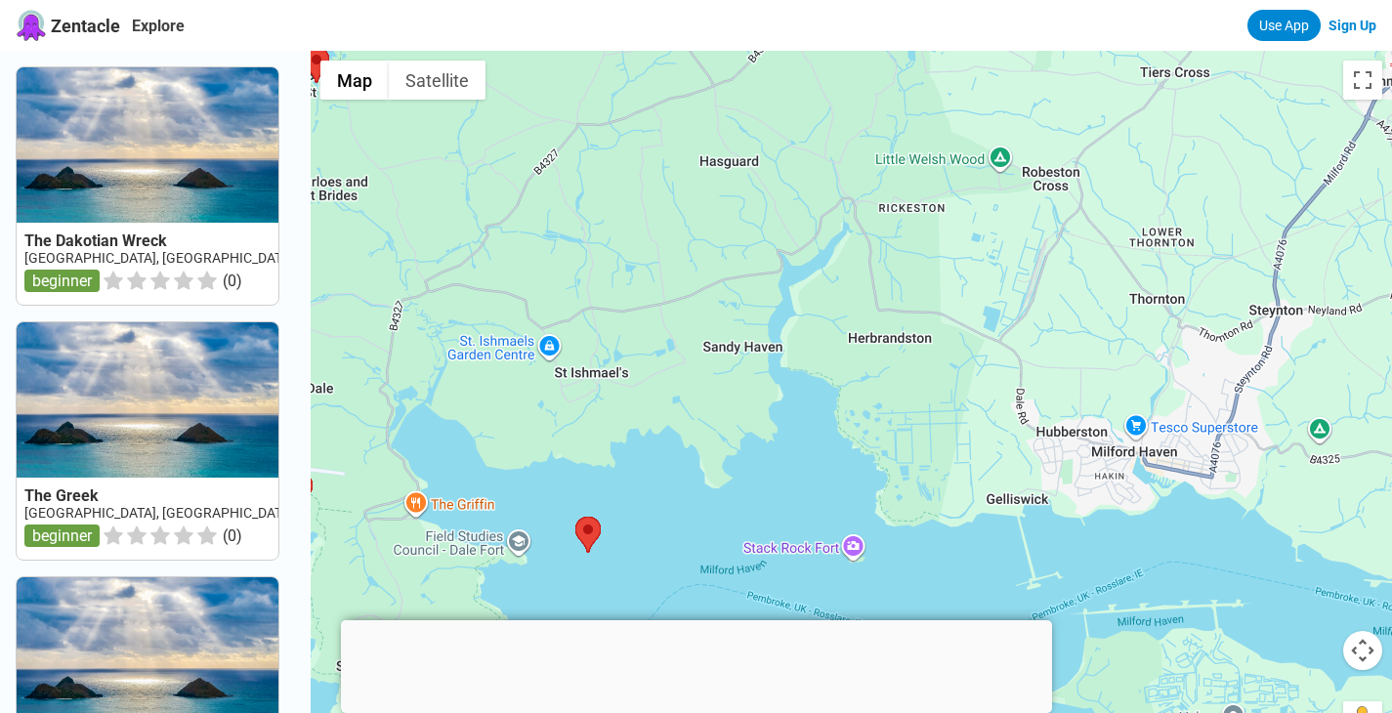
click at [799, 423] on div at bounding box center [851, 407] width 1081 height 713
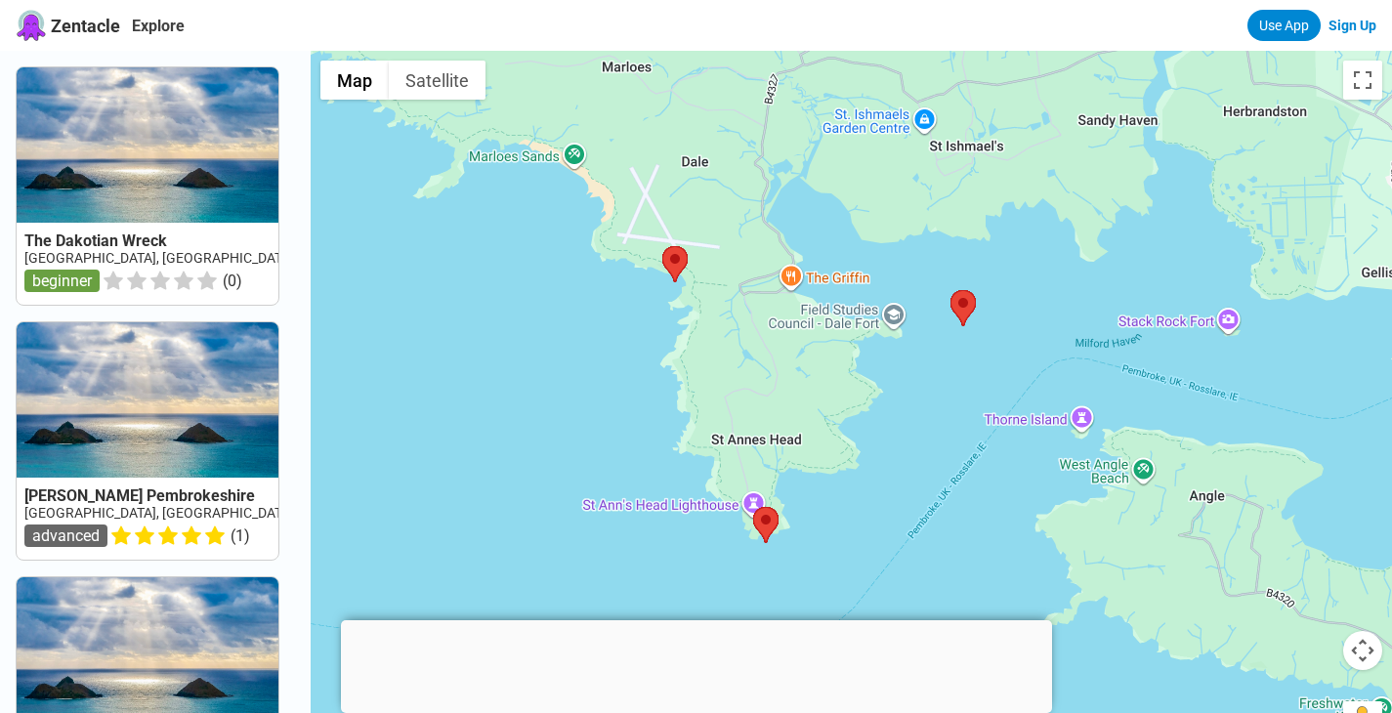
drag, startPoint x: 575, startPoint y: 502, endPoint x: 931, endPoint y: 267, distance: 426.4
click at [931, 267] on div at bounding box center [851, 407] width 1081 height 713
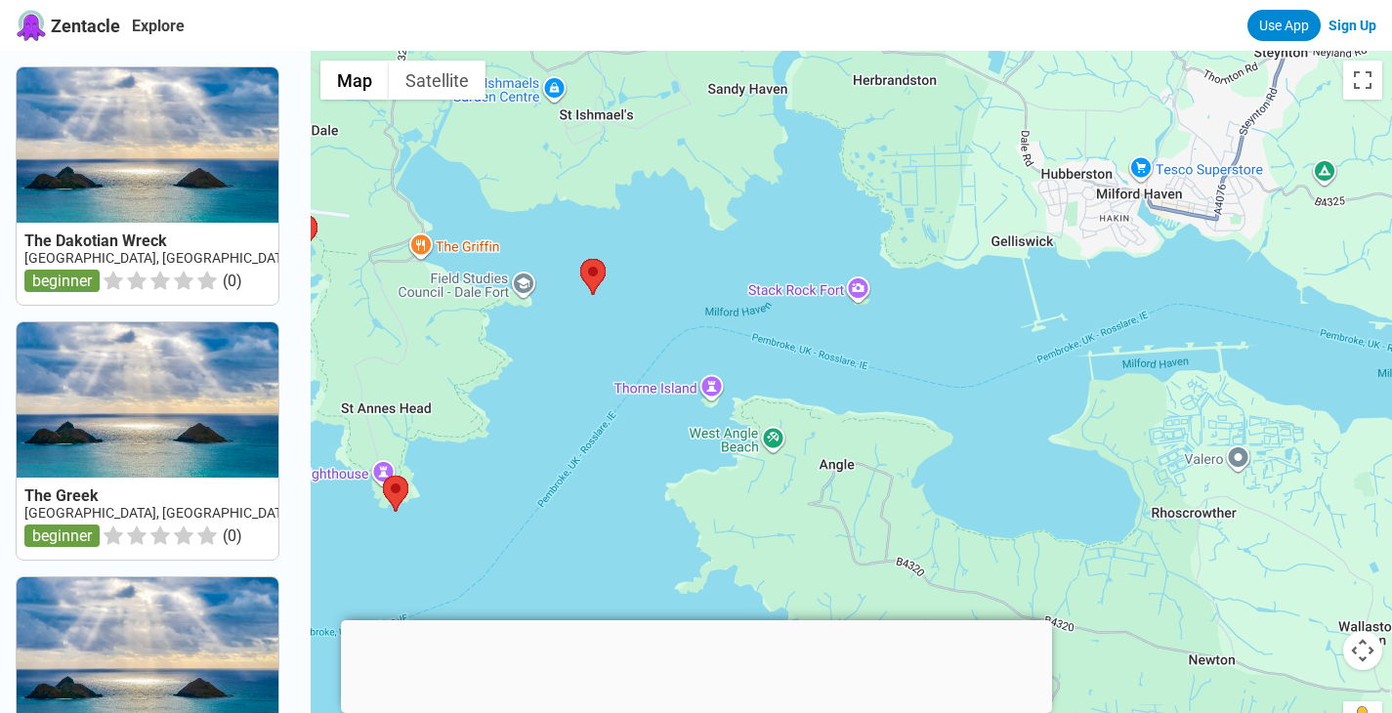
drag, startPoint x: 1130, startPoint y: 491, endPoint x: 757, endPoint y: 460, distance: 374.4
click at [757, 460] on div at bounding box center [851, 407] width 1081 height 713
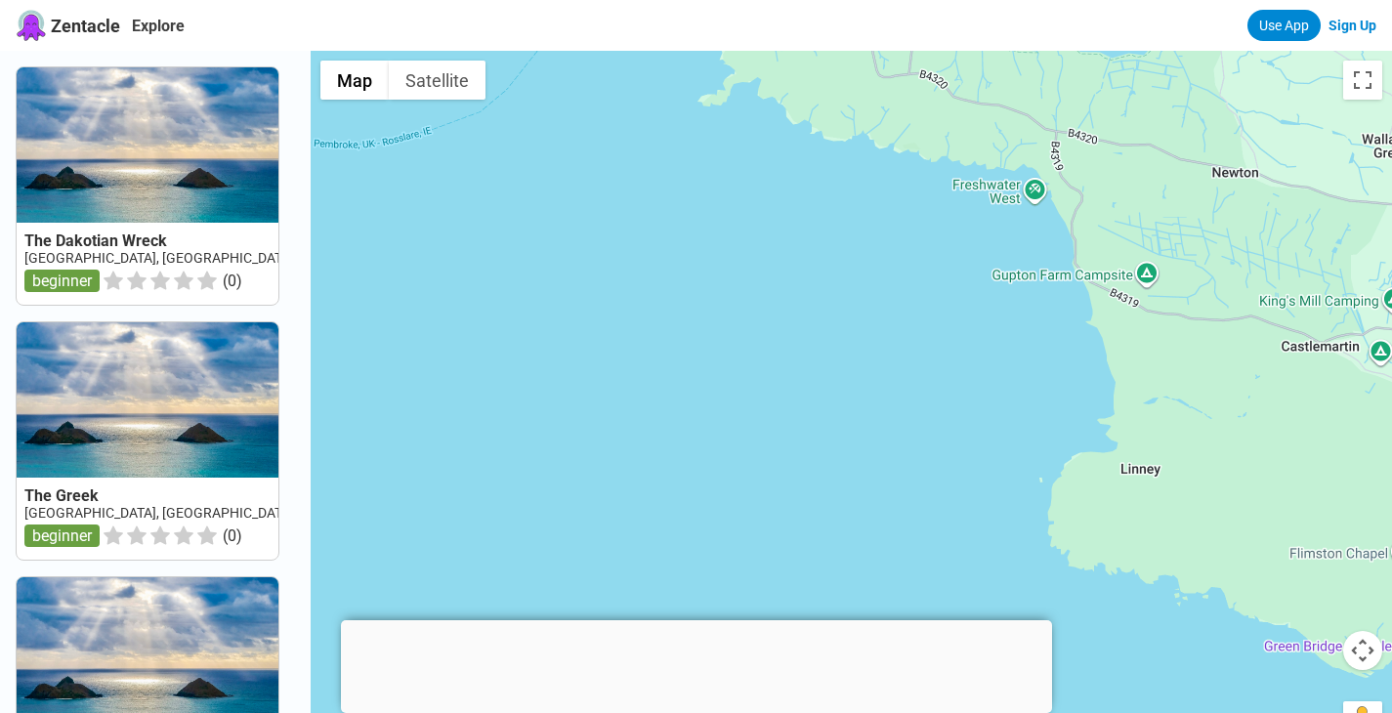
drag, startPoint x: 1024, startPoint y: 610, endPoint x: 1047, endPoint y: 118, distance: 492.8
click at [1047, 118] on div at bounding box center [851, 407] width 1081 height 713
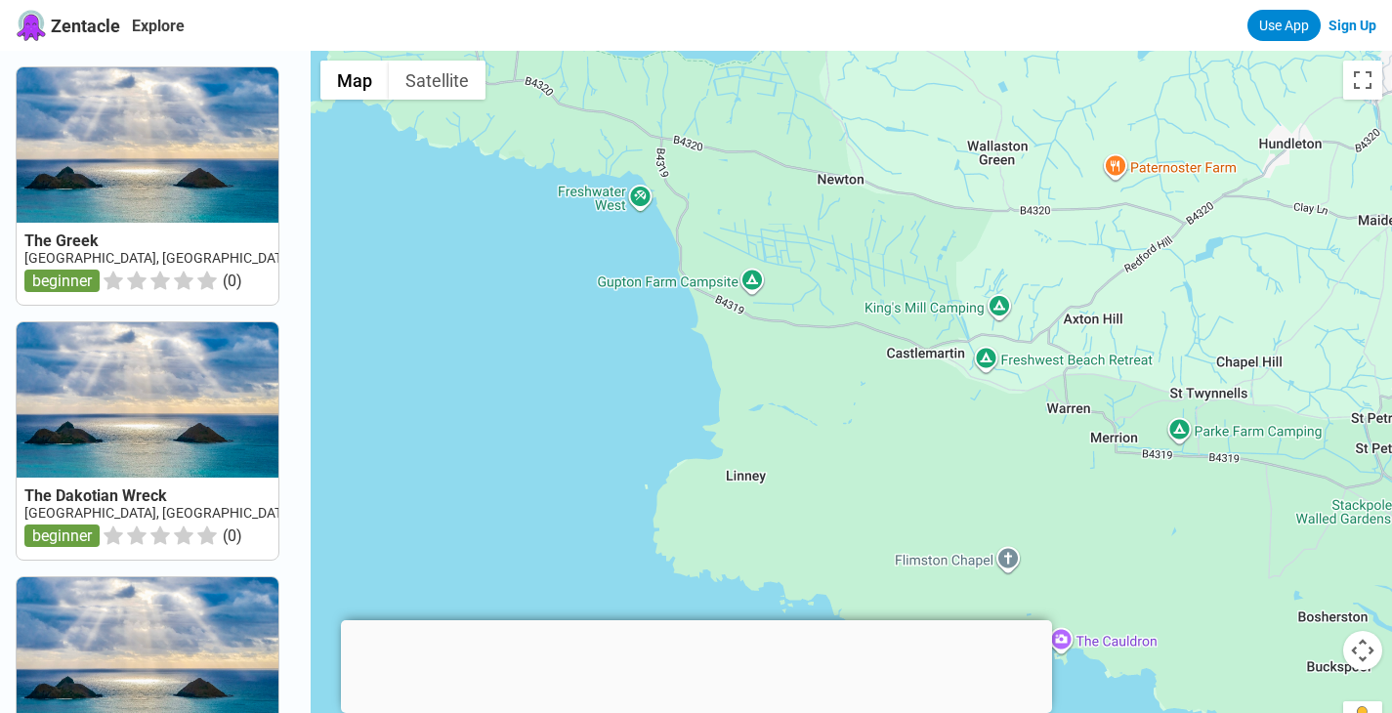
drag, startPoint x: 1293, startPoint y: 270, endPoint x: 891, endPoint y: 276, distance: 402.4
click at [891, 276] on div at bounding box center [851, 407] width 1081 height 713
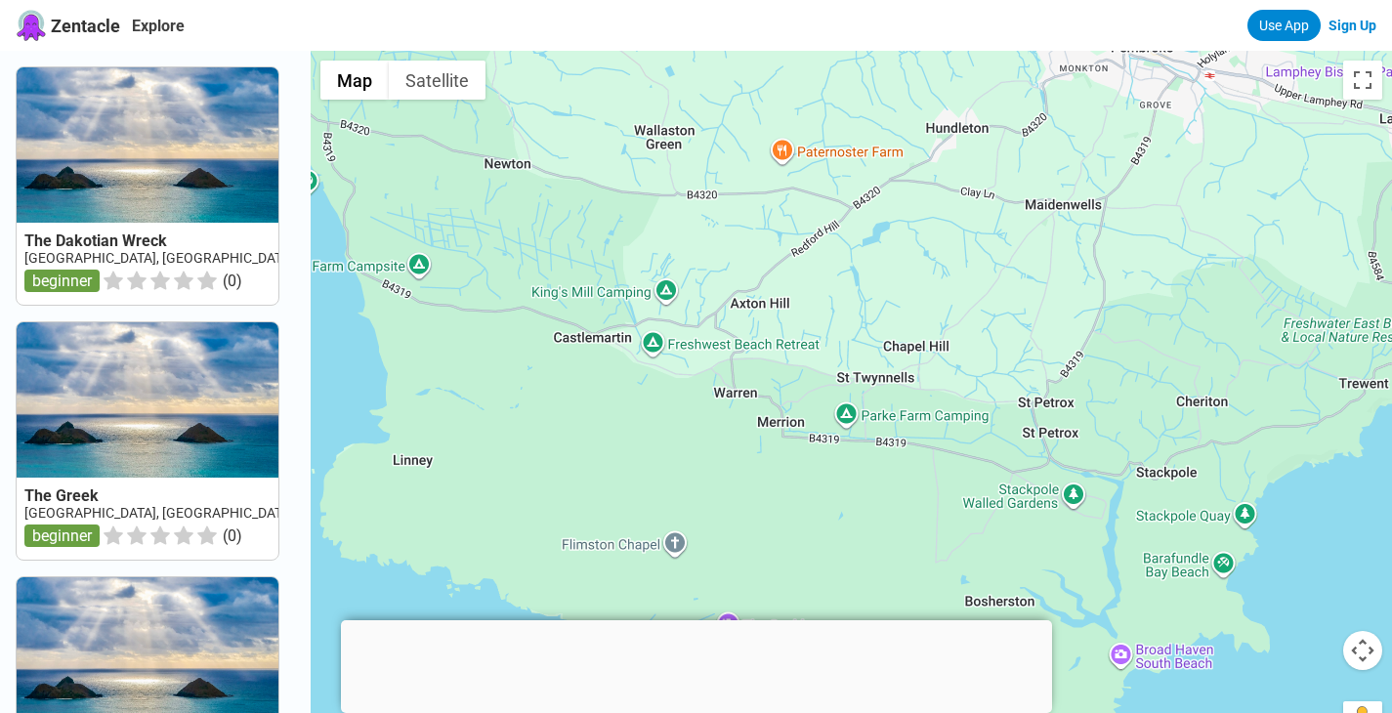
drag, startPoint x: 1164, startPoint y: 244, endPoint x: 828, endPoint y: 229, distance: 336.3
click at [828, 229] on div at bounding box center [851, 407] width 1081 height 713
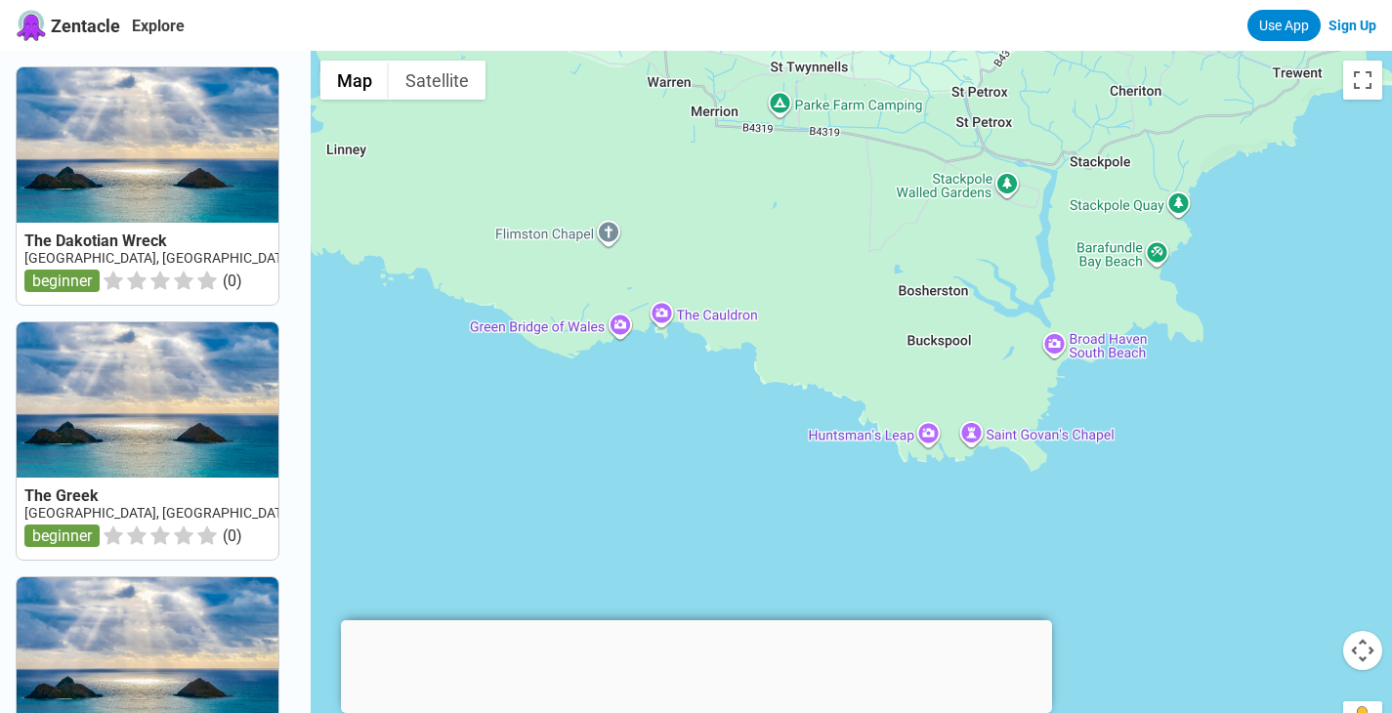
drag, startPoint x: 967, startPoint y: 325, endPoint x: 900, endPoint y: 12, distance: 320.5
click at [900, 12] on div "Zentacle Explore Use App Sign Up The Dakotian Wreck UK, Wales, South West Wales…" at bounding box center [696, 668] width 1392 height 1336
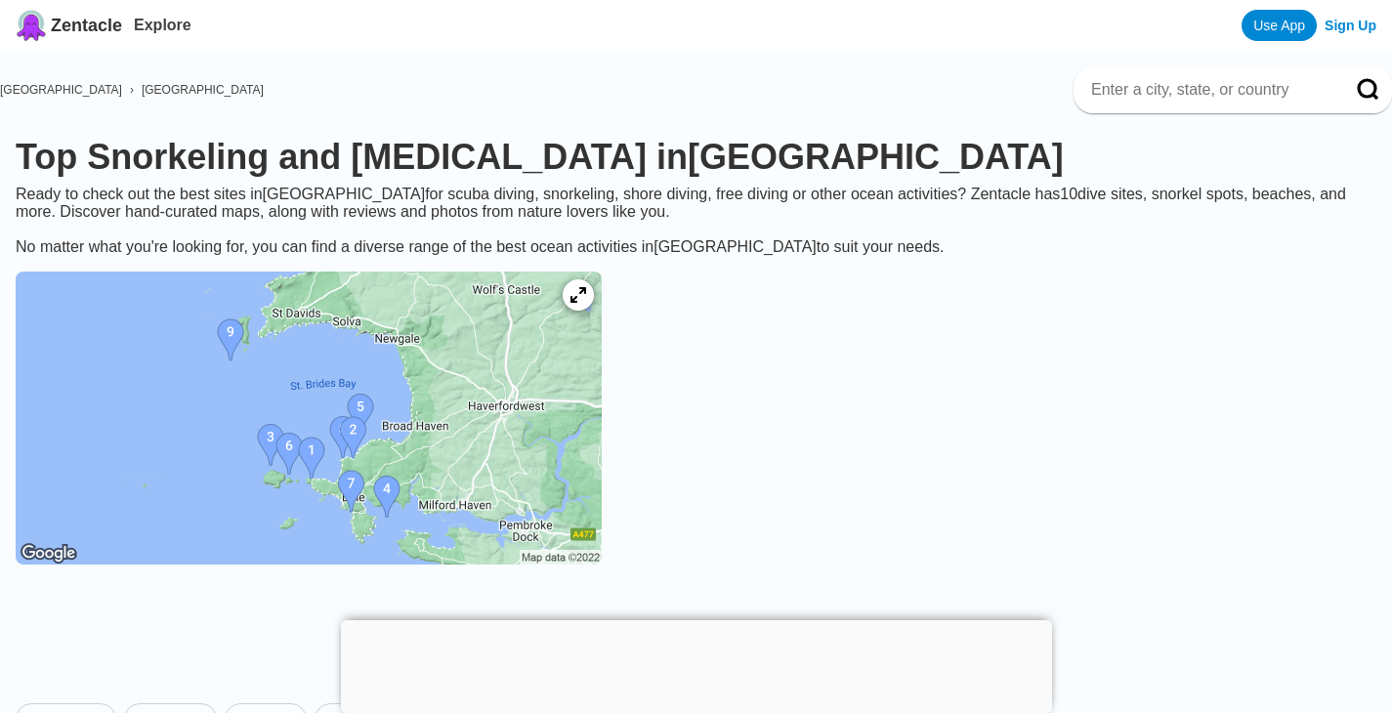
click at [1161, 82] on input at bounding box center [1209, 90] width 240 height 20
type input "[GEOGRAPHIC_DATA], [GEOGRAPHIC_DATA]"
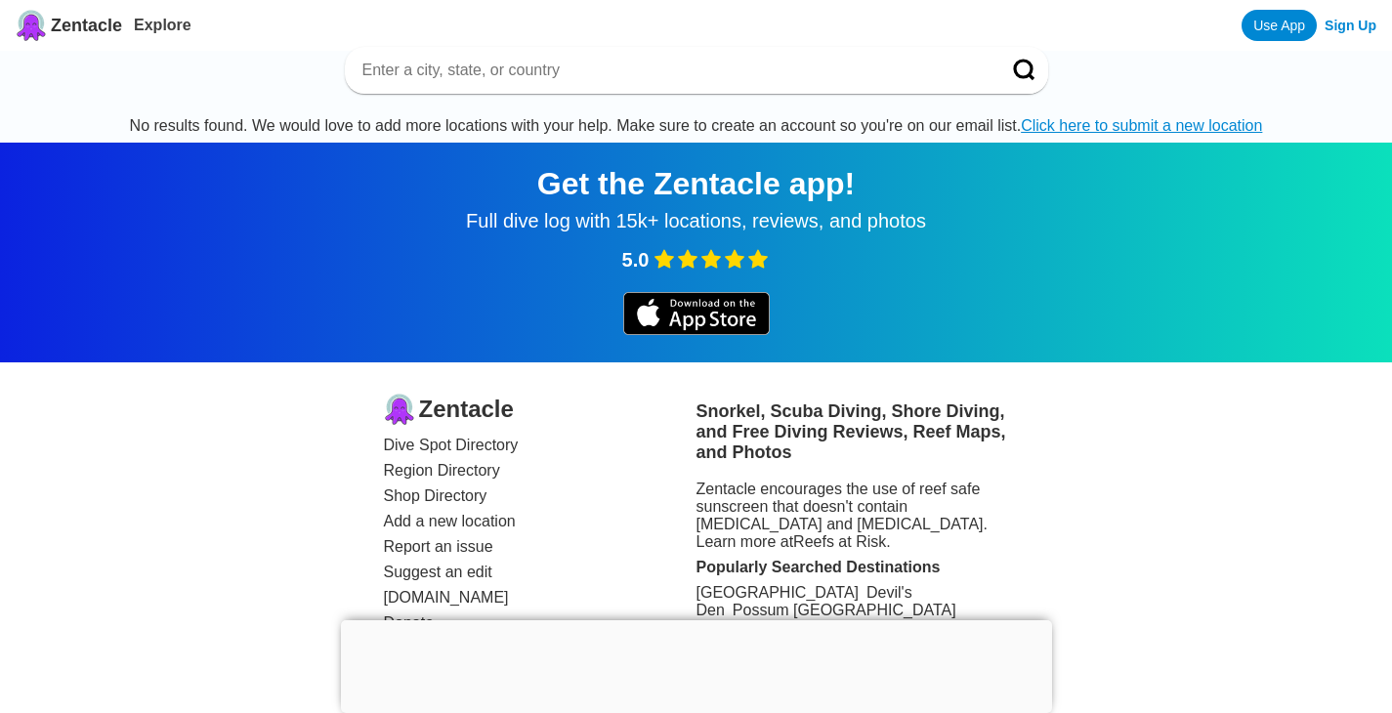
click at [915, 83] on div at bounding box center [696, 70] width 703 height 47
click at [551, 72] on input at bounding box center [672, 71] width 625 height 20
type input "[GEOGRAPHIC_DATA], [GEOGRAPHIC_DATA]"
click at [1008, 63] on button at bounding box center [1024, 70] width 47 height 47
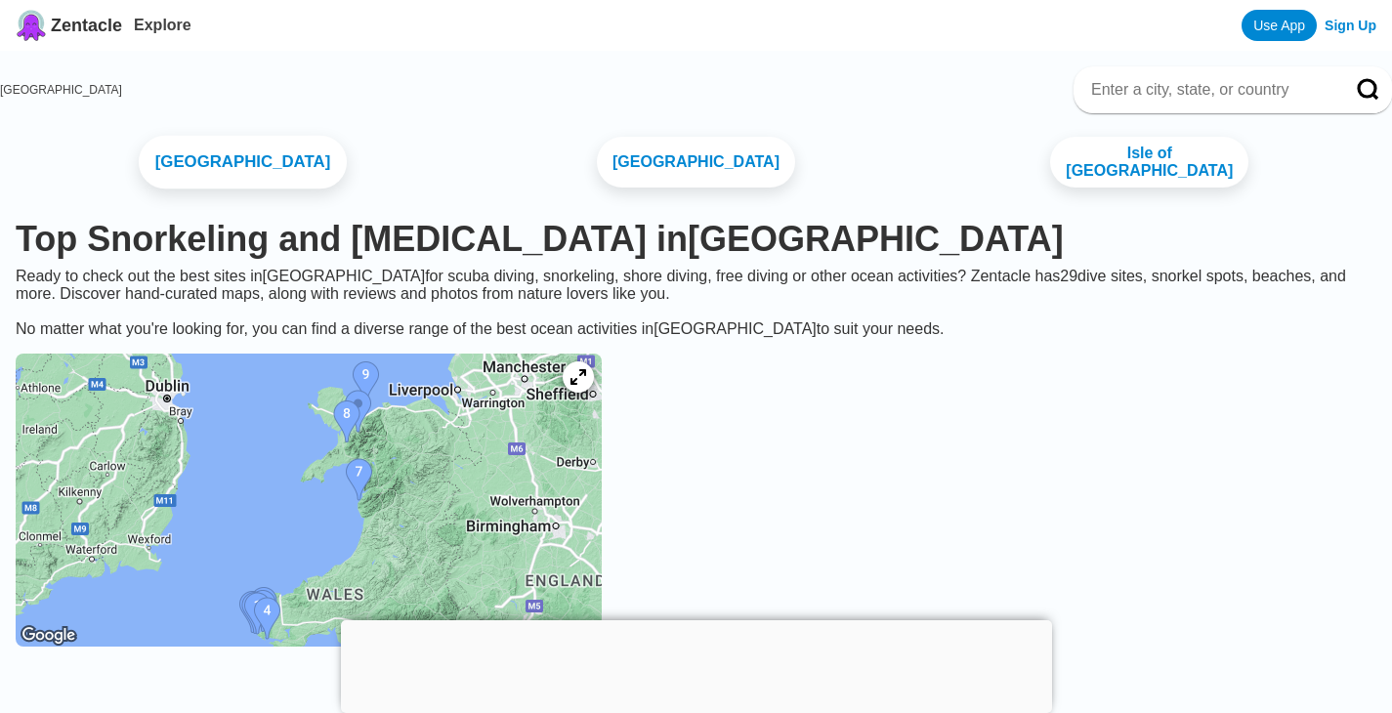
click at [295, 162] on link "[GEOGRAPHIC_DATA]" at bounding box center [243, 163] width 208 height 54
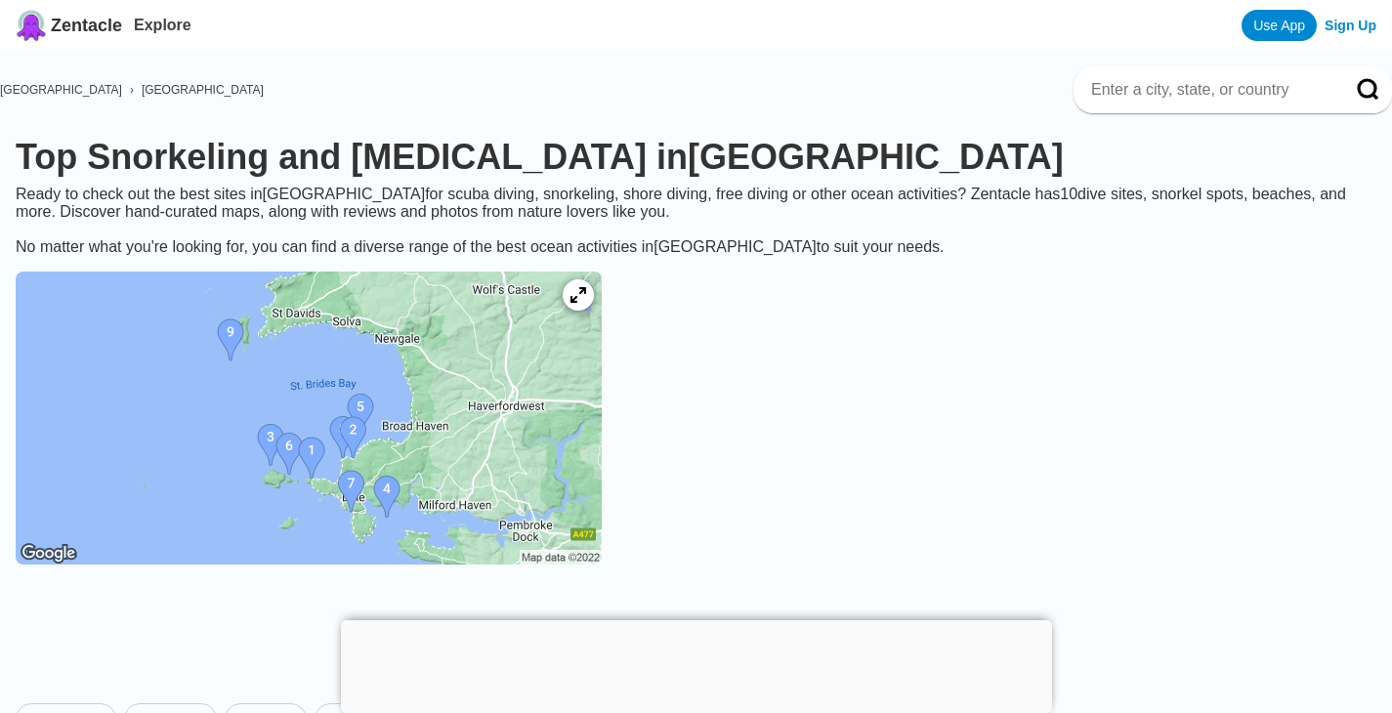
click at [295, 162] on h1 "Top Snorkeling and [MEDICAL_DATA] in [GEOGRAPHIC_DATA]" at bounding box center [696, 157] width 1360 height 41
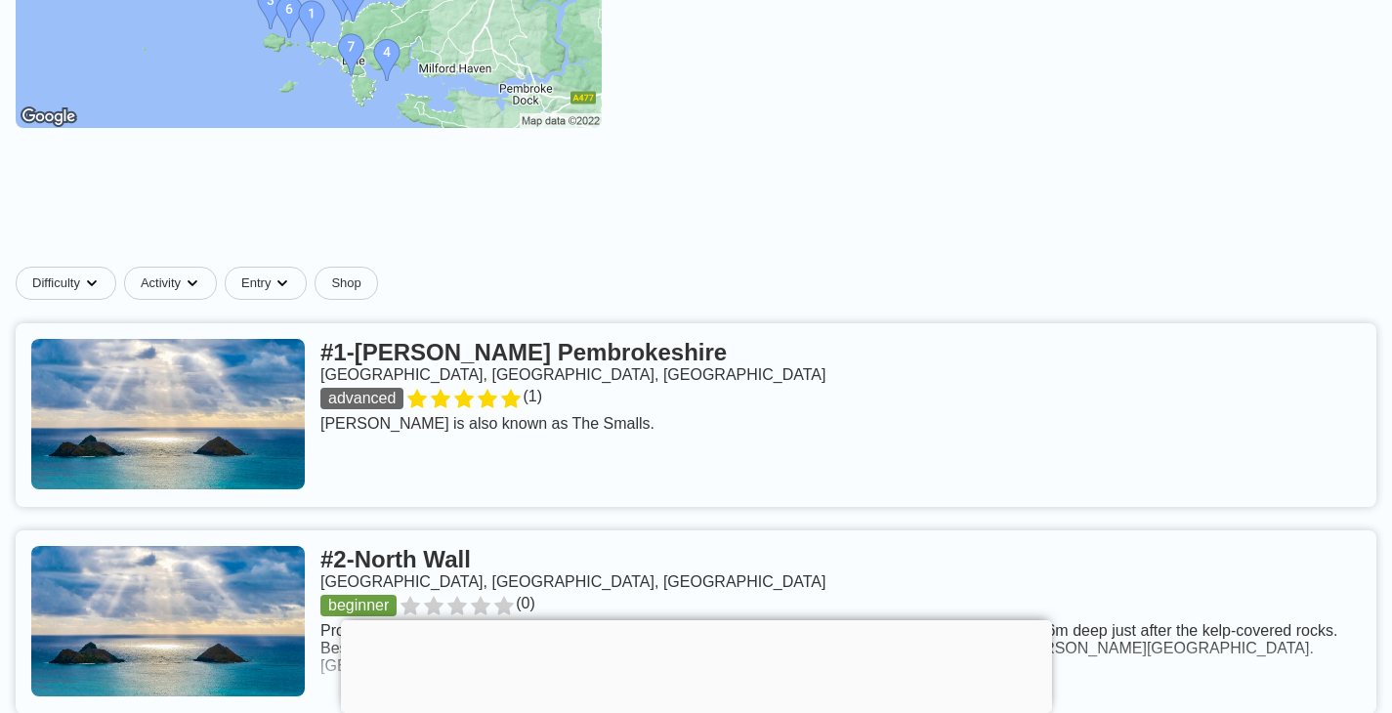
scroll to position [439, 0]
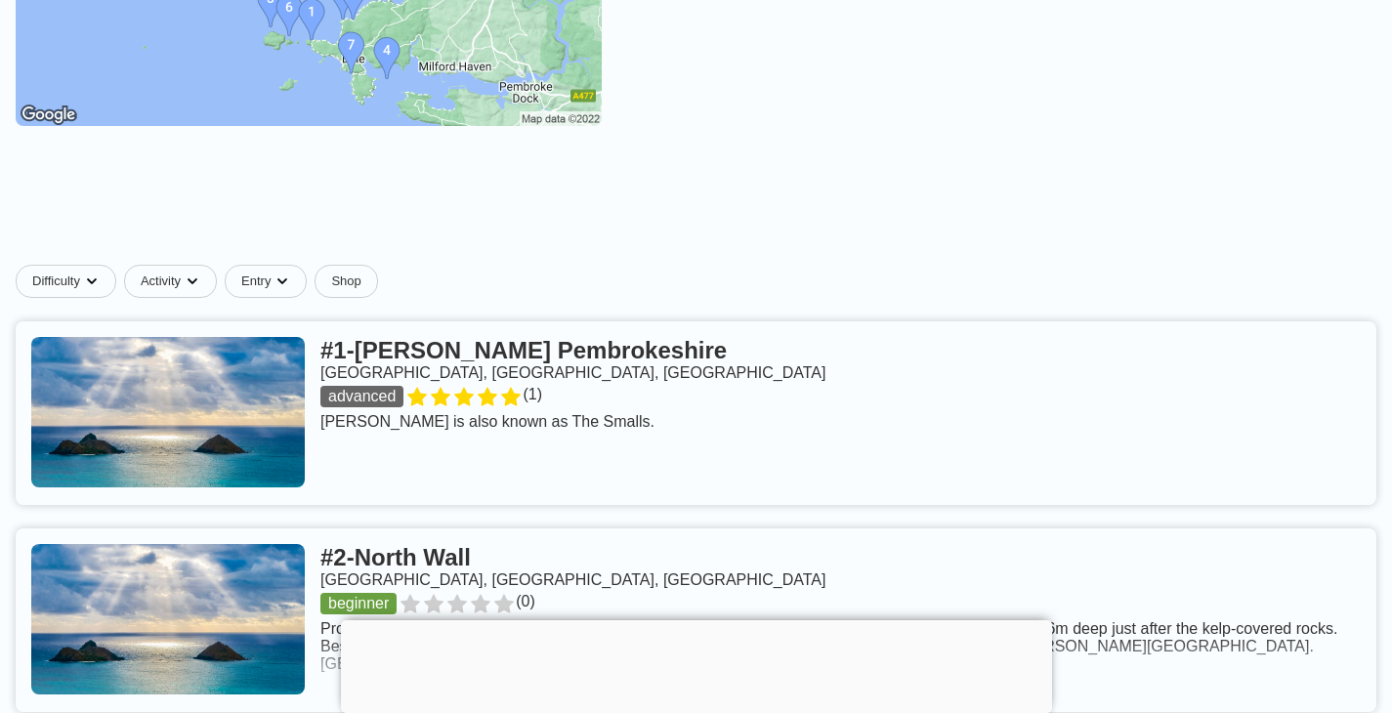
click at [520, 401] on link at bounding box center [696, 413] width 1360 height 184
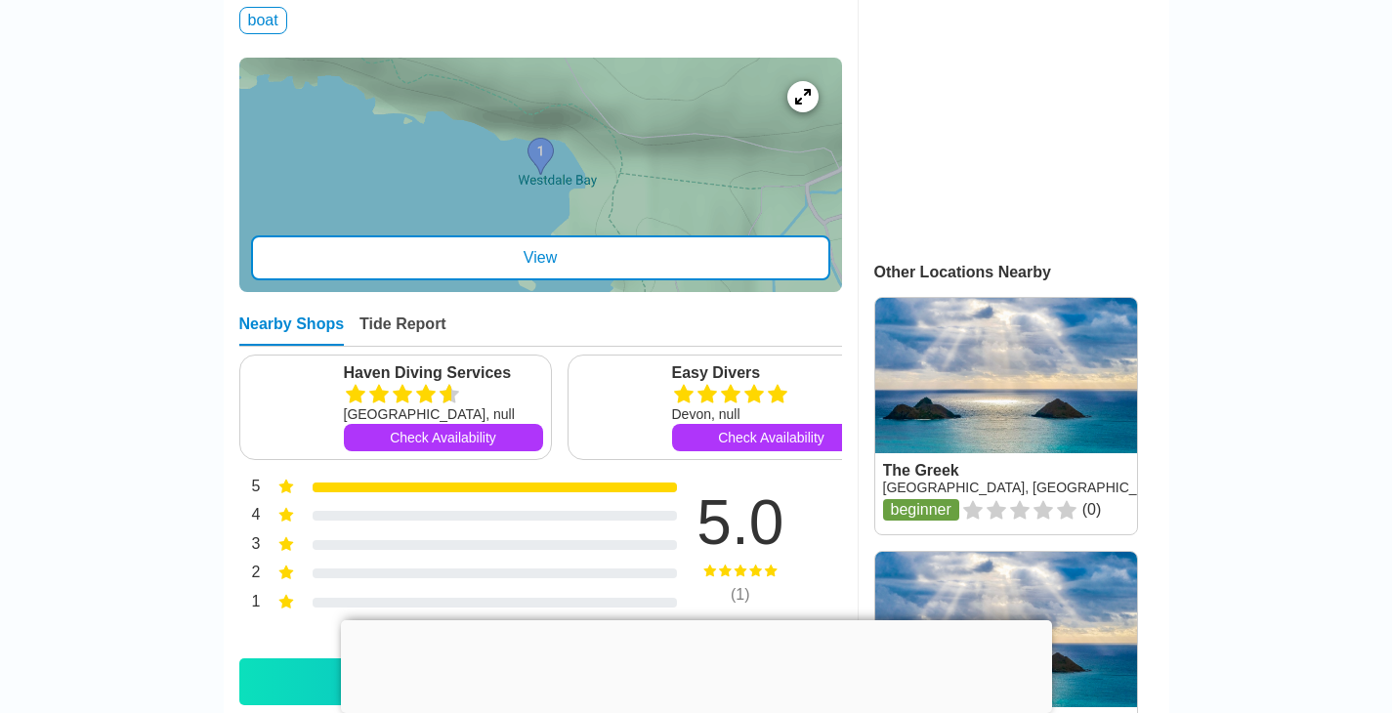
scroll to position [597, 0]
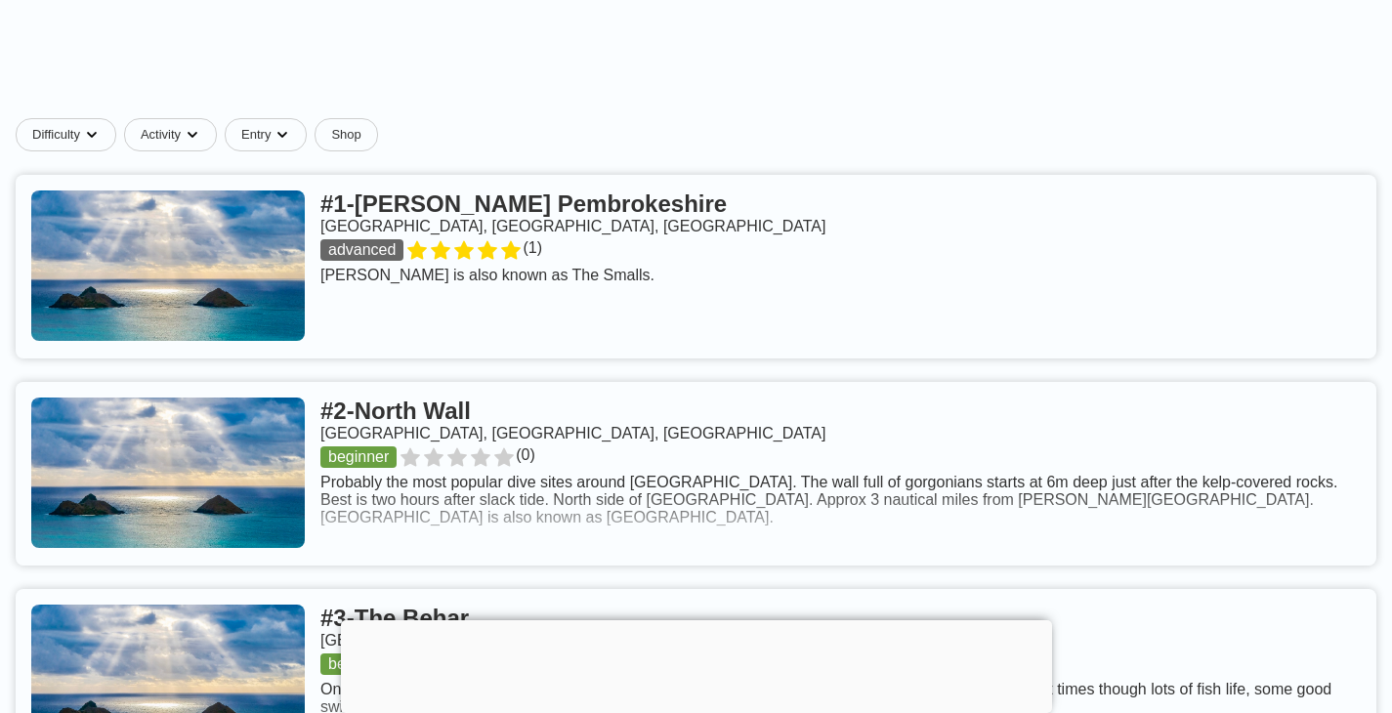
scroll to position [622, 0]
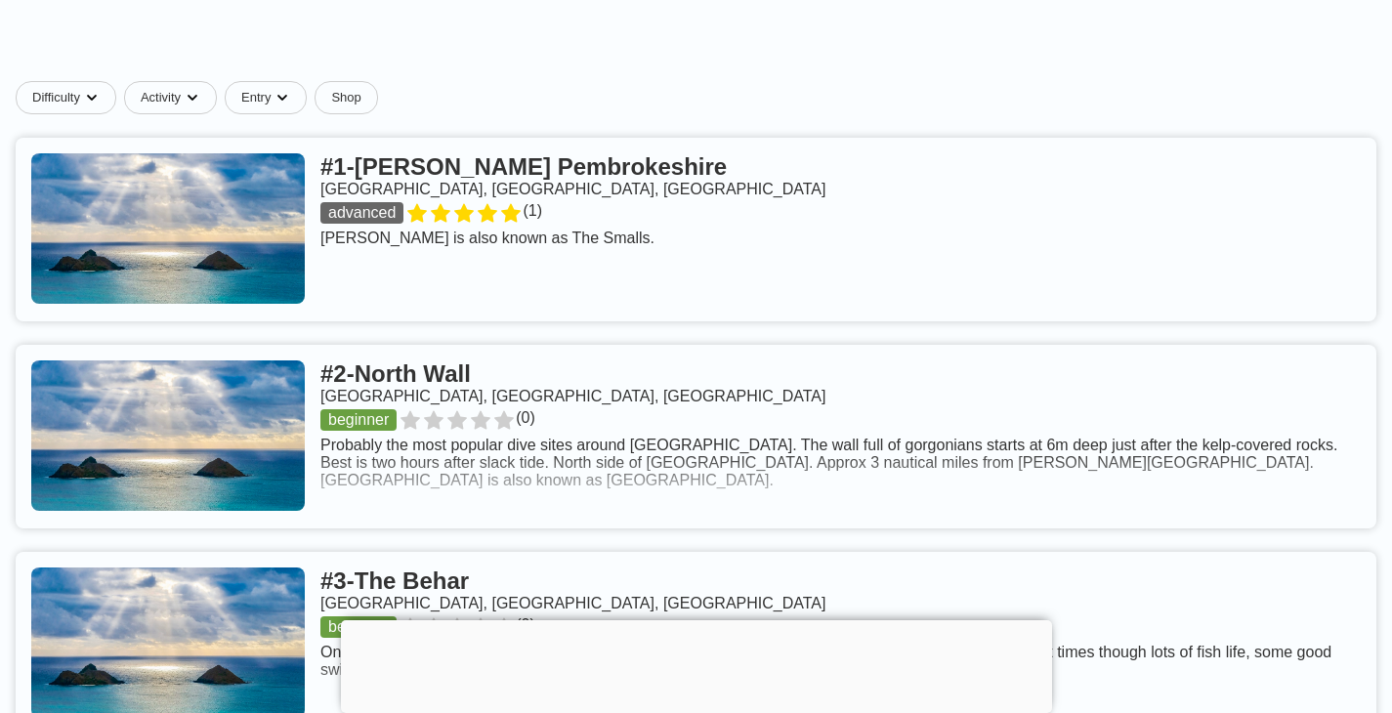
click at [450, 423] on link at bounding box center [696, 437] width 1360 height 184
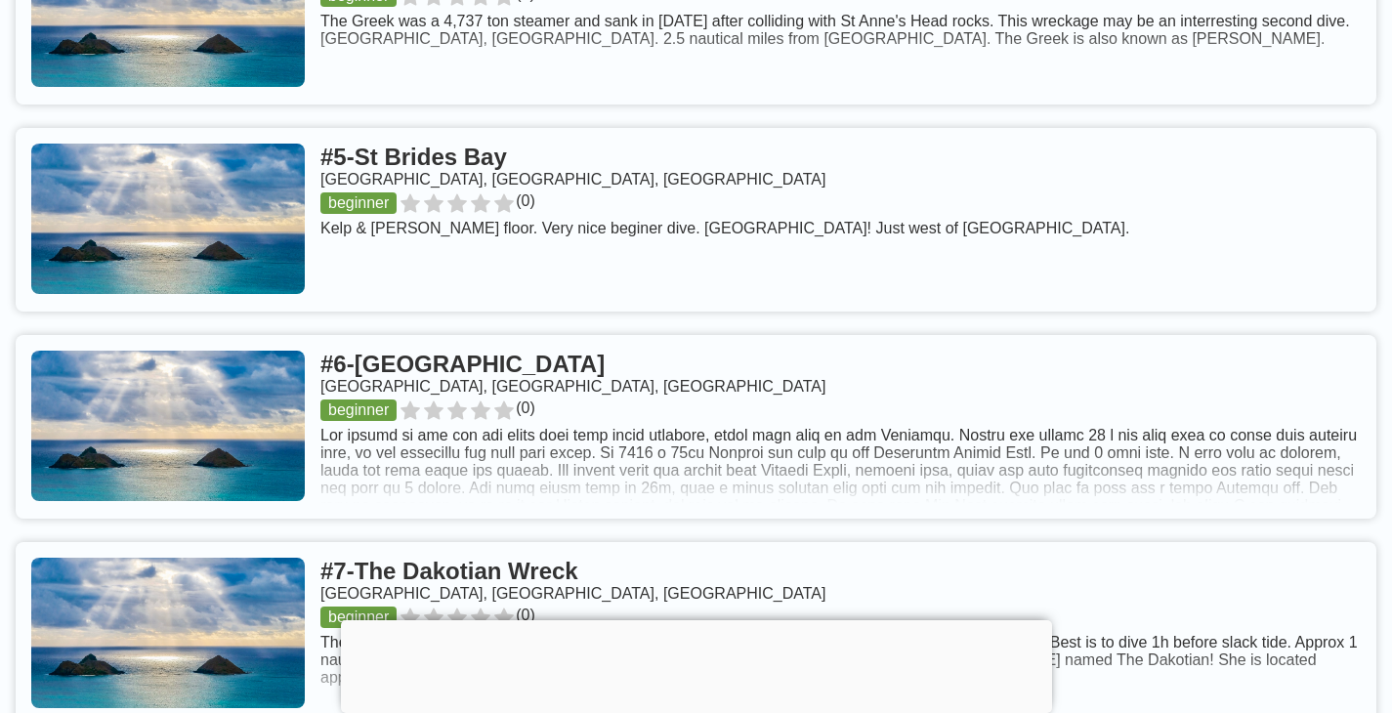
scroll to position [1686, 0]
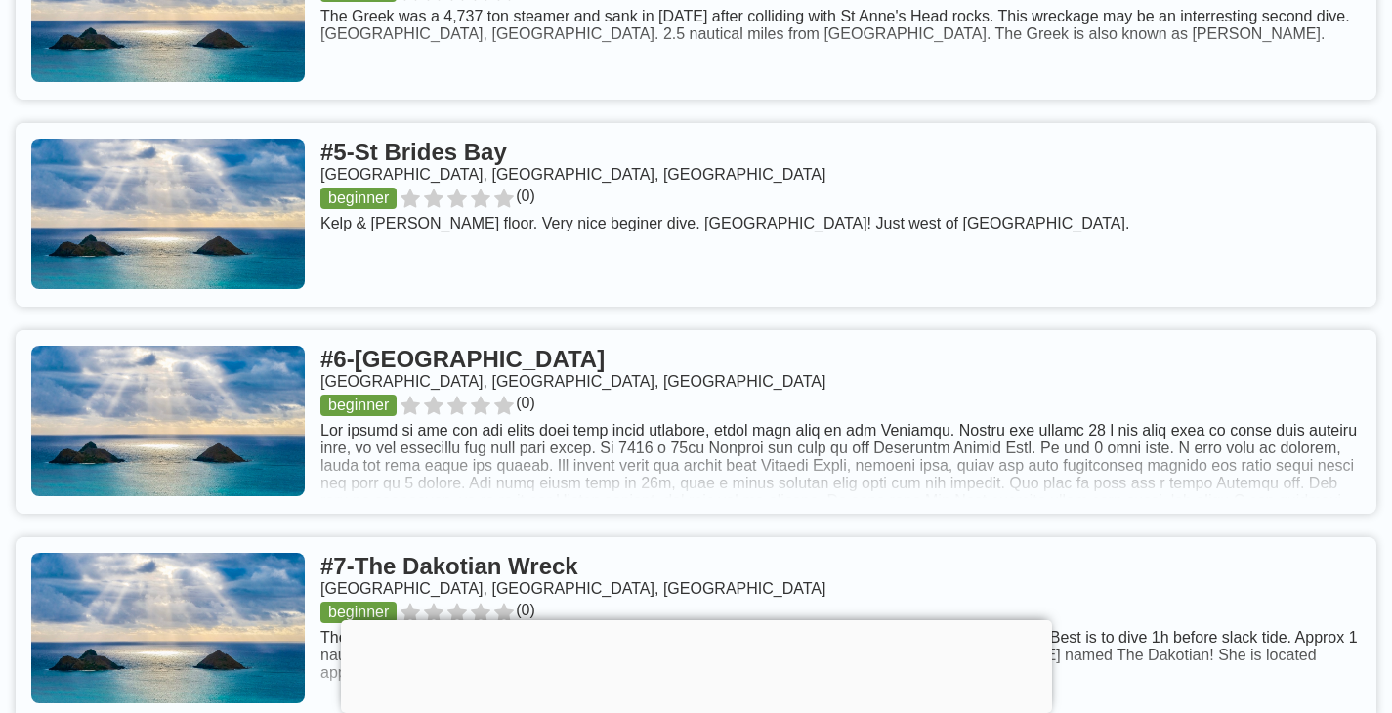
drag, startPoint x: 594, startPoint y: 155, endPoint x: 895, endPoint y: 0, distance: 338.5
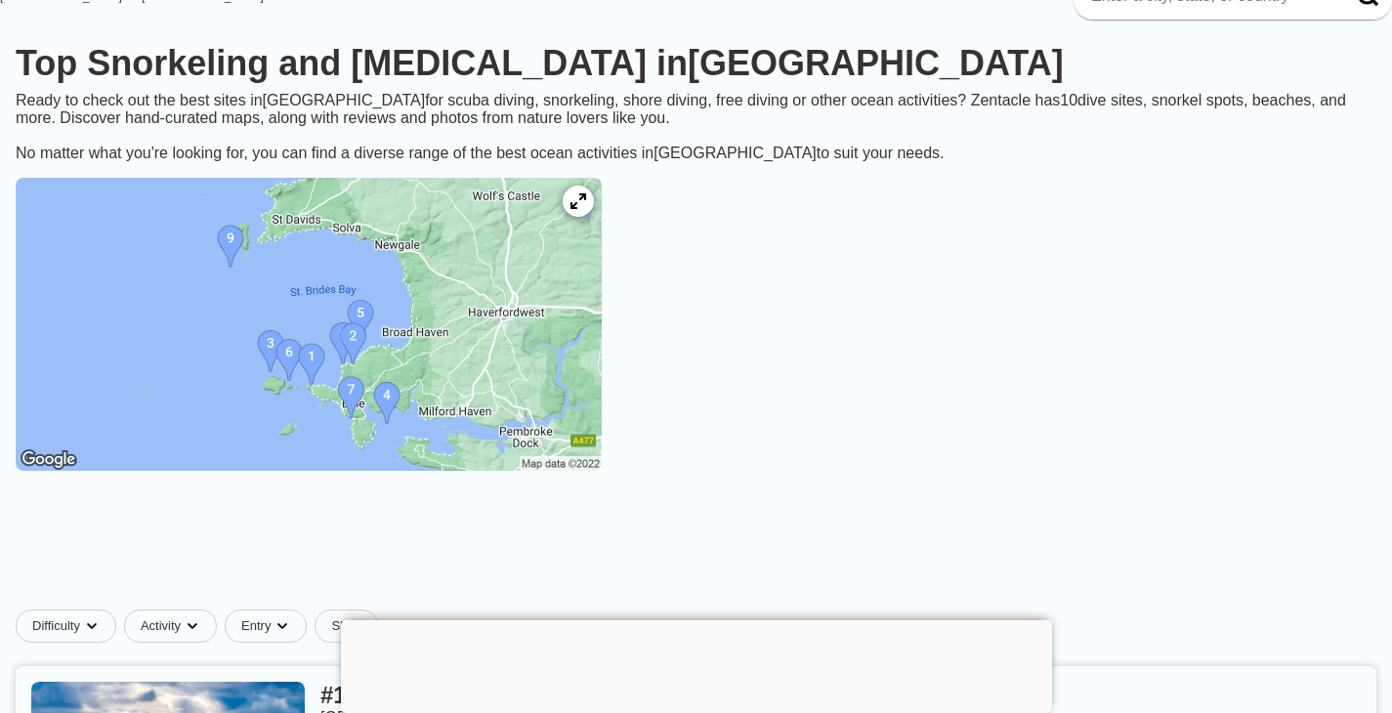
scroll to position [0, 0]
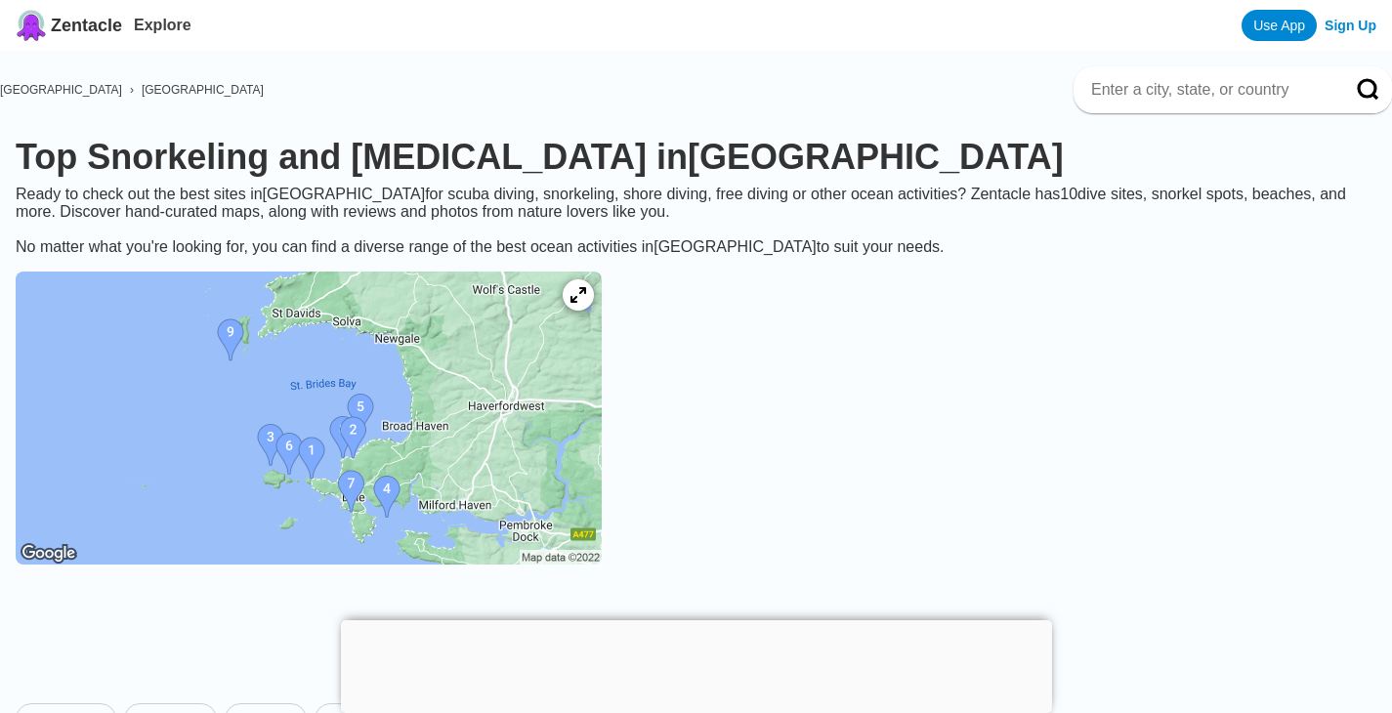
click at [452, 489] on img at bounding box center [309, 418] width 586 height 293
click at [517, 363] on img at bounding box center [309, 418] width 586 height 293
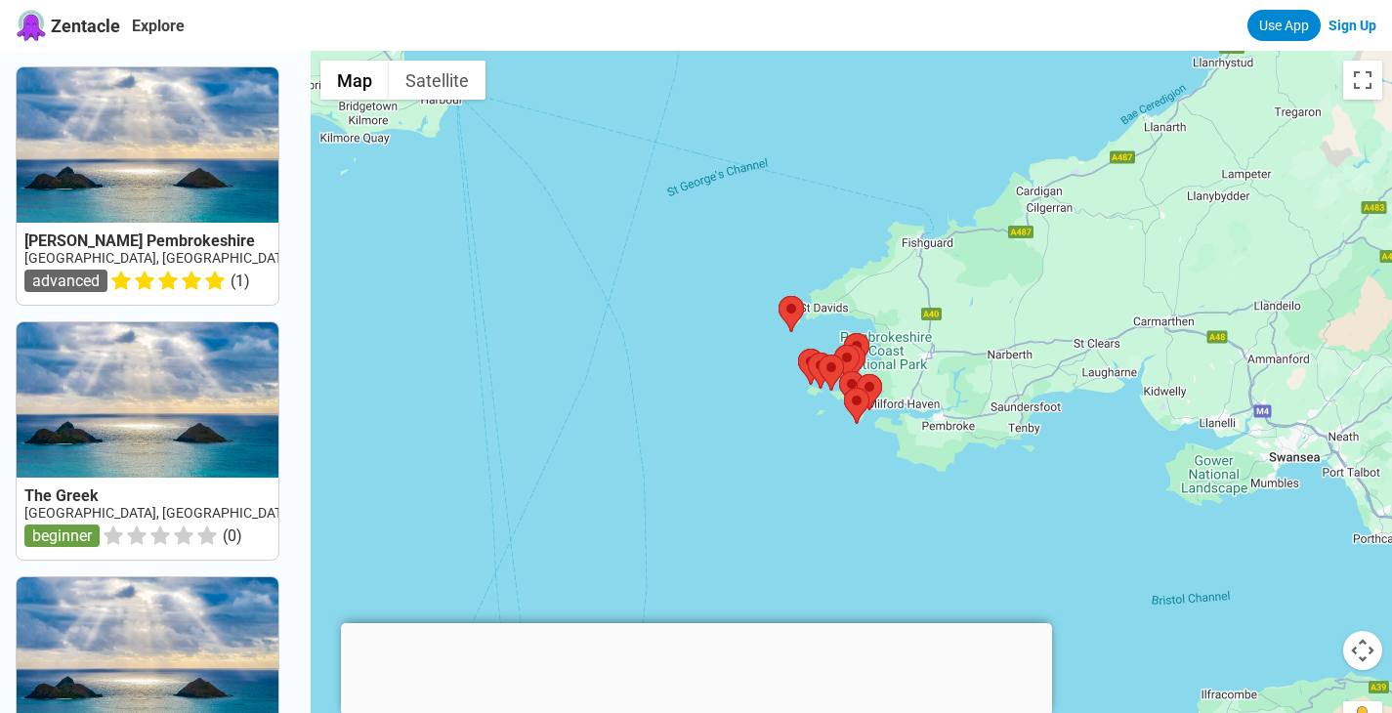
click at [838, 451] on div at bounding box center [851, 407] width 1081 height 713
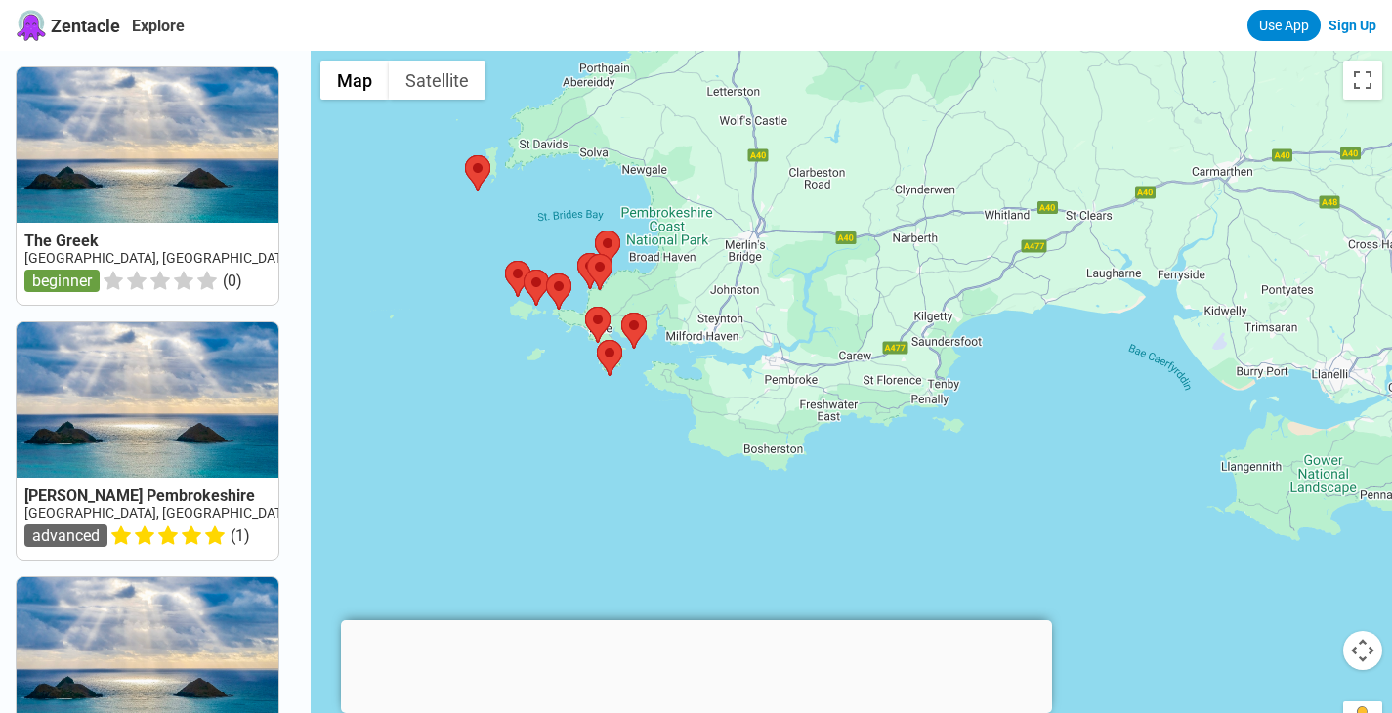
drag, startPoint x: 1271, startPoint y: 414, endPoint x: 980, endPoint y: 391, distance: 292.0
click at [980, 392] on div at bounding box center [851, 407] width 1081 height 713
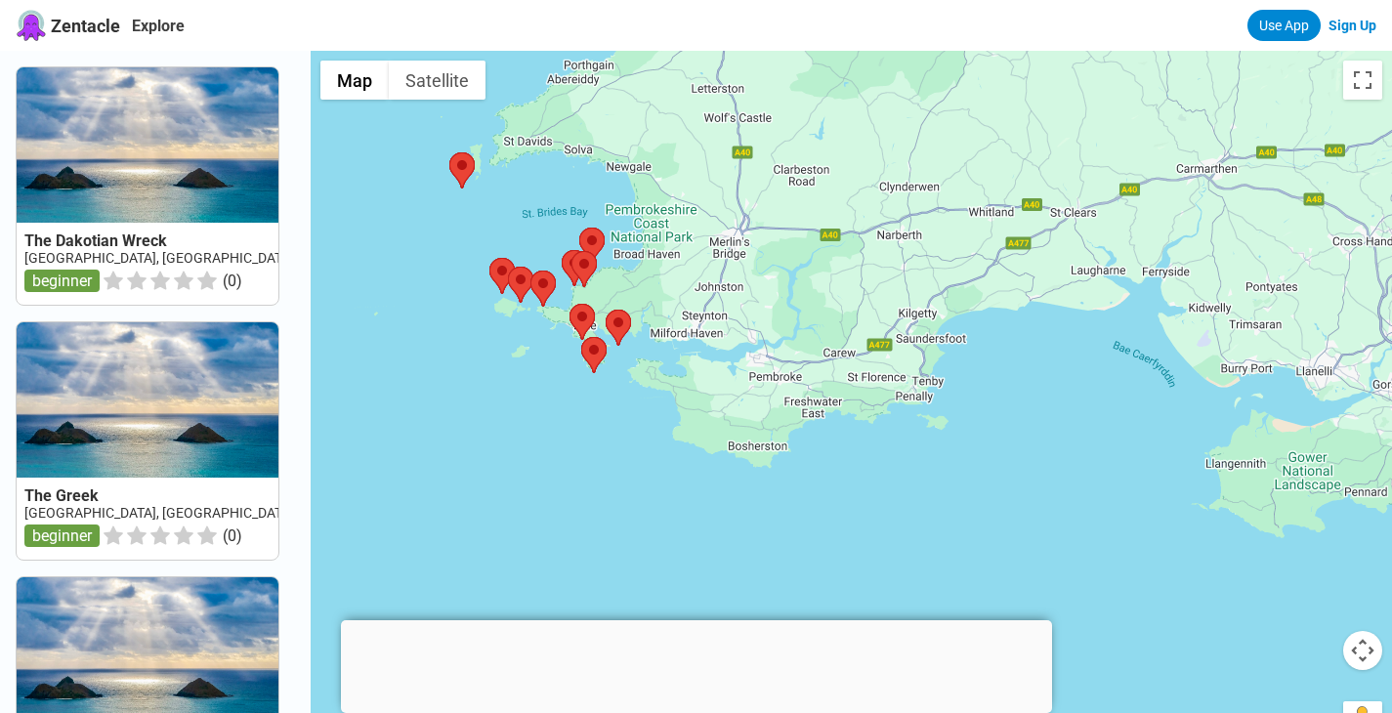
click at [984, 395] on div at bounding box center [851, 407] width 1081 height 713
click at [862, 353] on div at bounding box center [851, 407] width 1081 height 713
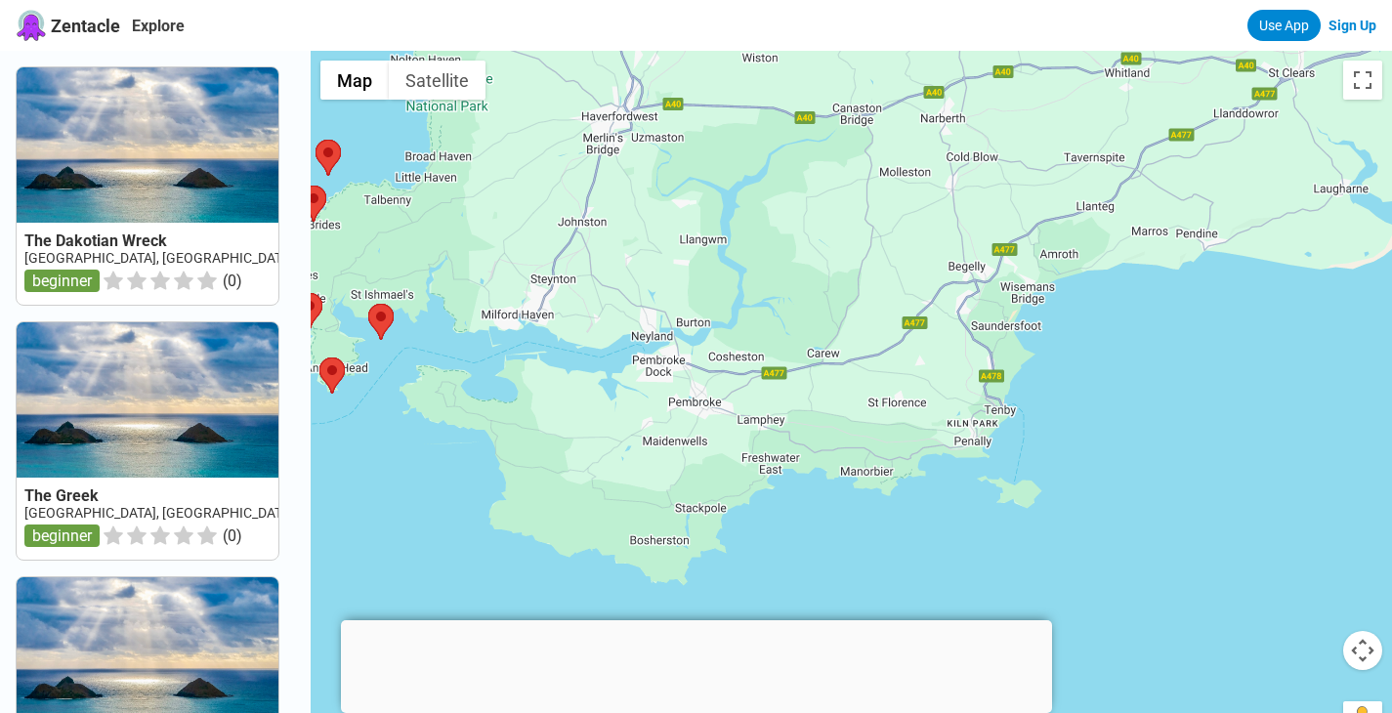
click at [1030, 499] on div at bounding box center [851, 407] width 1081 height 713
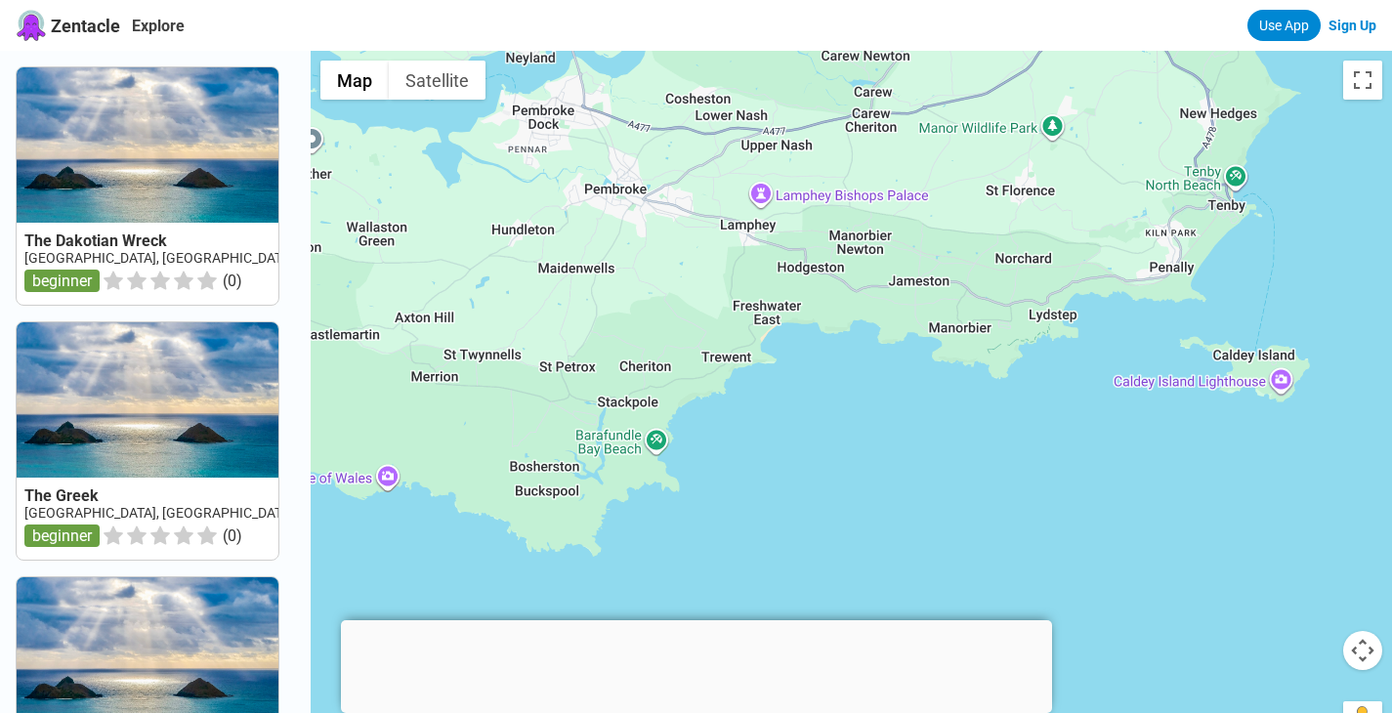
drag, startPoint x: 706, startPoint y: 430, endPoint x: 956, endPoint y: 313, distance: 276.1
click at [956, 313] on div at bounding box center [851, 407] width 1081 height 713
click at [1262, 363] on div at bounding box center [851, 407] width 1081 height 713
